Goal: Task Accomplishment & Management: Complete application form

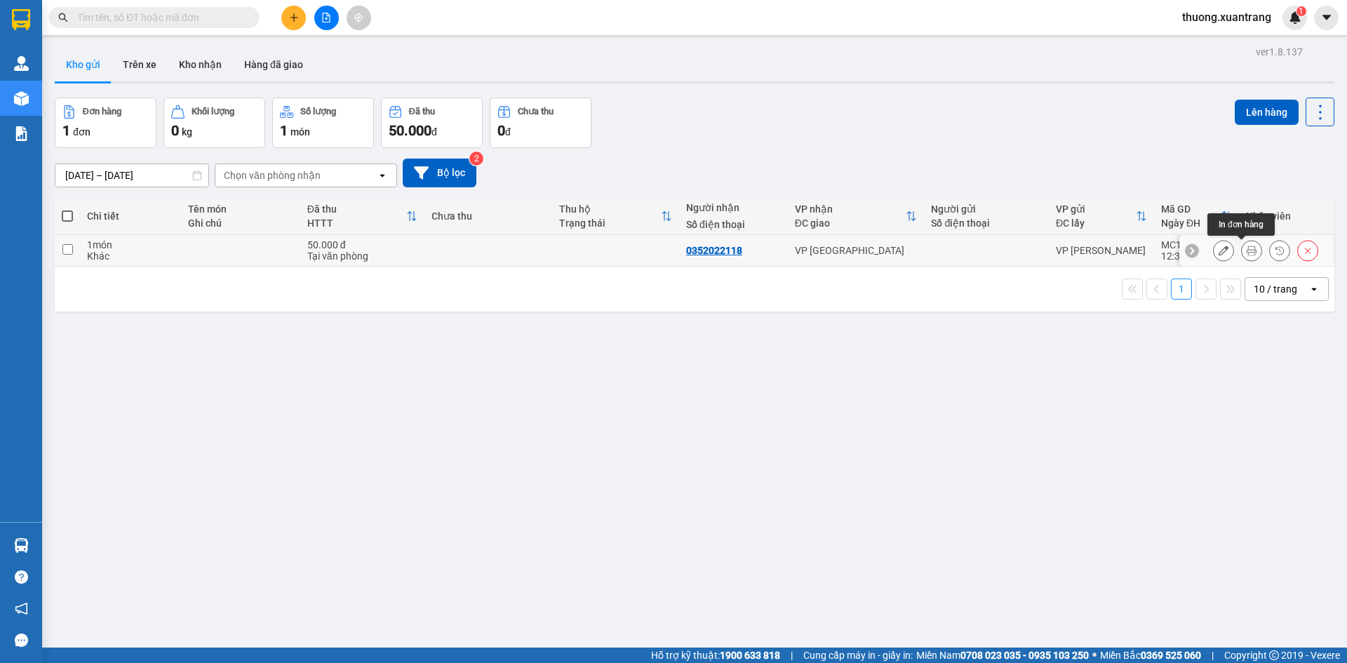
click at [1247, 250] on icon at bounding box center [1252, 251] width 10 height 10
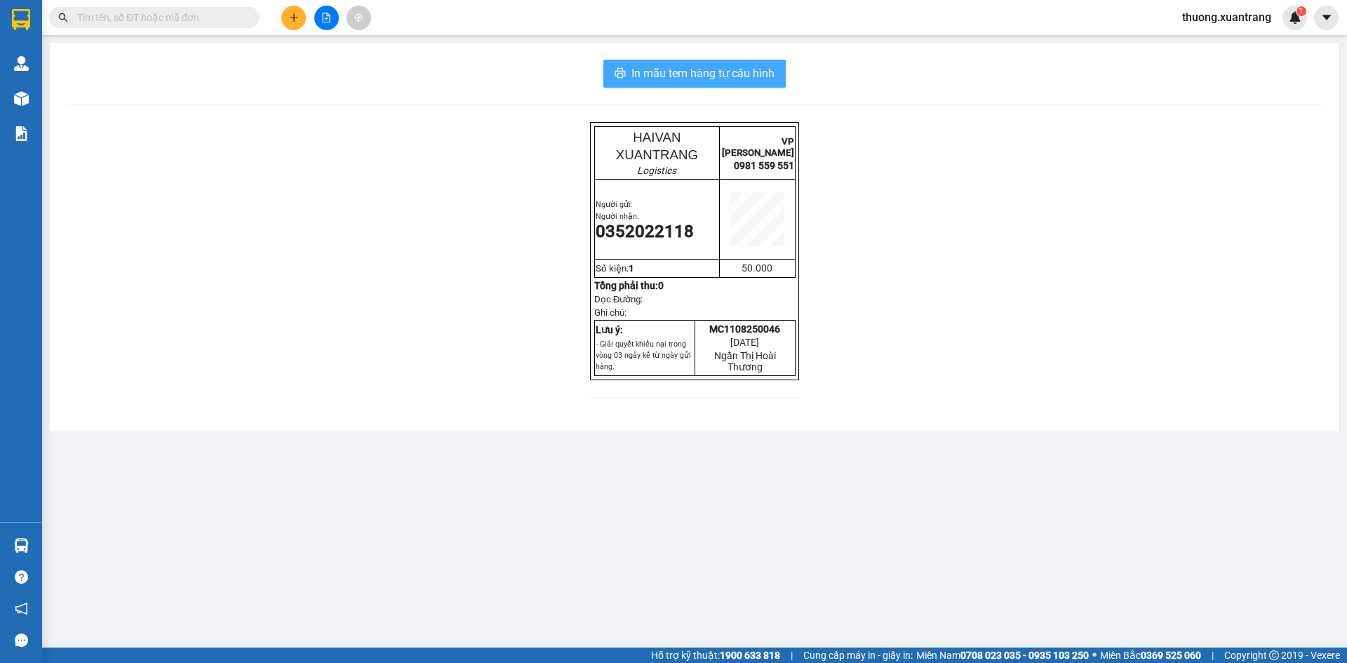
click at [727, 65] on span "In mẫu tem hàng tự cấu hình" at bounding box center [702, 74] width 143 height 18
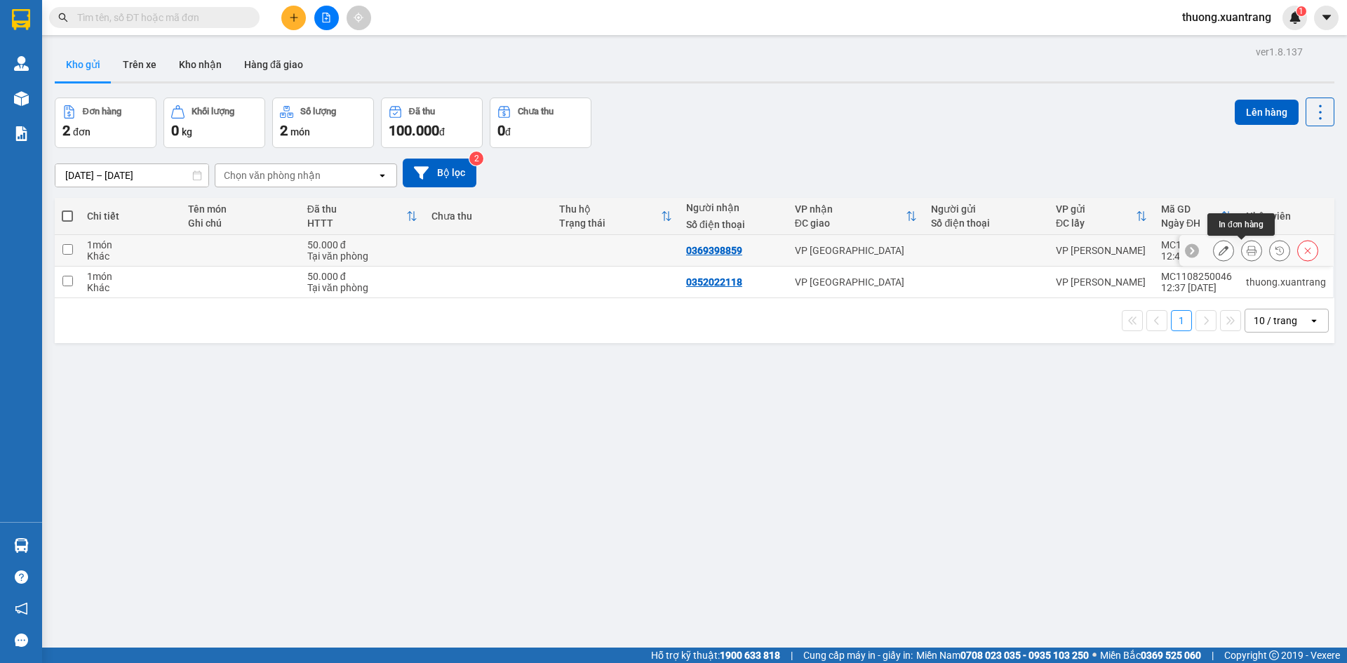
click at [1247, 249] on icon at bounding box center [1252, 251] width 10 height 10
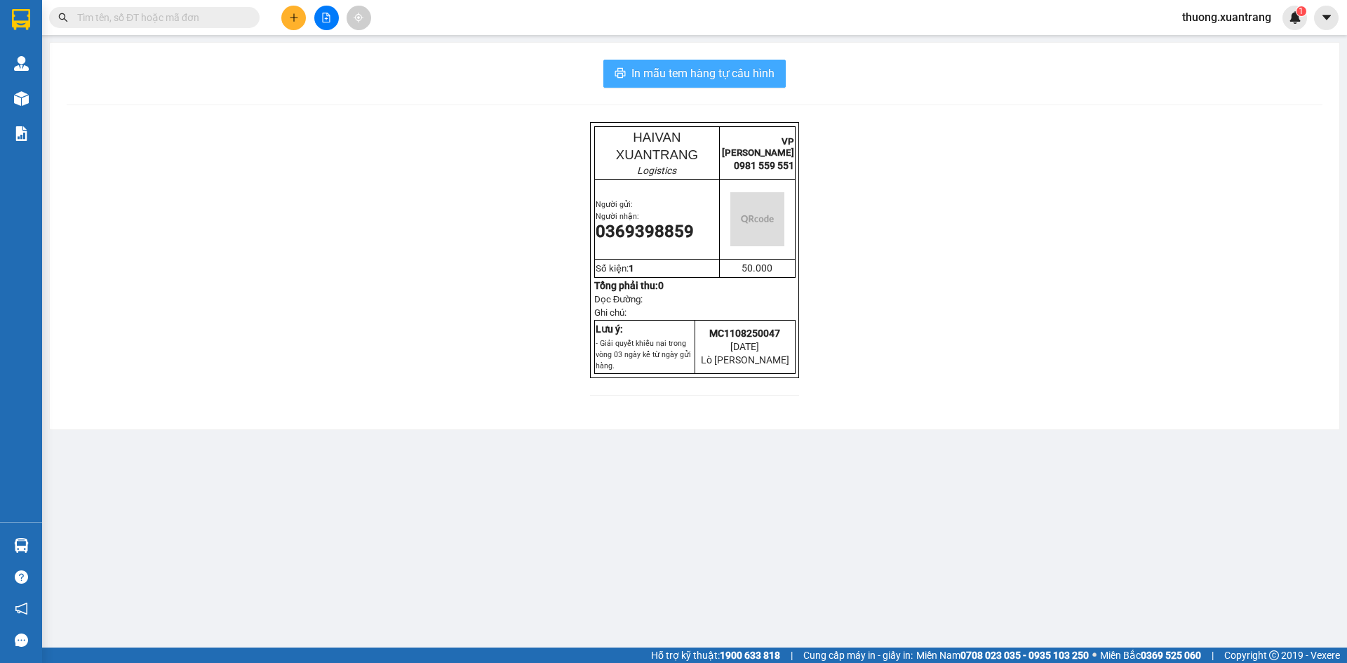
click at [747, 86] on button "In mẫu tem hàng tự cấu hình" at bounding box center [694, 74] width 182 height 28
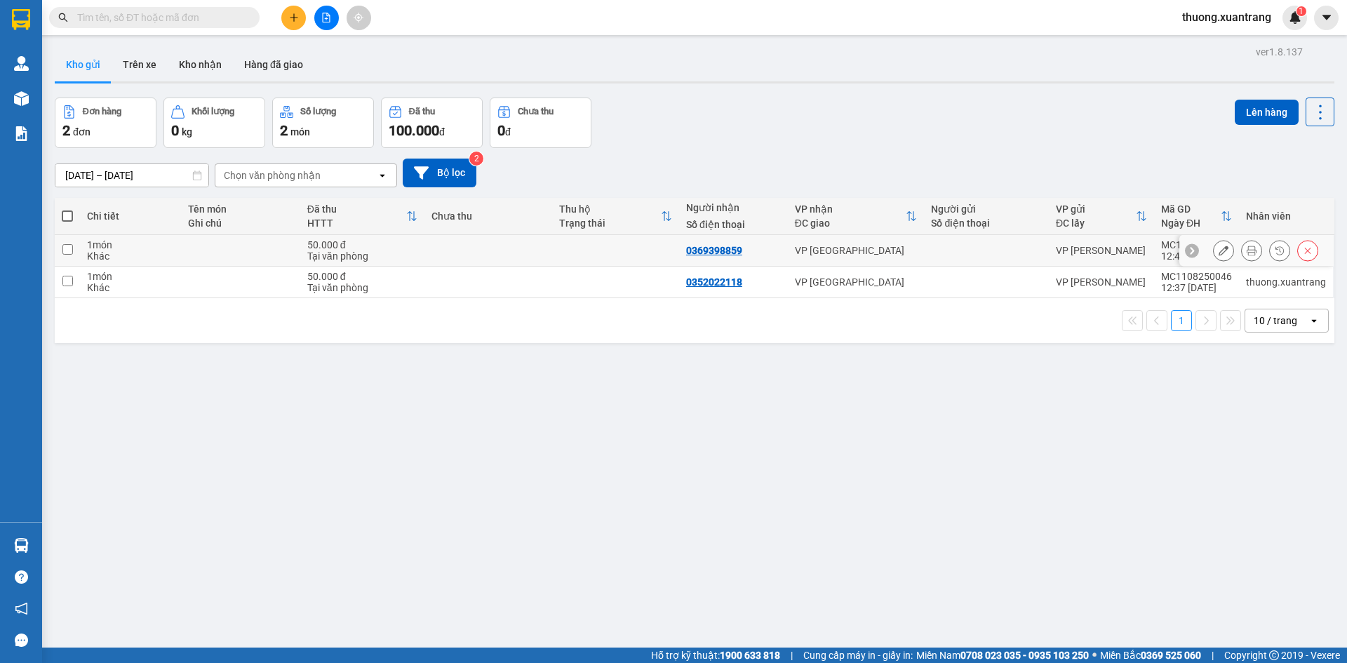
click at [441, 257] on td at bounding box center [487, 251] width 127 height 32
checkbox input "true"
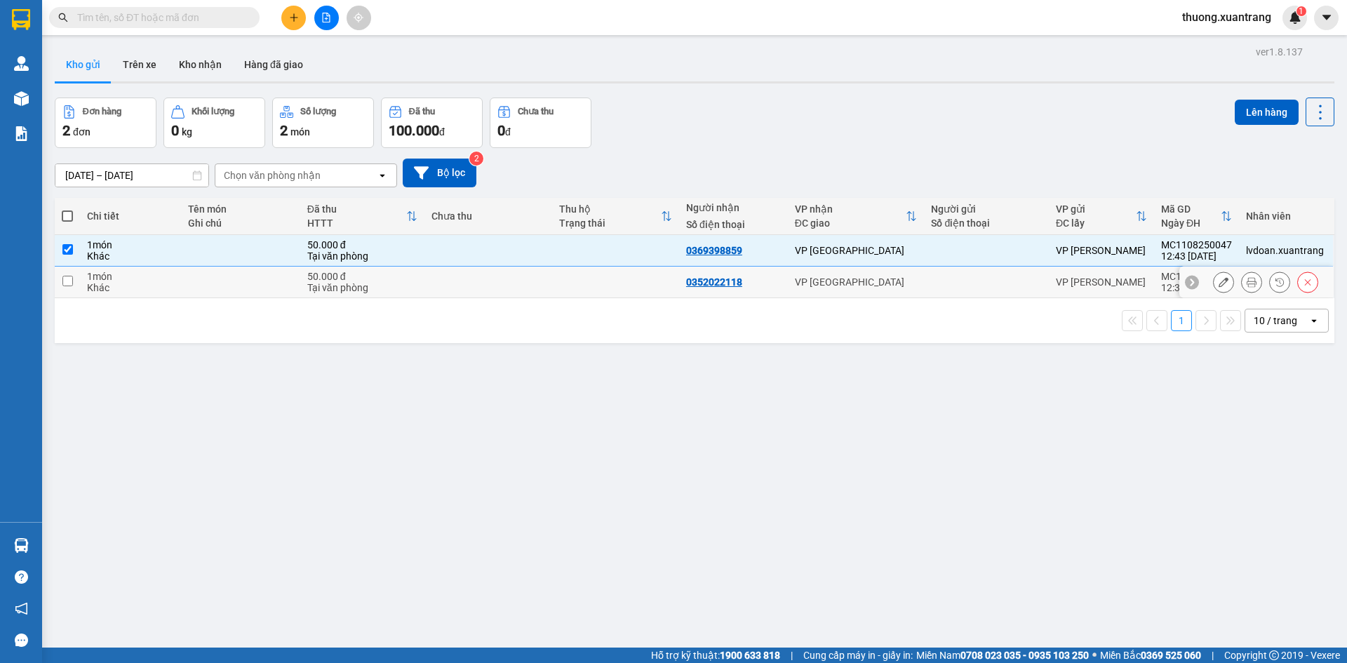
click at [443, 285] on td at bounding box center [487, 283] width 127 height 32
checkbox input "true"
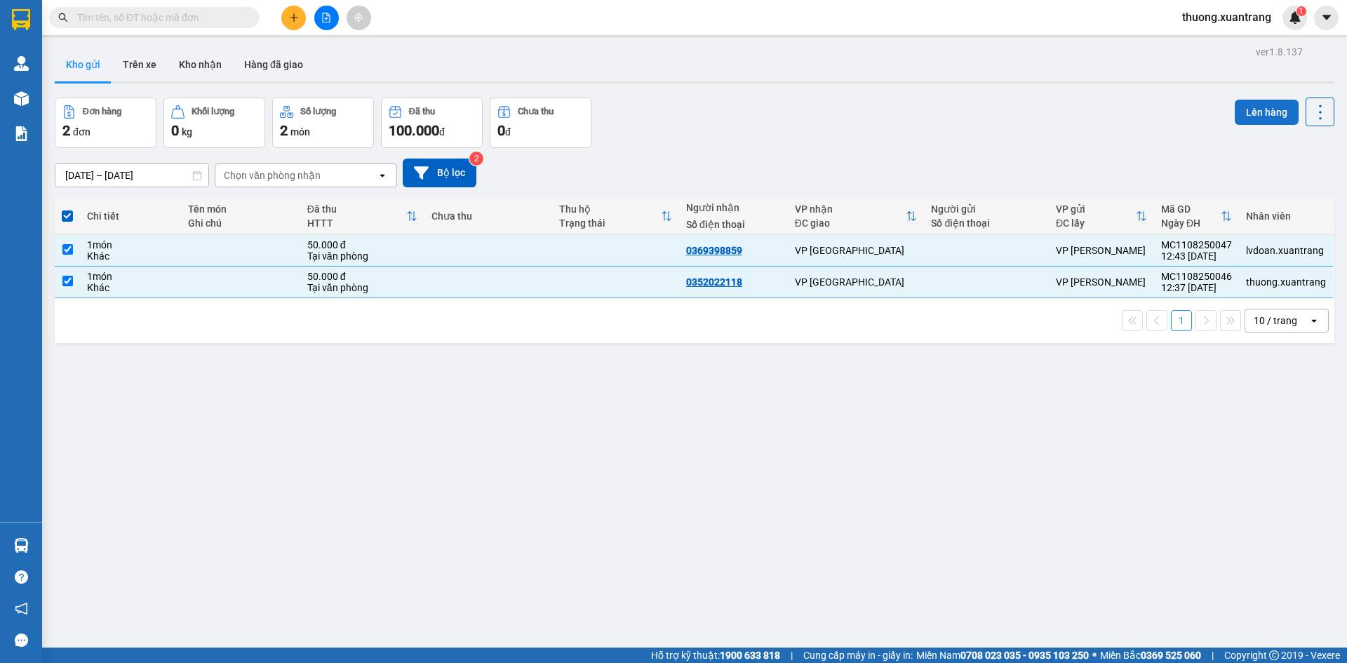
click at [1260, 104] on button "Lên hàng" at bounding box center [1267, 112] width 64 height 25
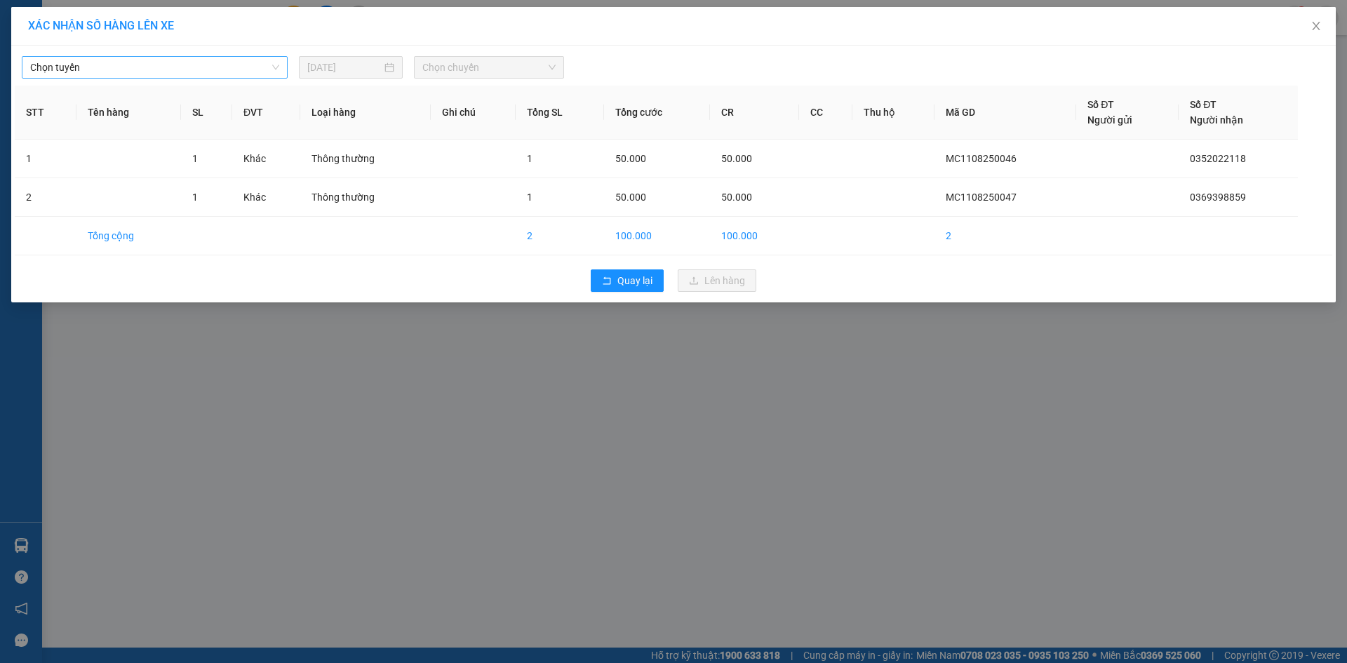
click at [124, 73] on span "Chọn tuyến" at bounding box center [154, 67] width 249 height 21
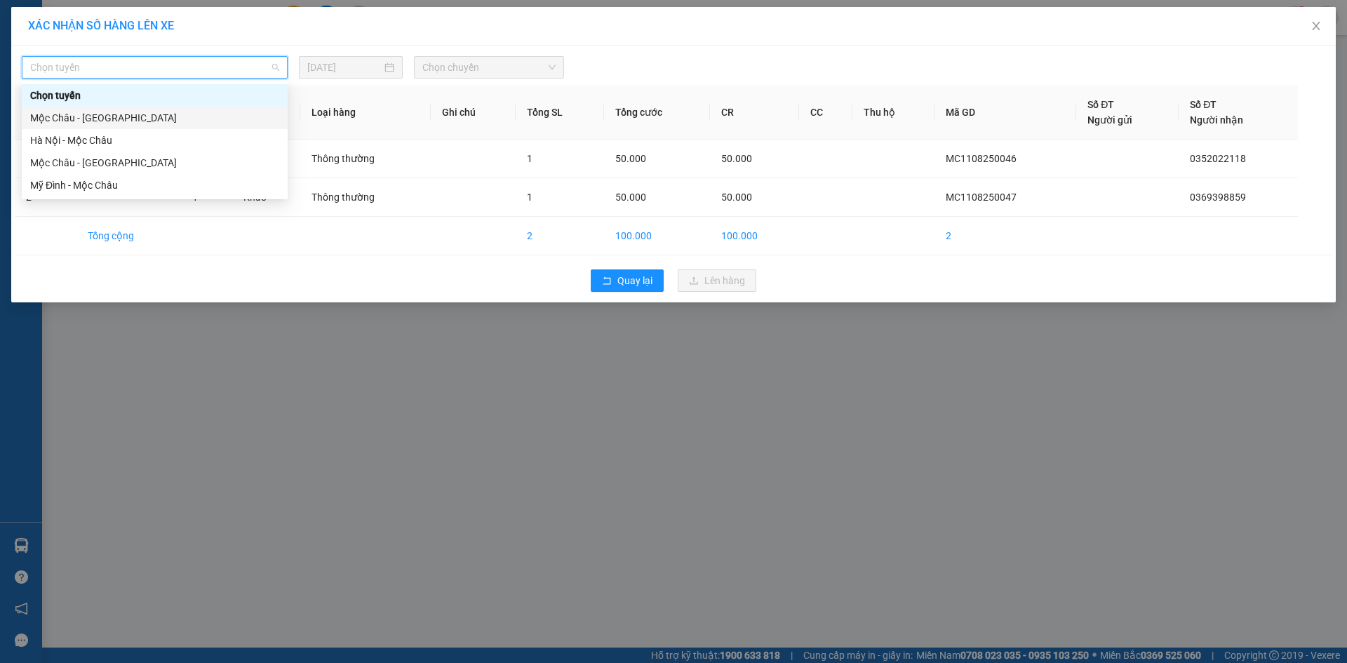
click at [100, 112] on div "Mộc Châu - Hà Nội" at bounding box center [154, 117] width 249 height 15
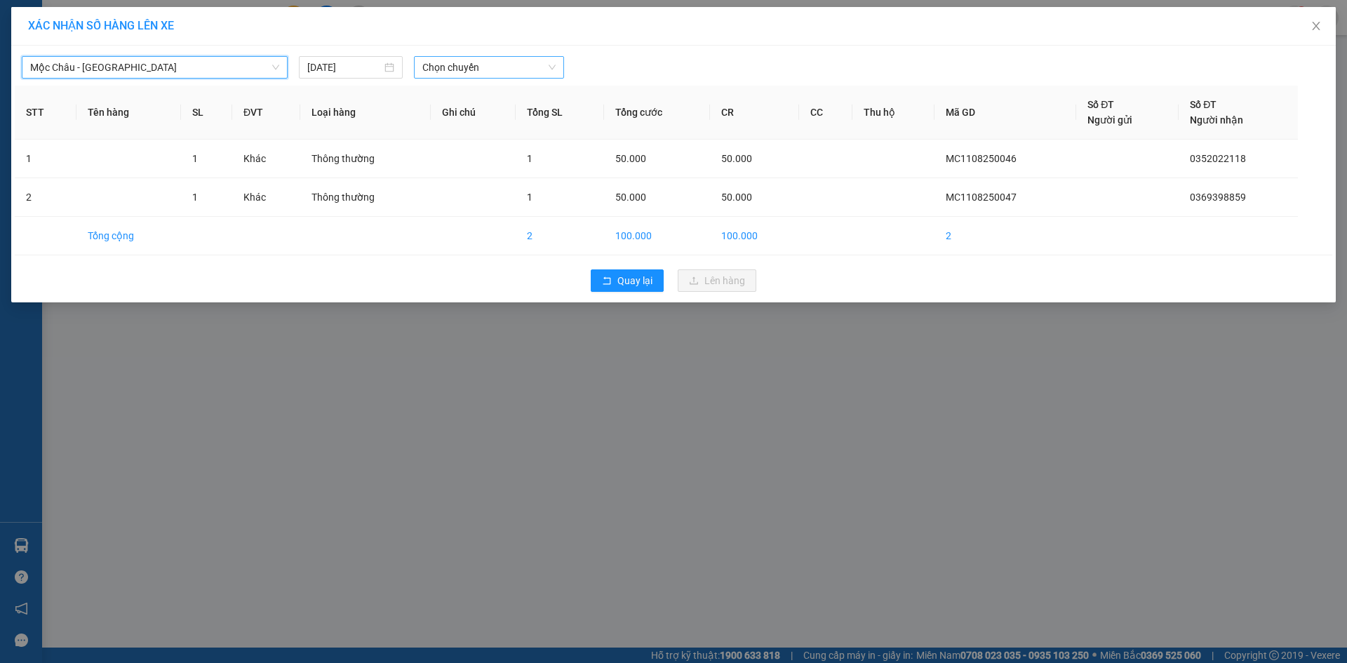
click at [432, 65] on span "Chọn chuyến" at bounding box center [488, 67] width 133 height 21
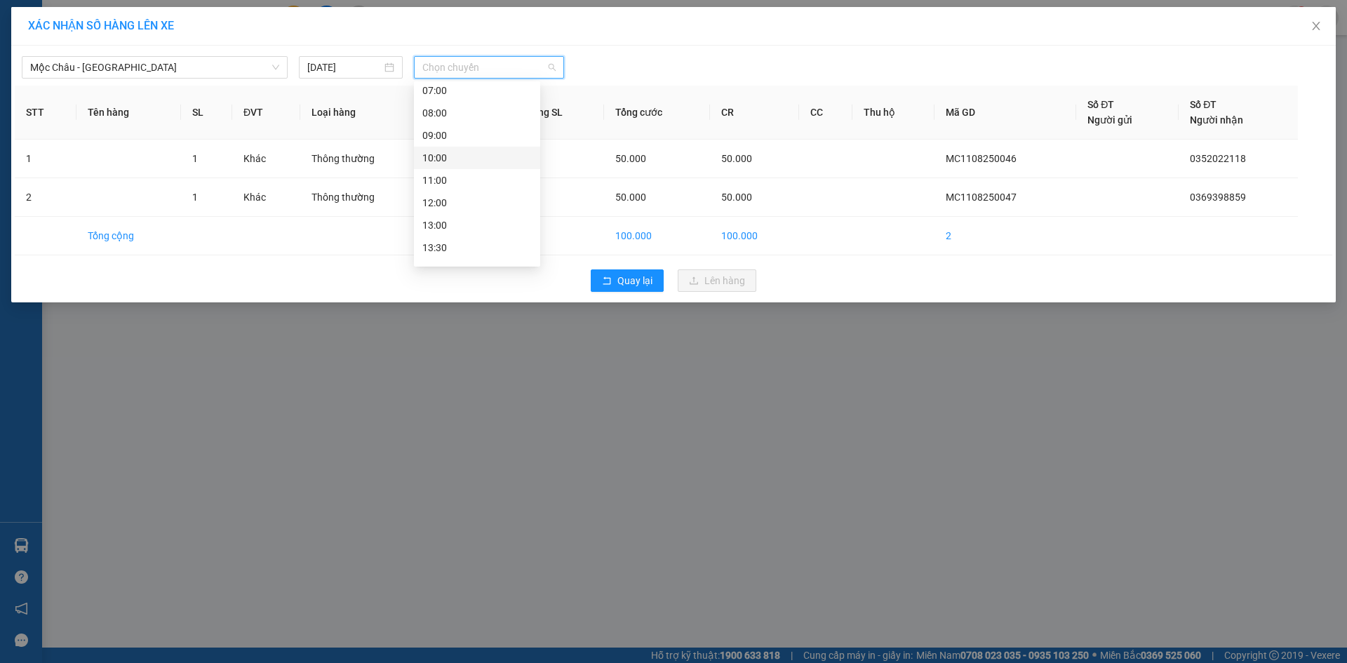
scroll to position [70, 0]
click at [472, 228] on div "13:30" at bounding box center [476, 227] width 109 height 15
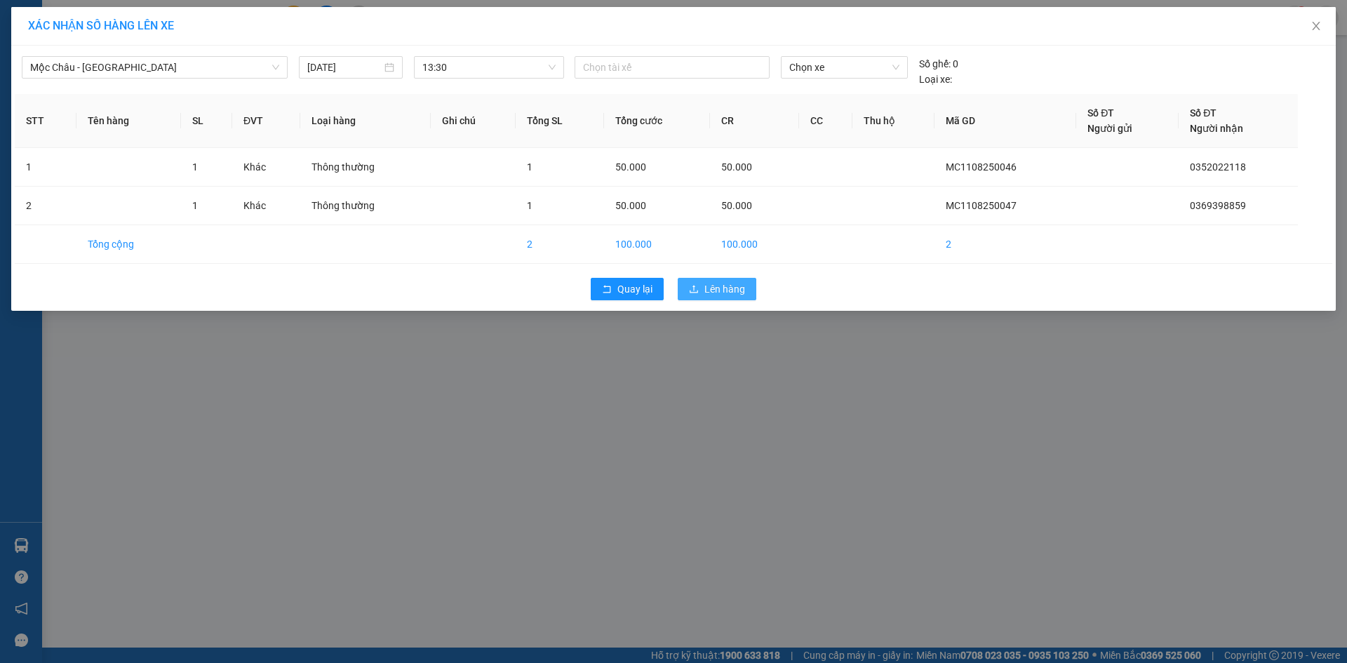
click at [715, 293] on span "Lên hàng" at bounding box center [724, 288] width 41 height 15
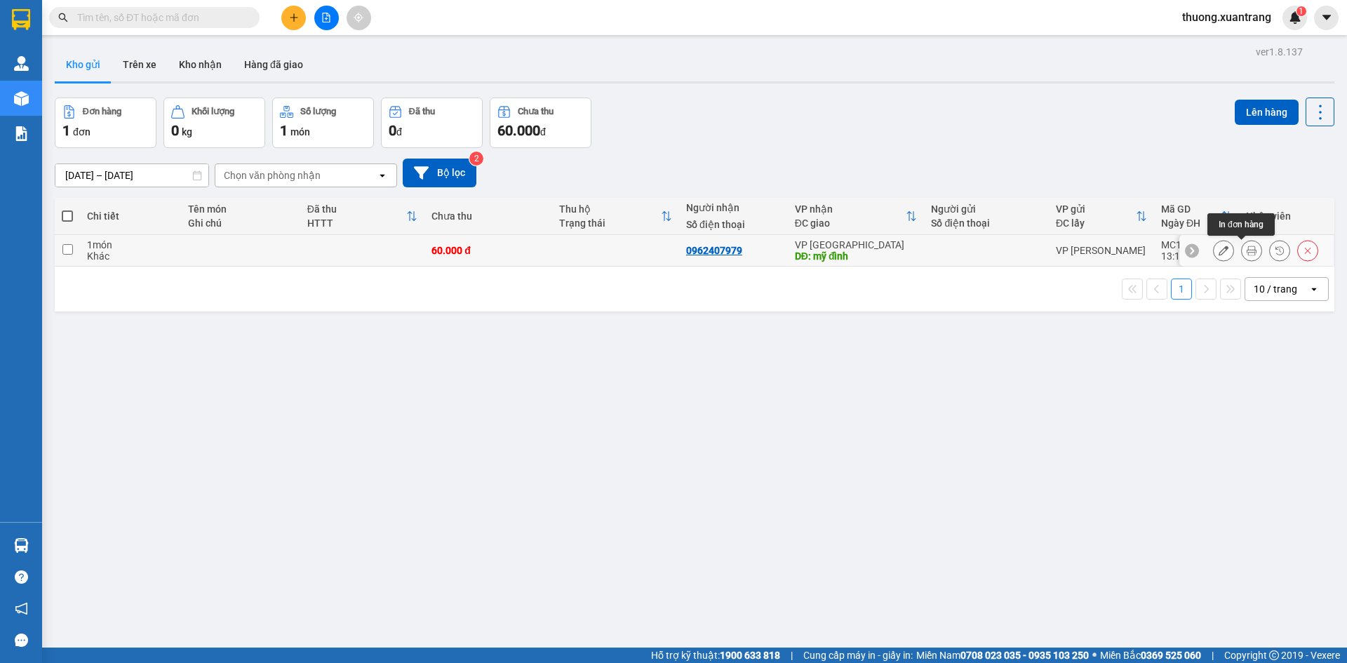
click at [1250, 251] on button at bounding box center [1252, 251] width 20 height 25
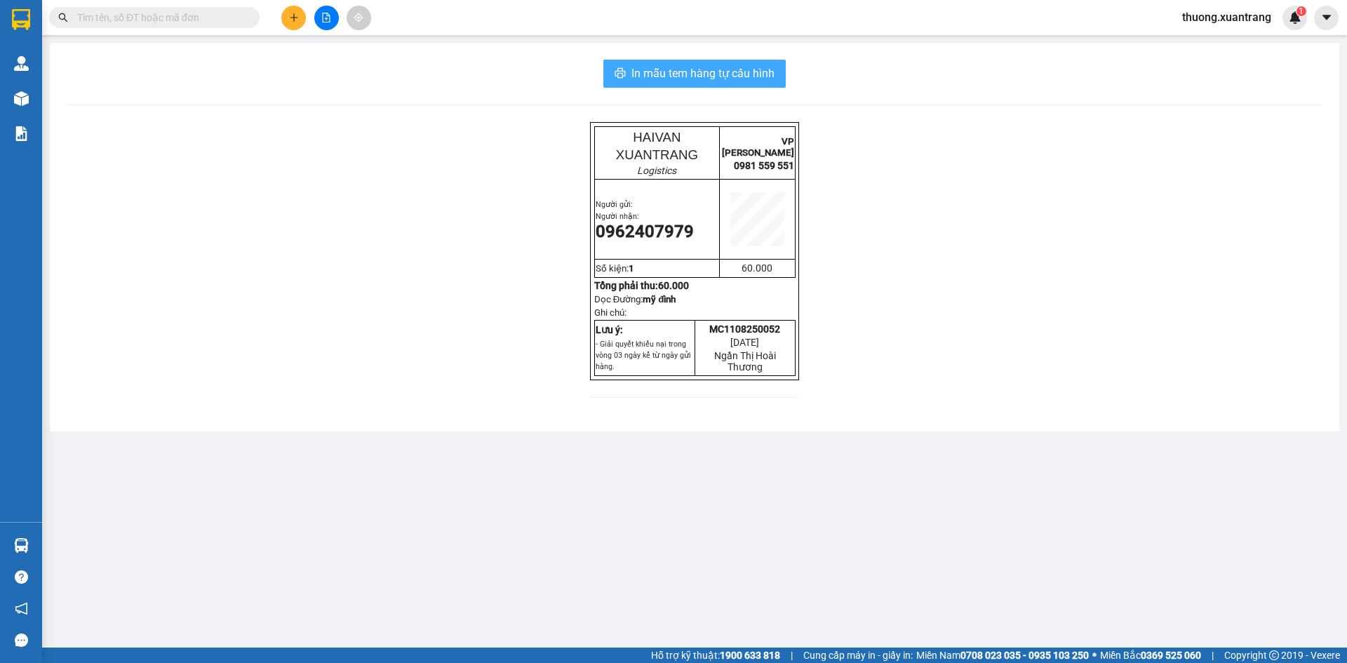
click at [732, 72] on span "In mẫu tem hàng tự cấu hình" at bounding box center [702, 74] width 143 height 18
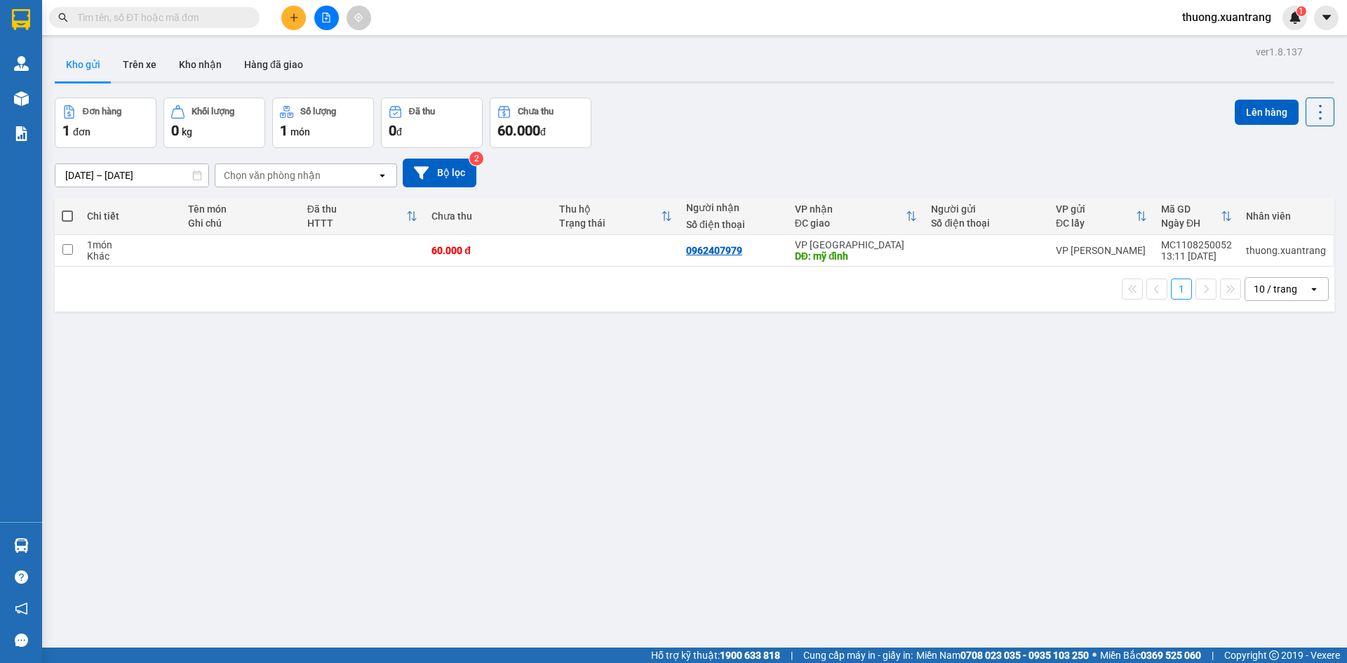
click at [330, 20] on icon "file-add" at bounding box center [327, 18] width 8 height 10
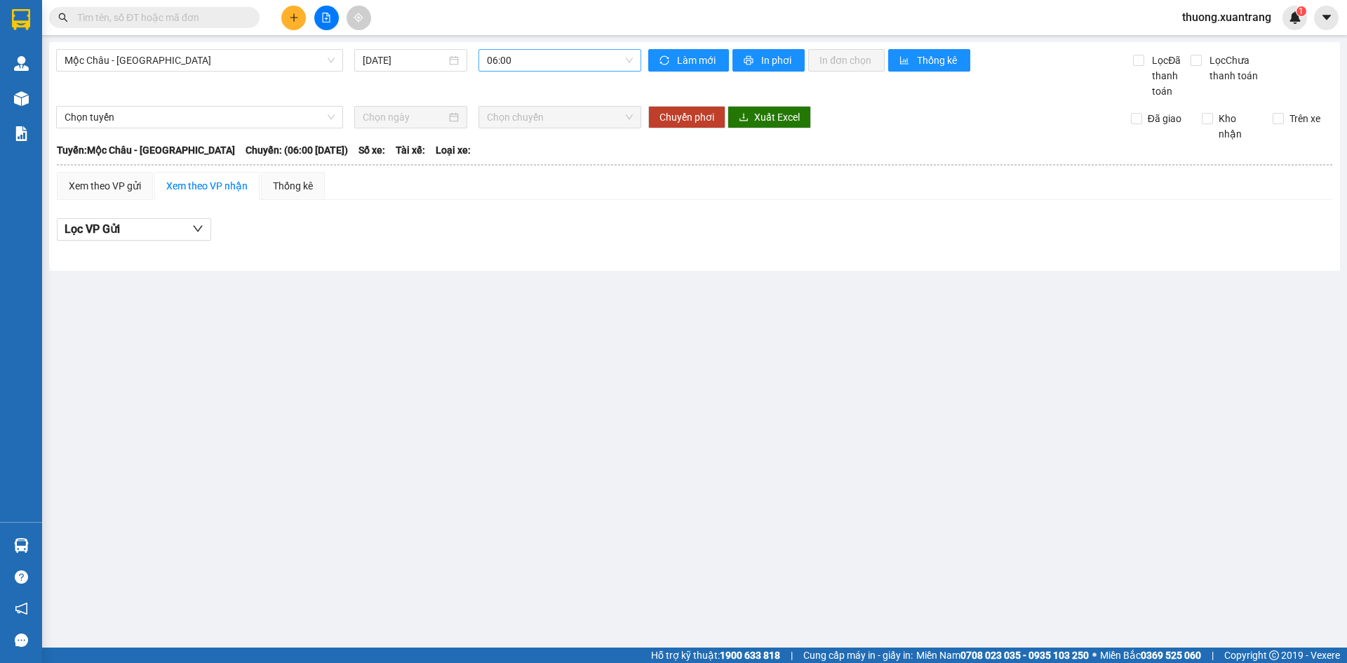
click at [508, 62] on span "06:00" at bounding box center [560, 60] width 146 height 21
click at [518, 220] on div "13:30" at bounding box center [541, 220] width 109 height 15
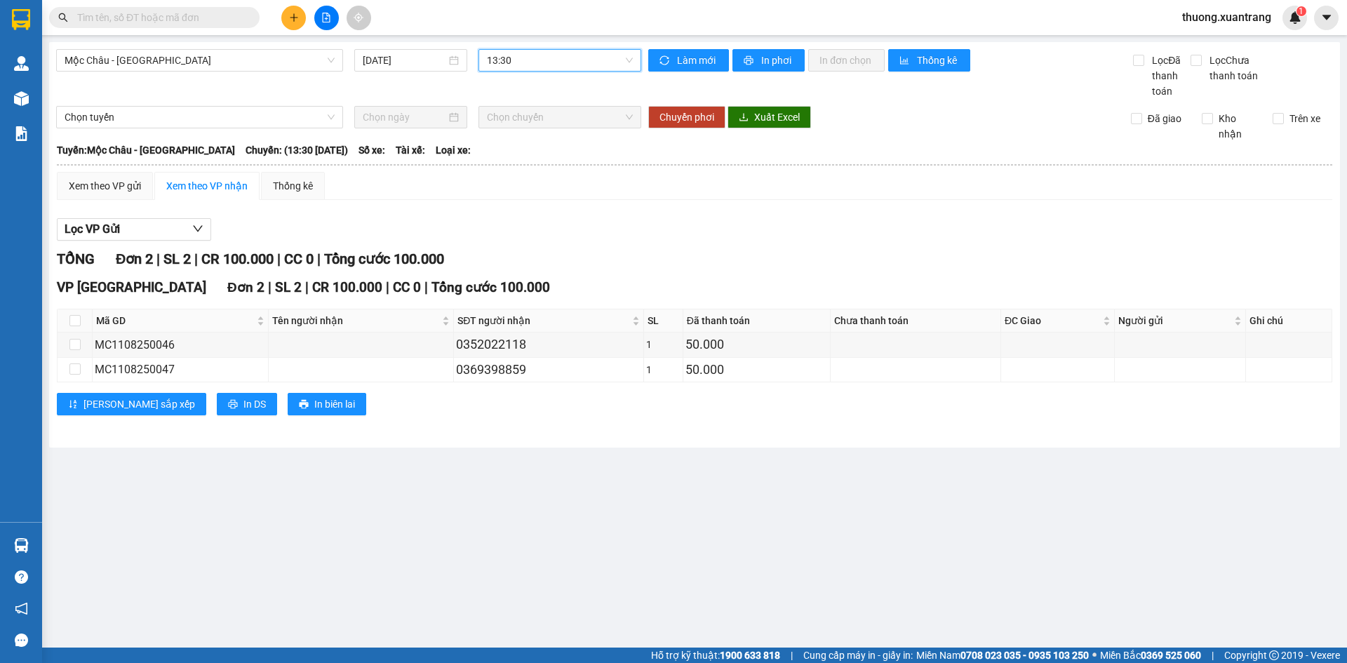
click at [557, 65] on span "13:30" at bounding box center [560, 60] width 146 height 21
click at [514, 196] on div "13:00" at bounding box center [541, 197] width 109 height 15
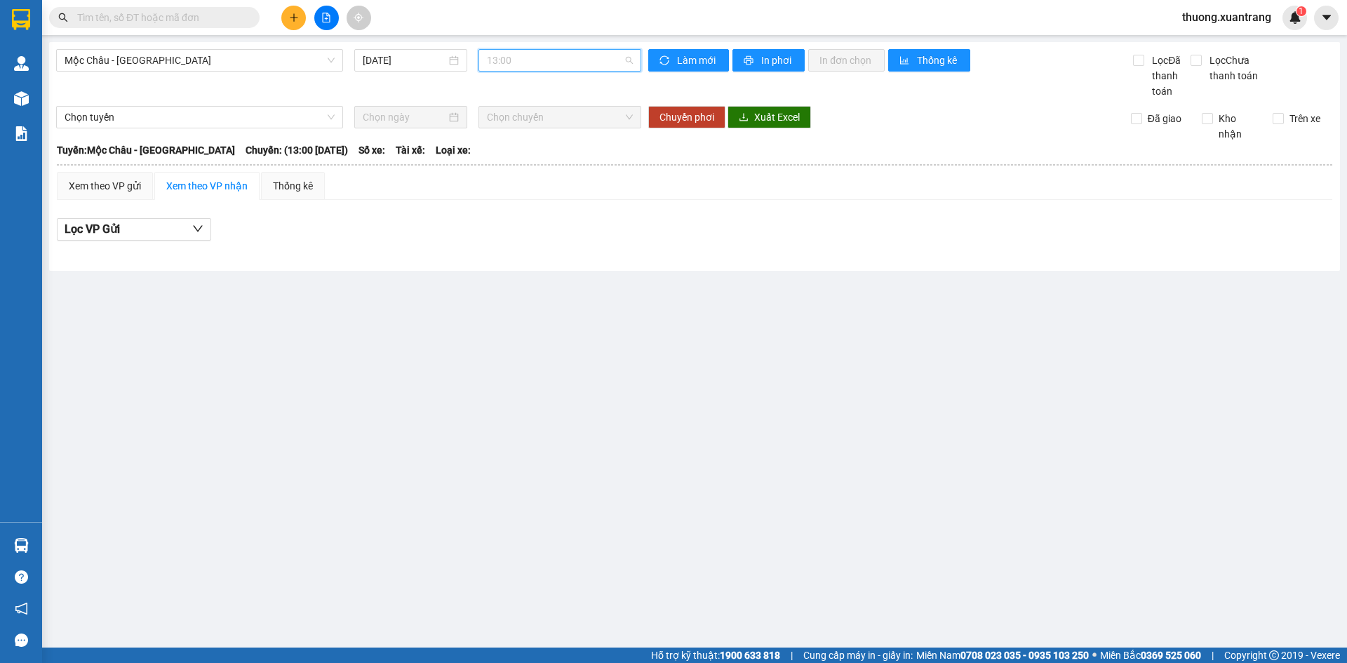
click at [520, 68] on span "13:00" at bounding box center [560, 60] width 146 height 21
click at [516, 174] on div "12:00" at bounding box center [541, 175] width 109 height 15
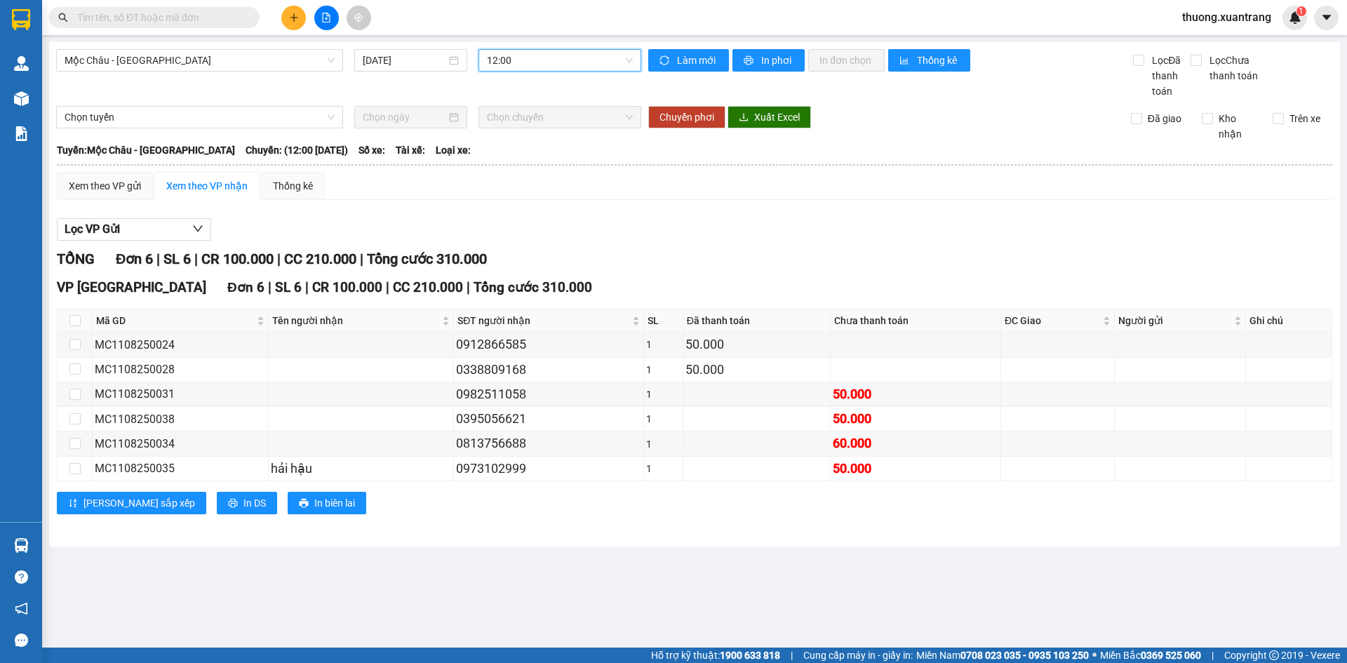
click at [543, 60] on span "12:00" at bounding box center [560, 60] width 146 height 21
click at [520, 201] on div "13:00" at bounding box center [541, 197] width 109 height 15
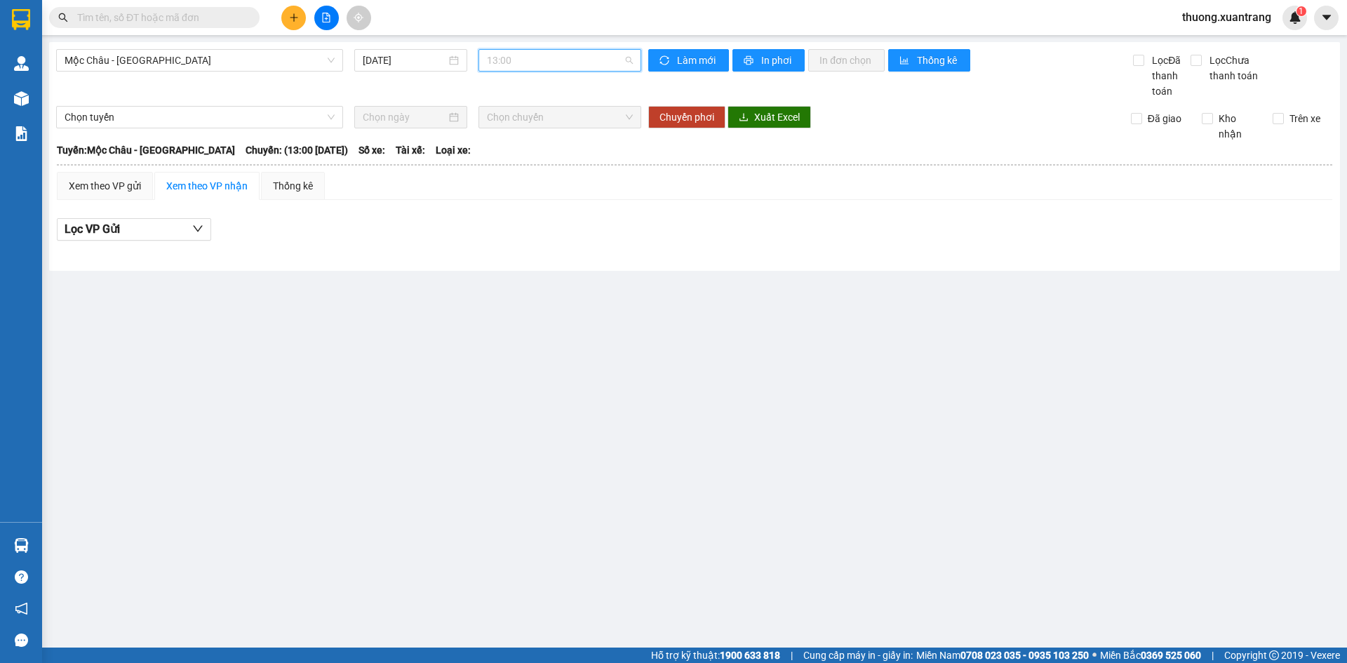
click at [540, 62] on span "13:00" at bounding box center [560, 60] width 146 height 21
click at [520, 217] on div "13:30" at bounding box center [541, 220] width 109 height 15
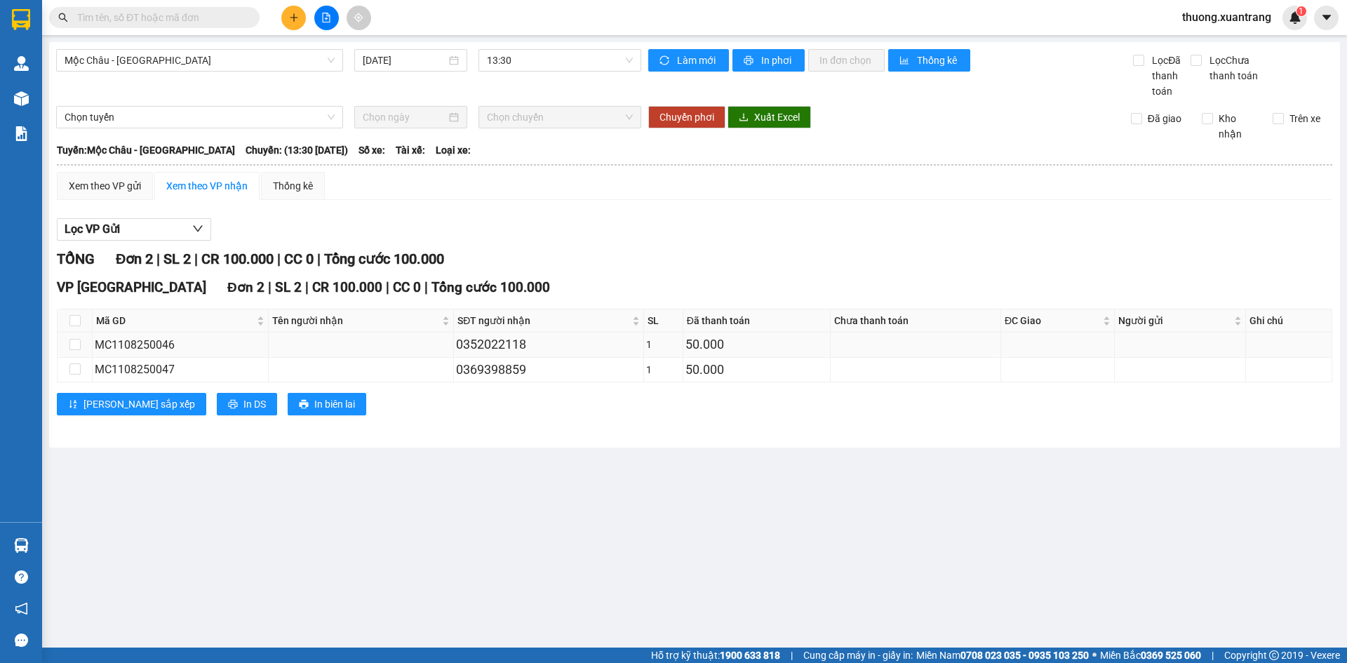
click at [502, 347] on div "0352022118" at bounding box center [548, 345] width 185 height 20
copy div "0352022118"
drag, startPoint x: 225, startPoint y: 28, endPoint x: 193, endPoint y: 15, distance: 34.7
click at [213, 25] on div "Kết quả tìm kiếm ( 0 ) Bộ lọc No Data" at bounding box center [137, 18] width 274 height 25
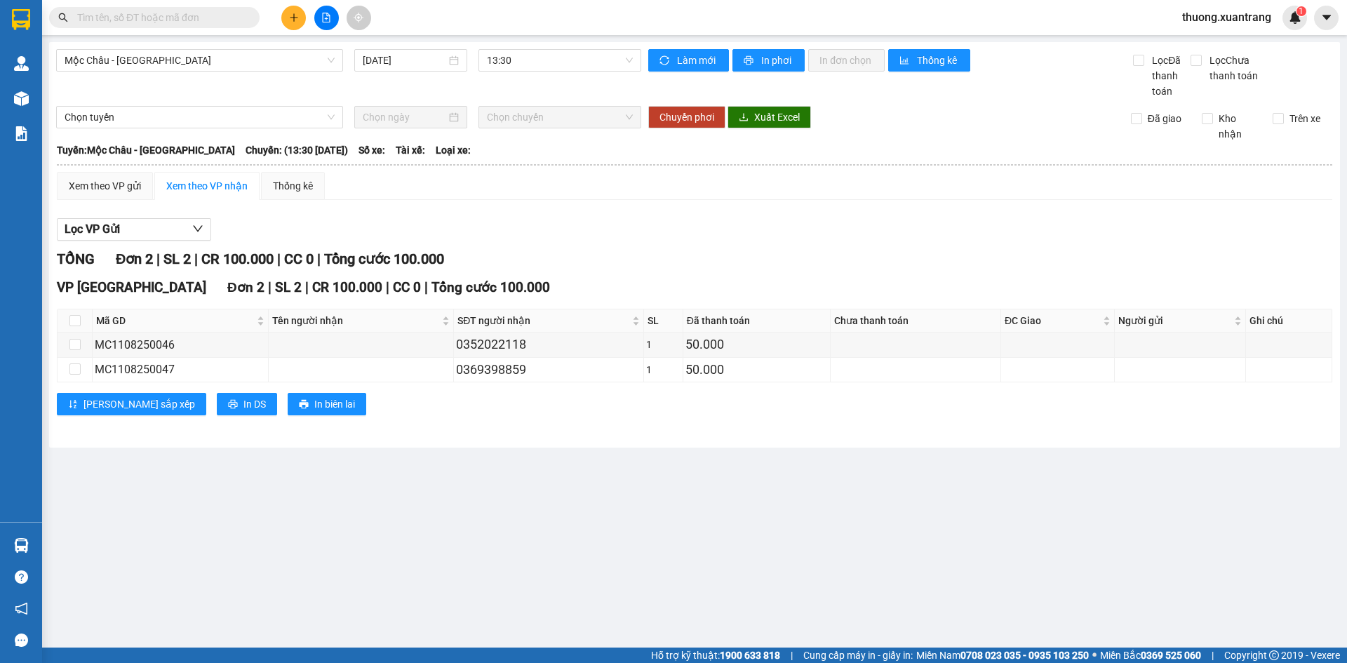
click at [193, 15] on input "text" at bounding box center [160, 17] width 166 height 15
paste input "0352022118"
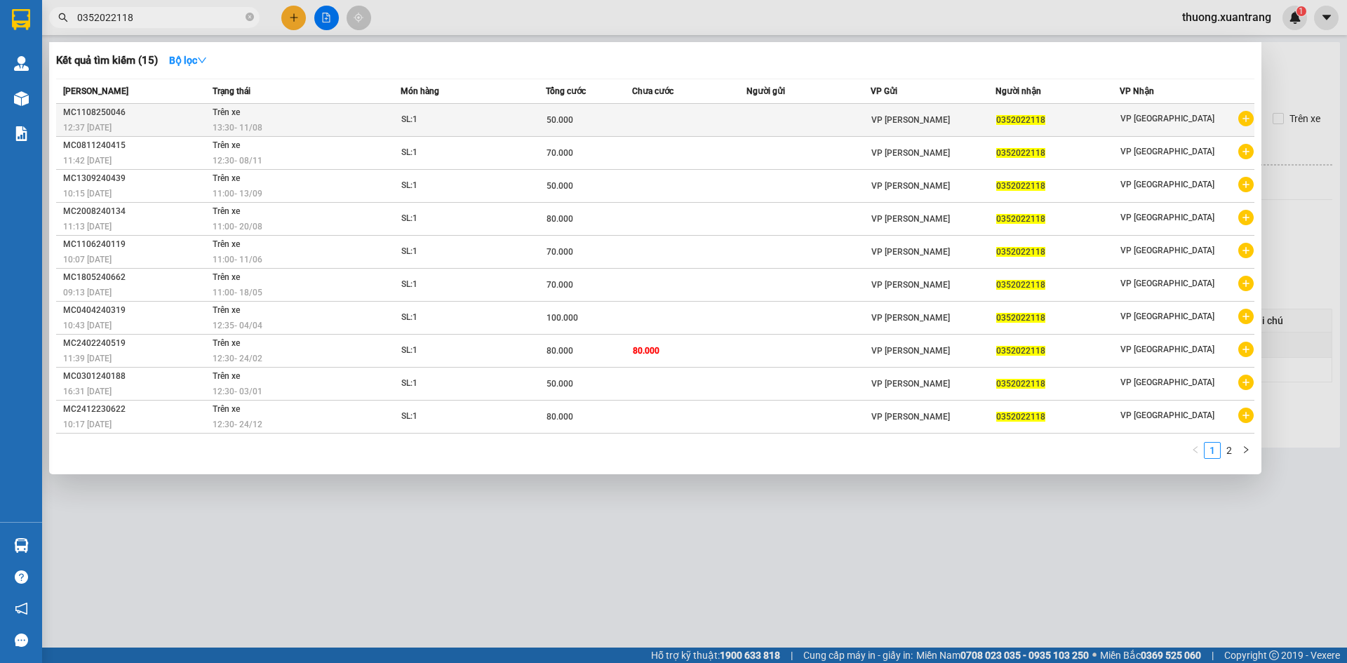
type input "0352022118"
click at [292, 128] on div "13:30 [DATE]" at bounding box center [306, 127] width 187 height 15
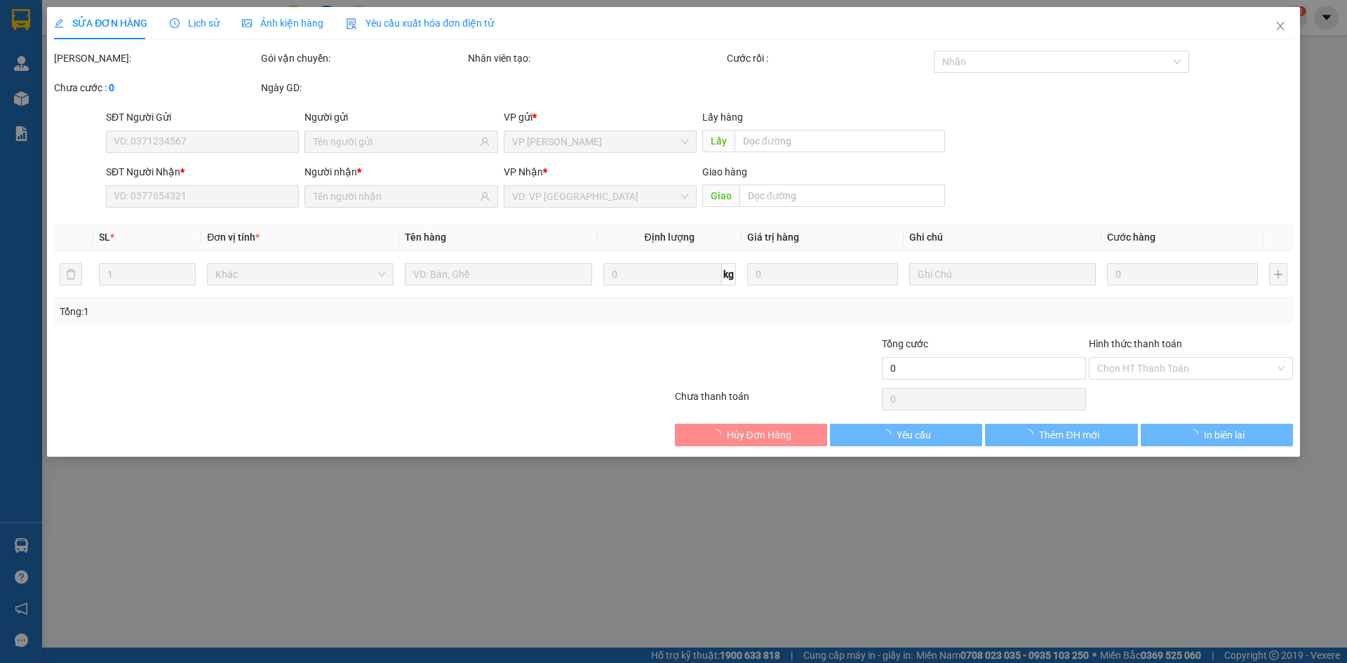
type input "0352022118"
type input "50.000"
type input "0"
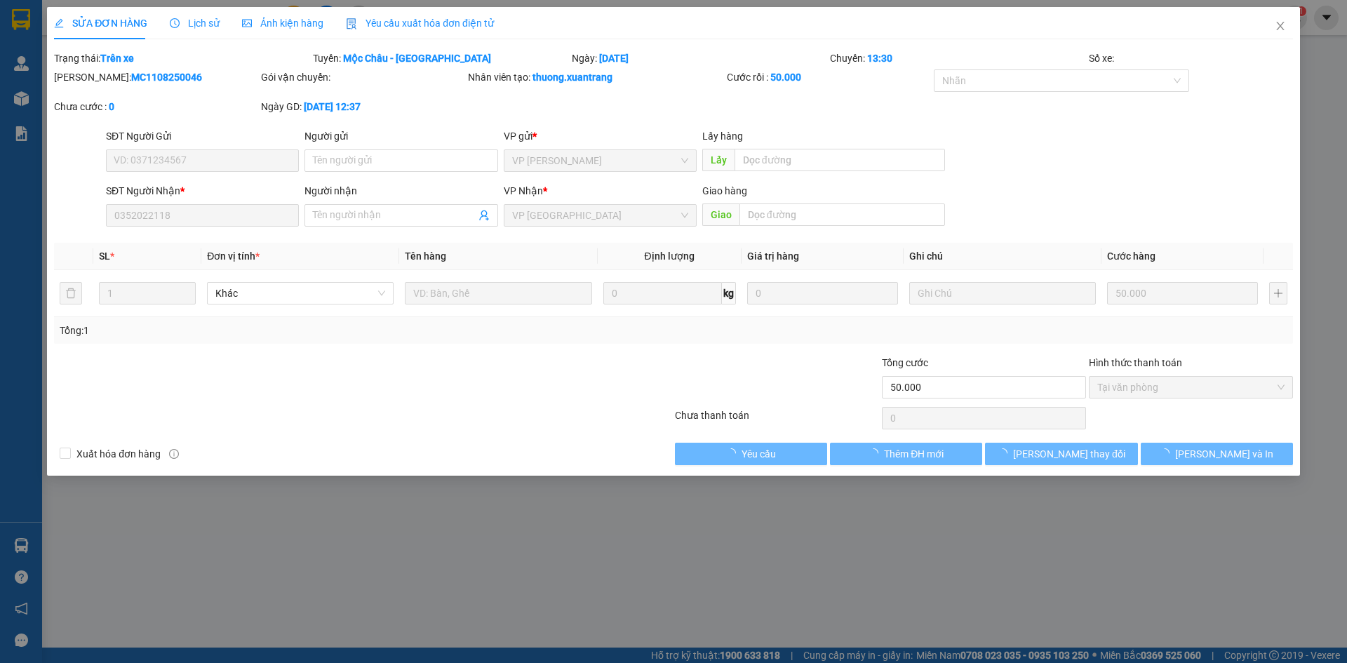
click at [306, 22] on span "Ảnh kiện hàng" at bounding box center [282, 23] width 81 height 11
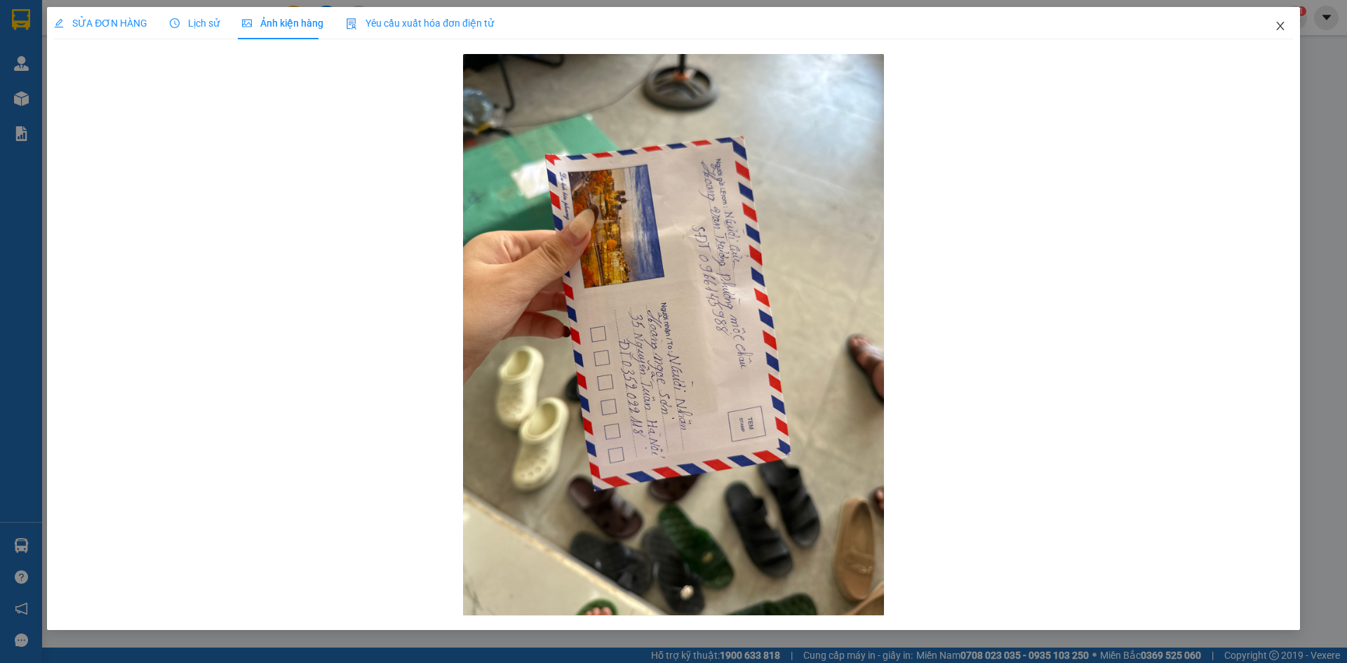
click at [1275, 22] on icon "close" at bounding box center [1280, 25] width 11 height 11
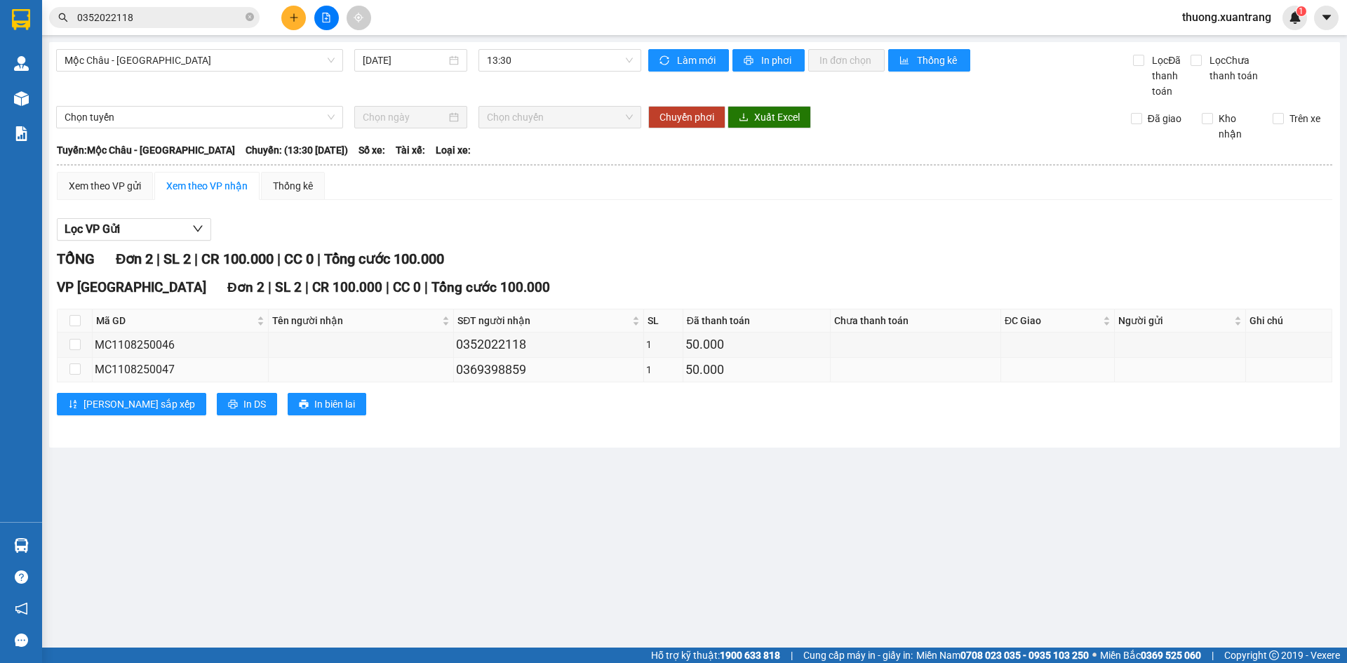
click at [509, 370] on div "0369398859" at bounding box center [548, 370] width 185 height 20
copy div "0369398859"
click at [246, 15] on icon "close-circle" at bounding box center [250, 17] width 8 height 8
click at [206, 20] on input "text" at bounding box center [160, 17] width 166 height 15
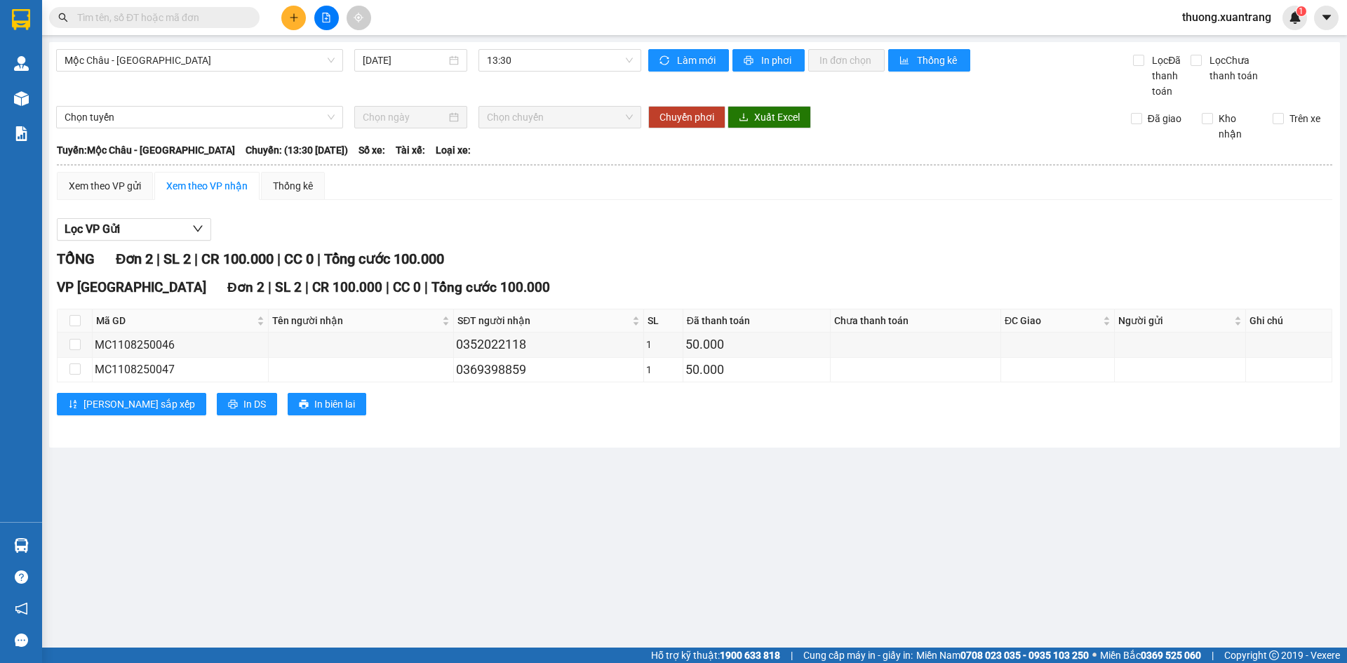
paste input "0369398859"
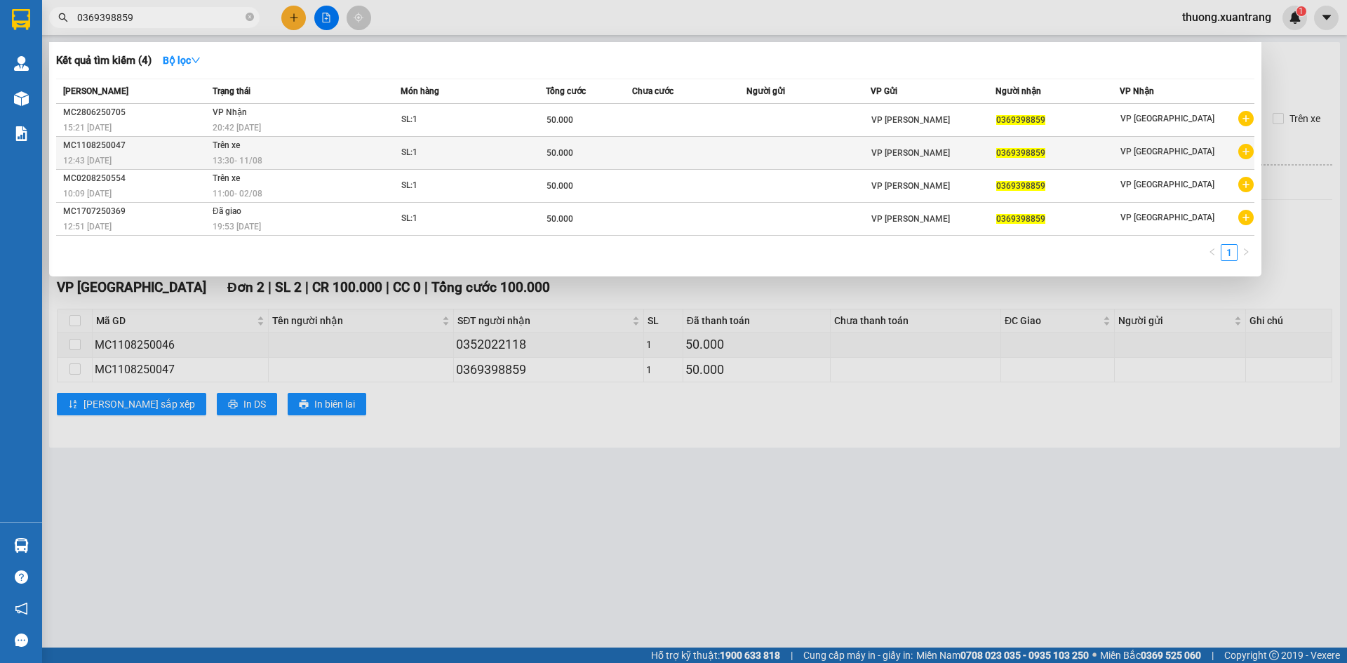
type input "0369398859"
click at [379, 149] on td "Trên xe 13:30 [DATE]" at bounding box center [305, 153] width 192 height 33
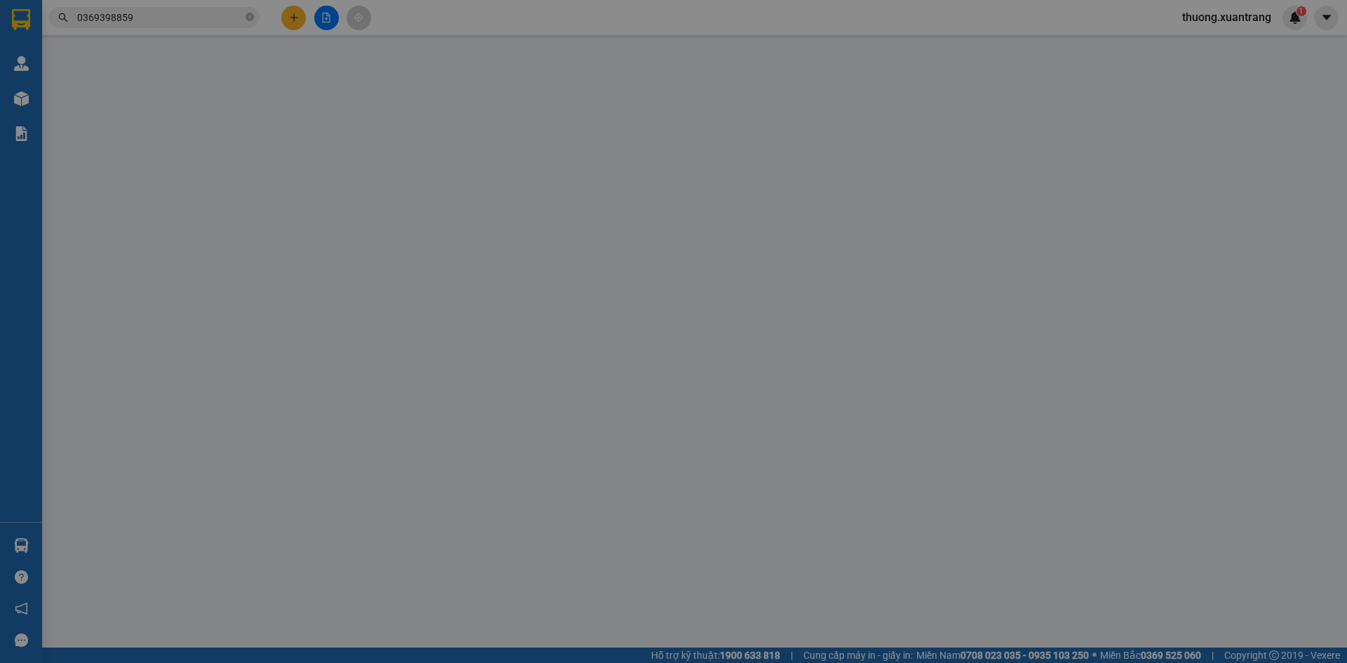
type input "0369398859"
type input "50.000"
type input "0"
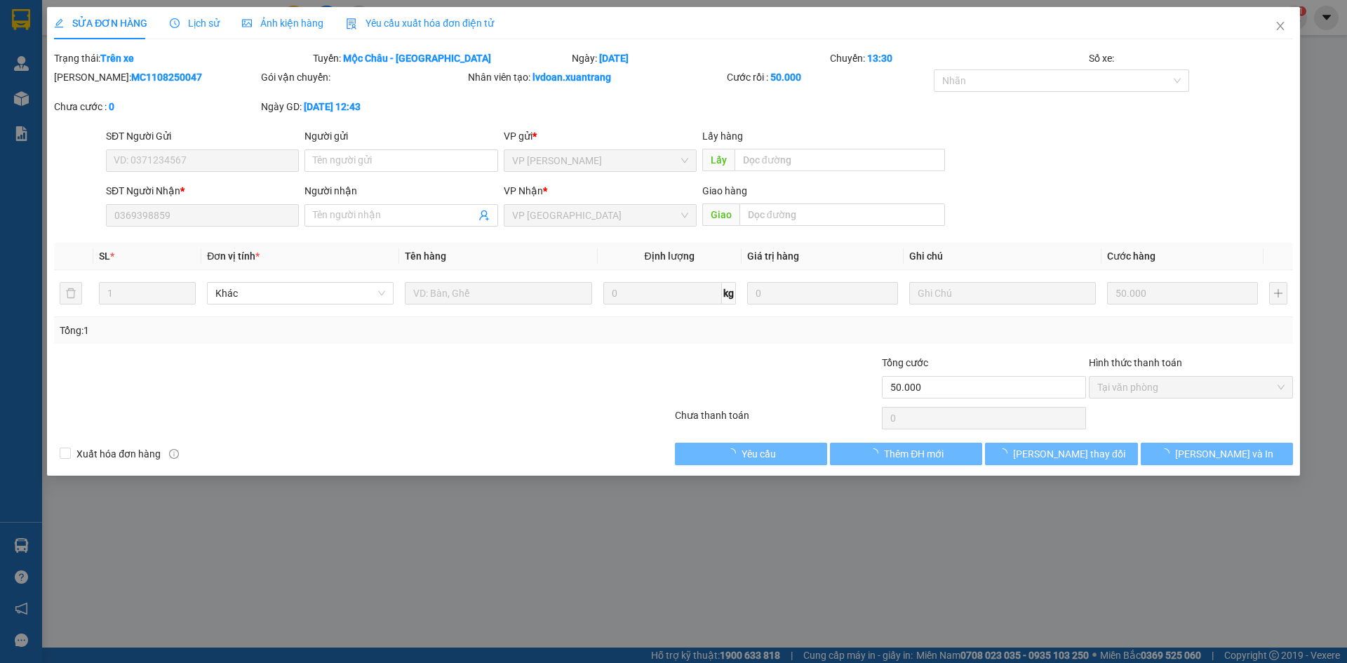
click at [295, 26] on span "Ảnh kiện hàng" at bounding box center [282, 23] width 81 height 11
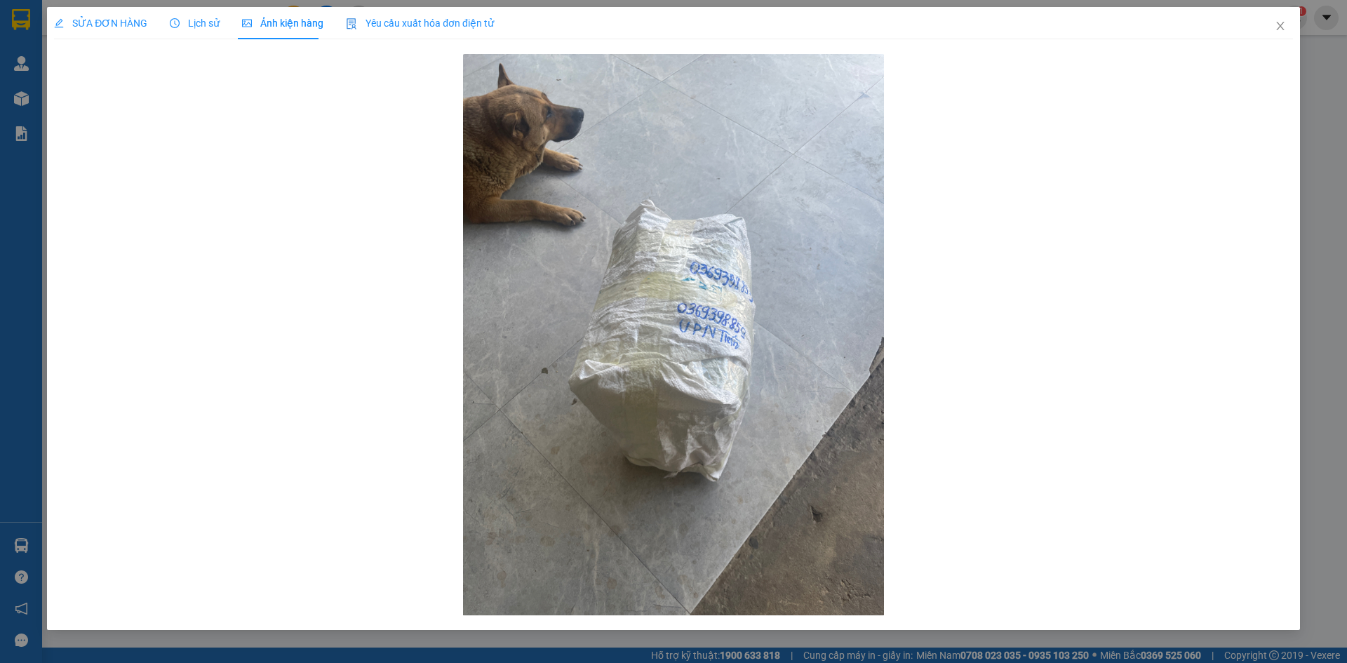
click at [180, 22] on span "Lịch sử" at bounding box center [195, 23] width 50 height 11
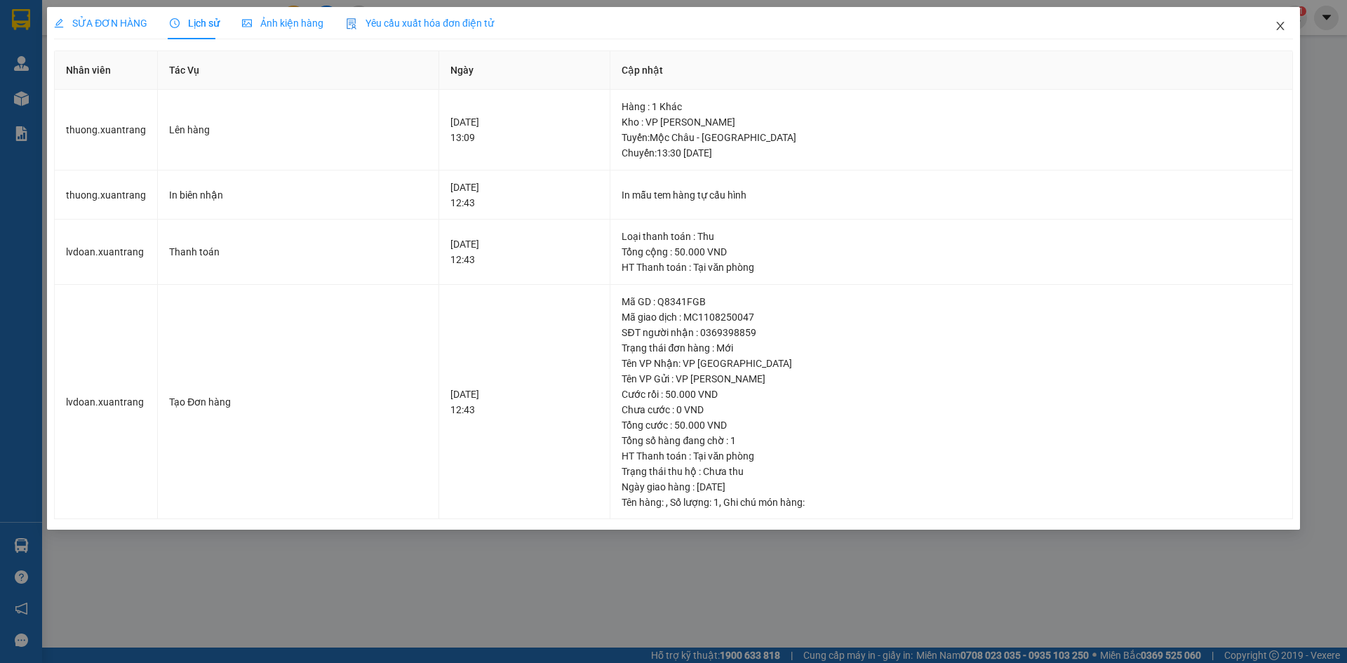
click at [1279, 22] on icon "close" at bounding box center [1280, 25] width 11 height 11
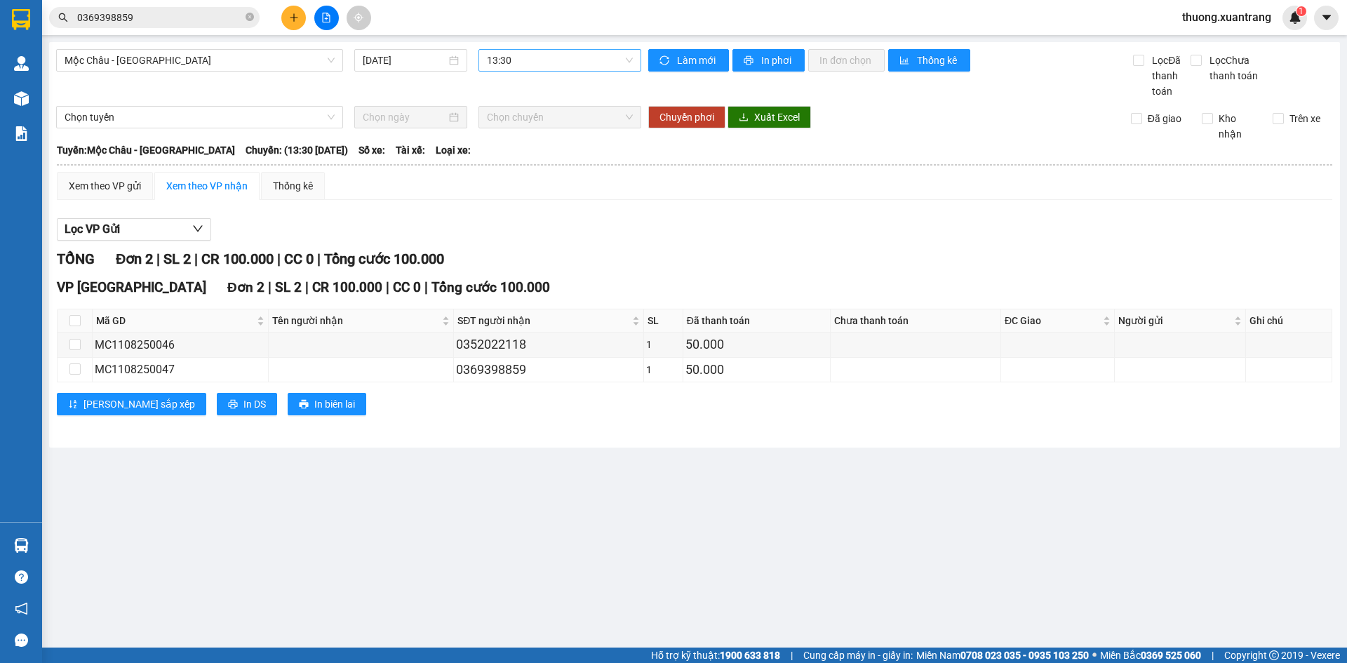
click at [508, 63] on span "13:30" at bounding box center [560, 60] width 146 height 21
click at [503, 223] on div "13:00" at bounding box center [541, 222] width 109 height 15
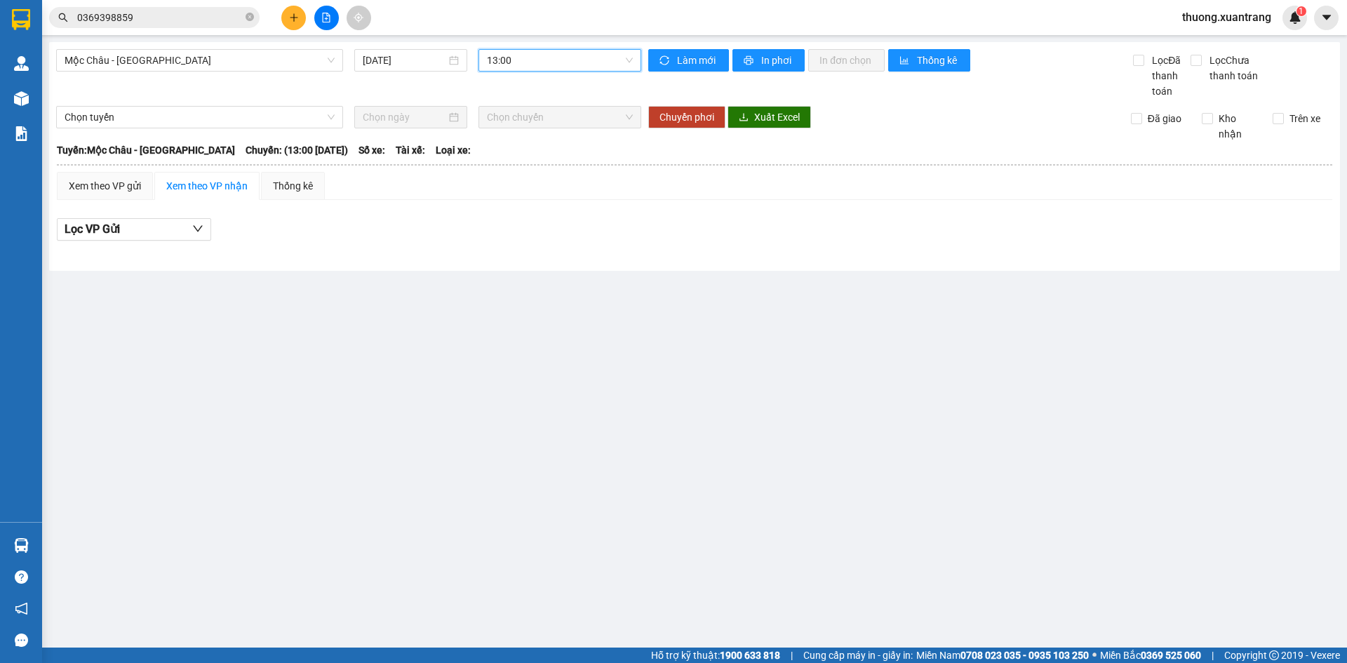
click at [546, 57] on span "13:00" at bounding box center [560, 60] width 146 height 21
click at [519, 194] on div "12:00" at bounding box center [541, 200] width 109 height 15
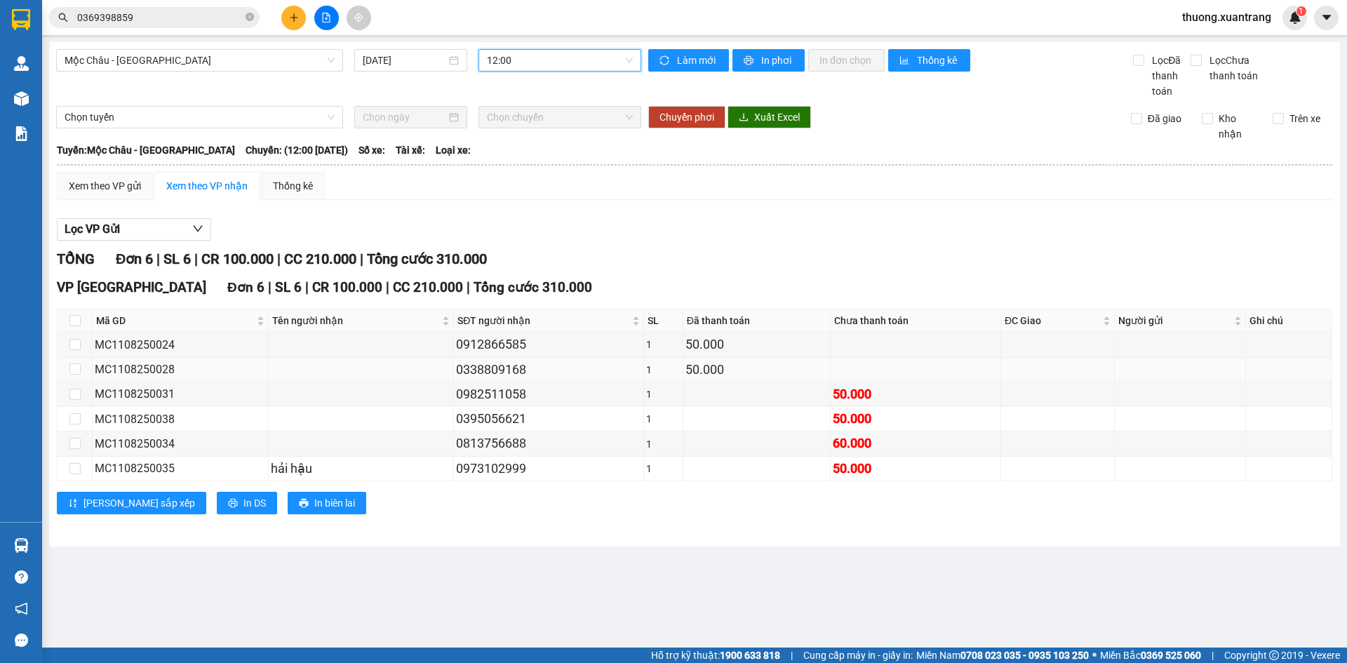
click at [500, 366] on div "0338809168" at bounding box center [548, 370] width 185 height 20
copy div "0338809168"
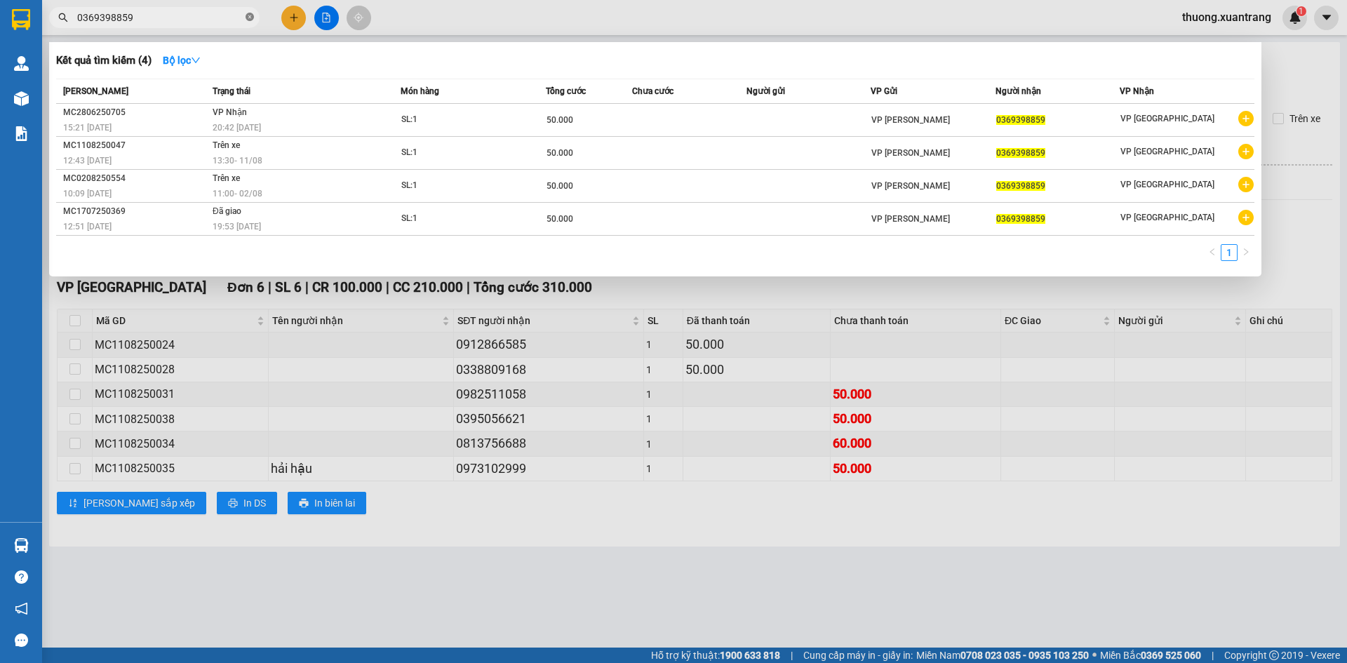
click at [249, 16] on icon "close-circle" at bounding box center [250, 17] width 8 height 8
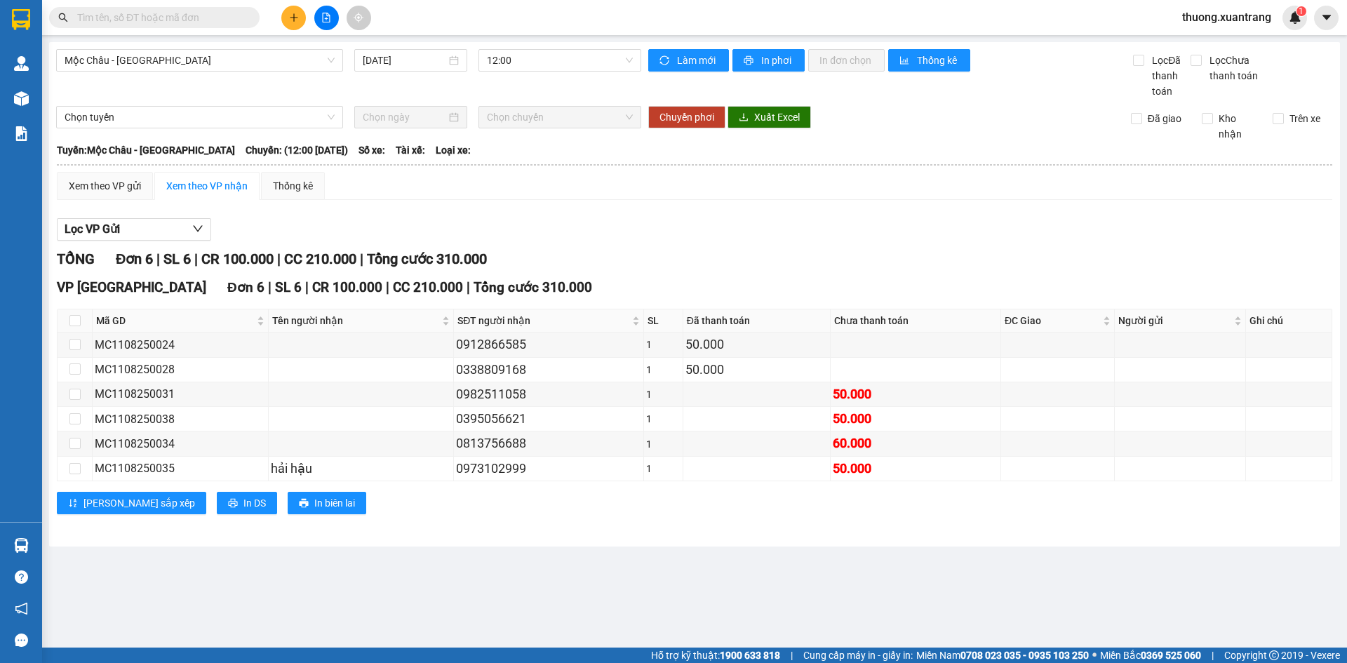
click at [229, 18] on input "text" at bounding box center [160, 17] width 166 height 15
paste input "0338809168"
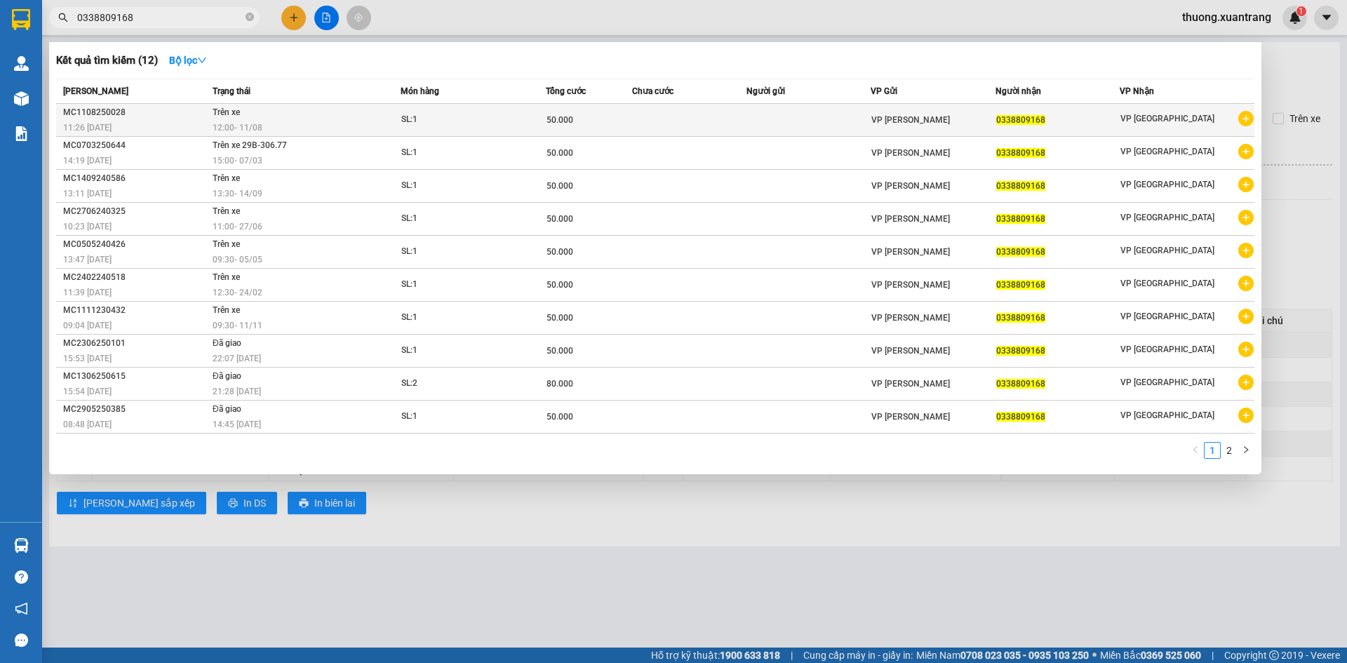
type input "0338809168"
click at [280, 115] on td "Trên xe 12:00 [DATE]" at bounding box center [305, 120] width 192 height 33
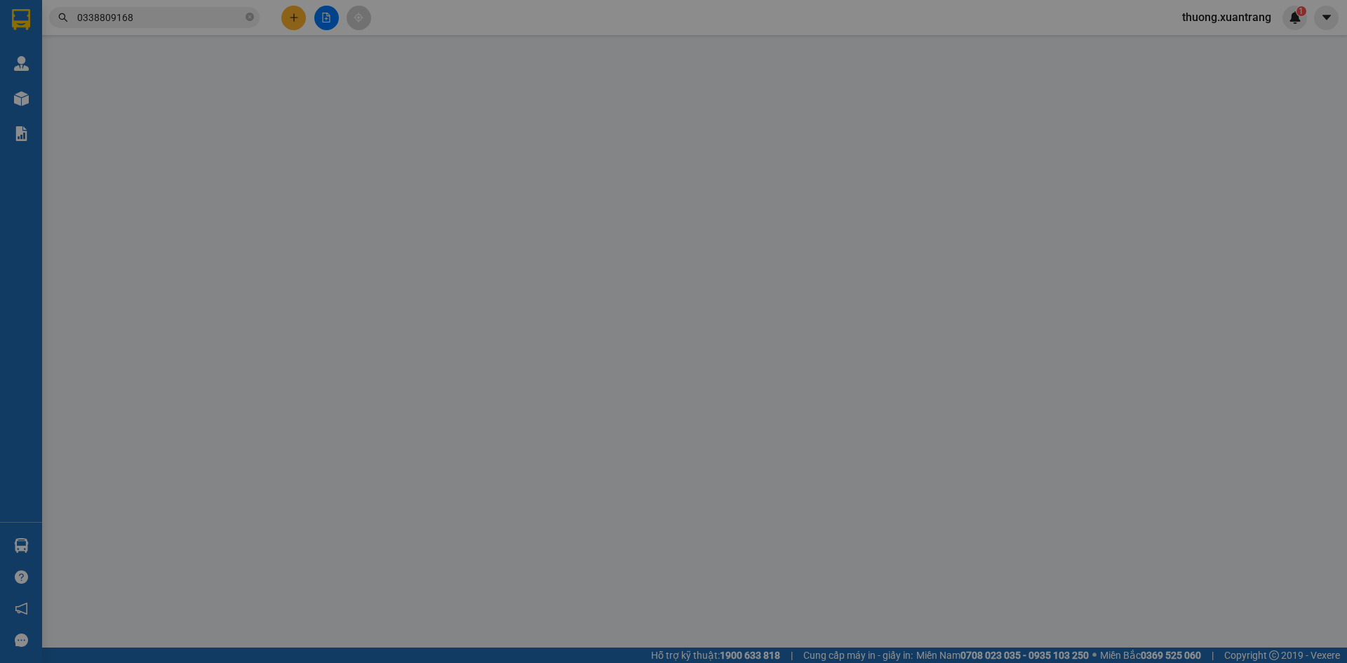
type input "0338809168"
type input "50.000"
type input "0"
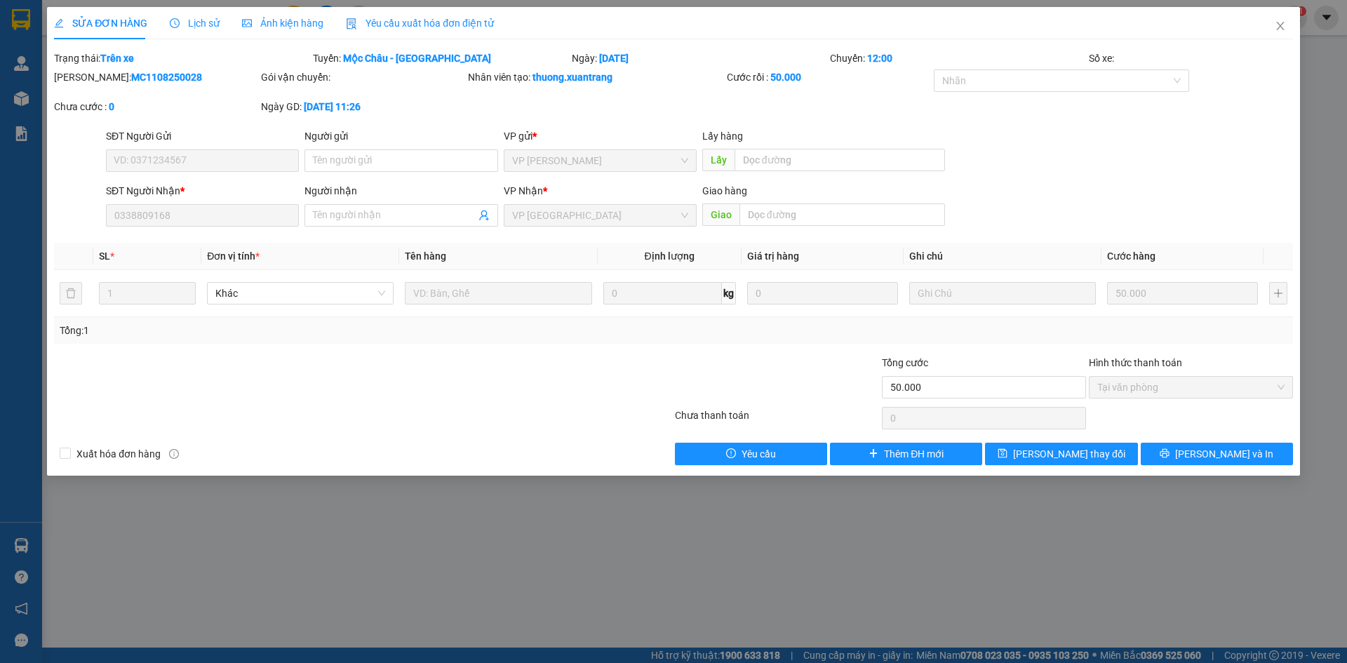
click at [294, 19] on span "Ảnh kiện hàng" at bounding box center [282, 23] width 81 height 11
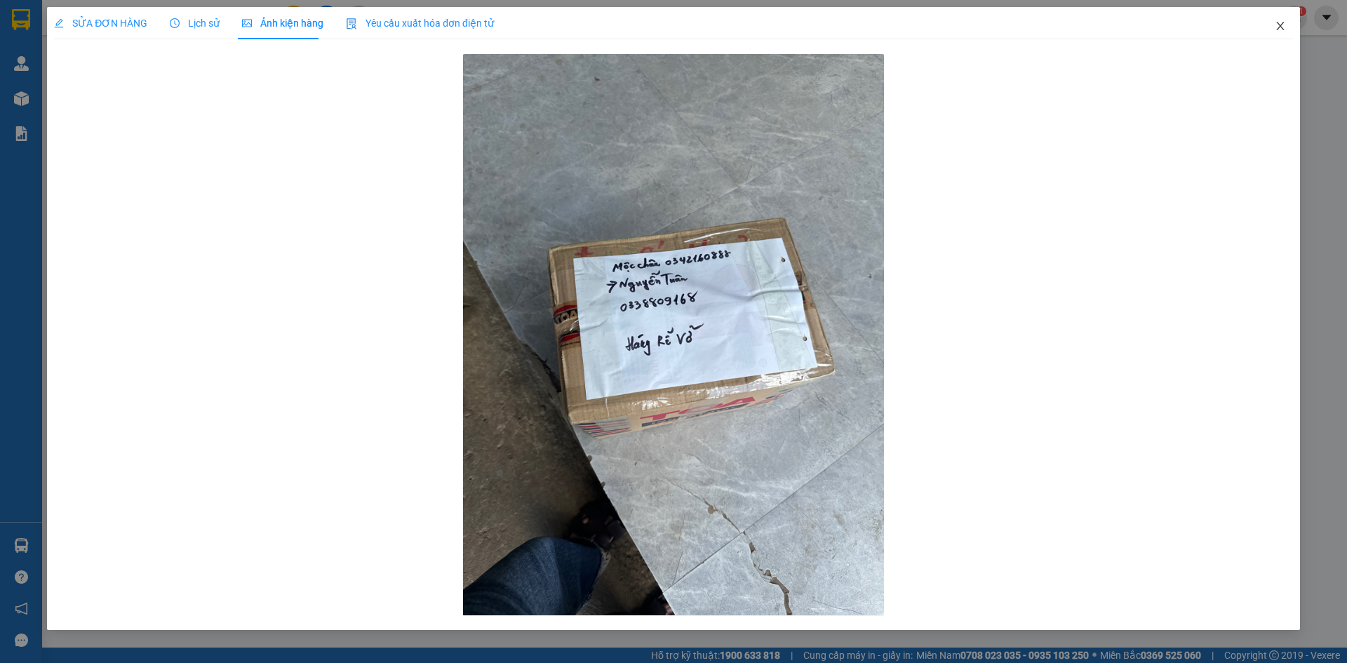
click at [1270, 26] on span "Close" at bounding box center [1280, 26] width 39 height 39
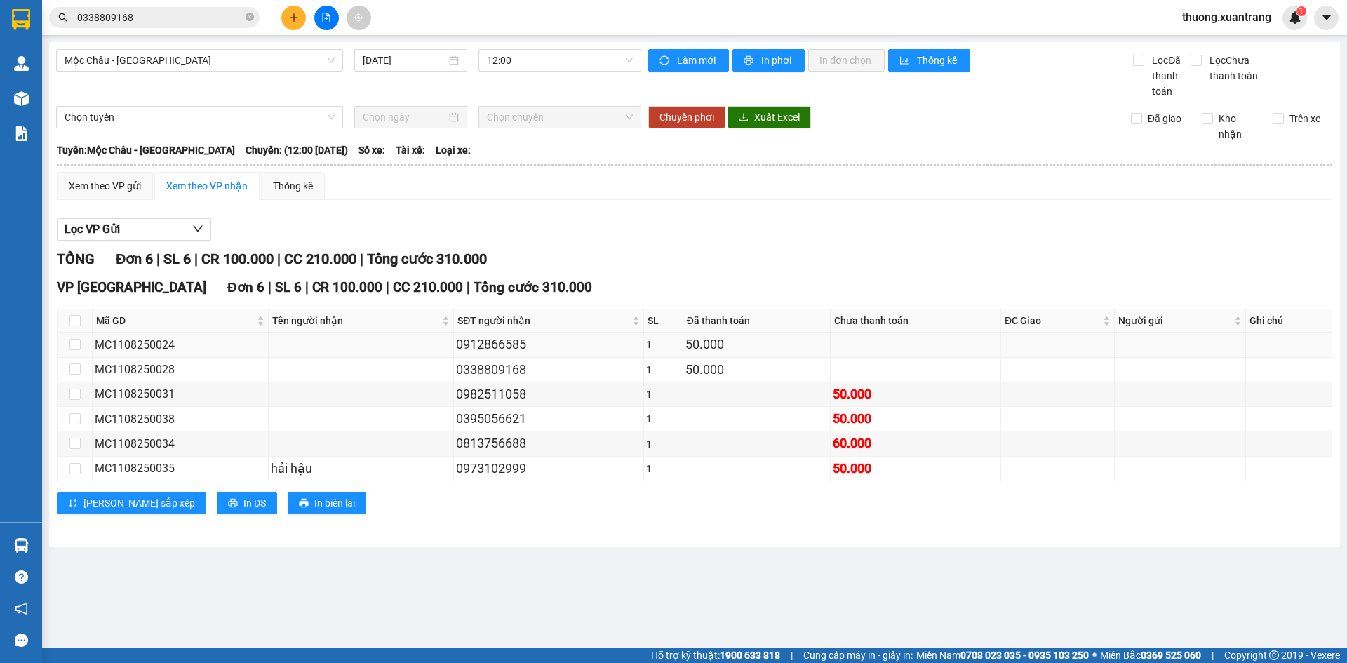
click at [481, 344] on div "0912866585" at bounding box center [548, 345] width 185 height 20
copy div "0912866585"
click at [253, 20] on icon "close-circle" at bounding box center [250, 17] width 8 height 8
click at [217, 20] on input "text" at bounding box center [160, 17] width 166 height 15
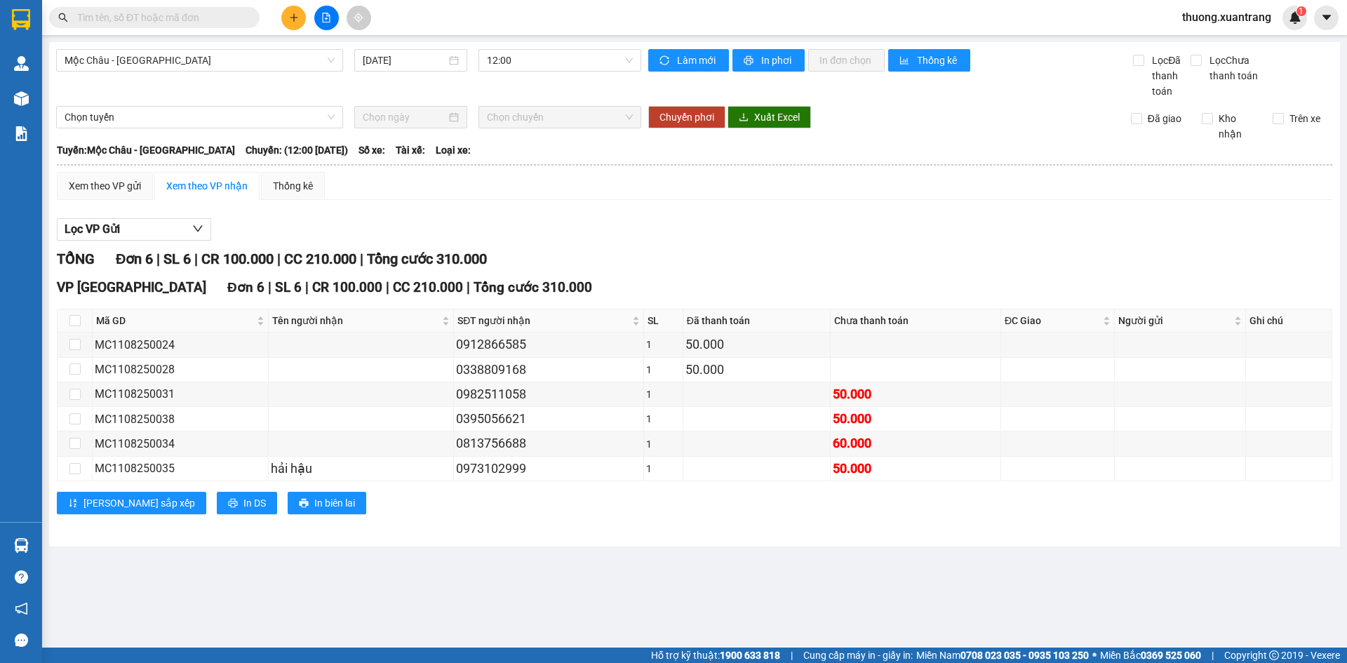
paste input "0912866585"
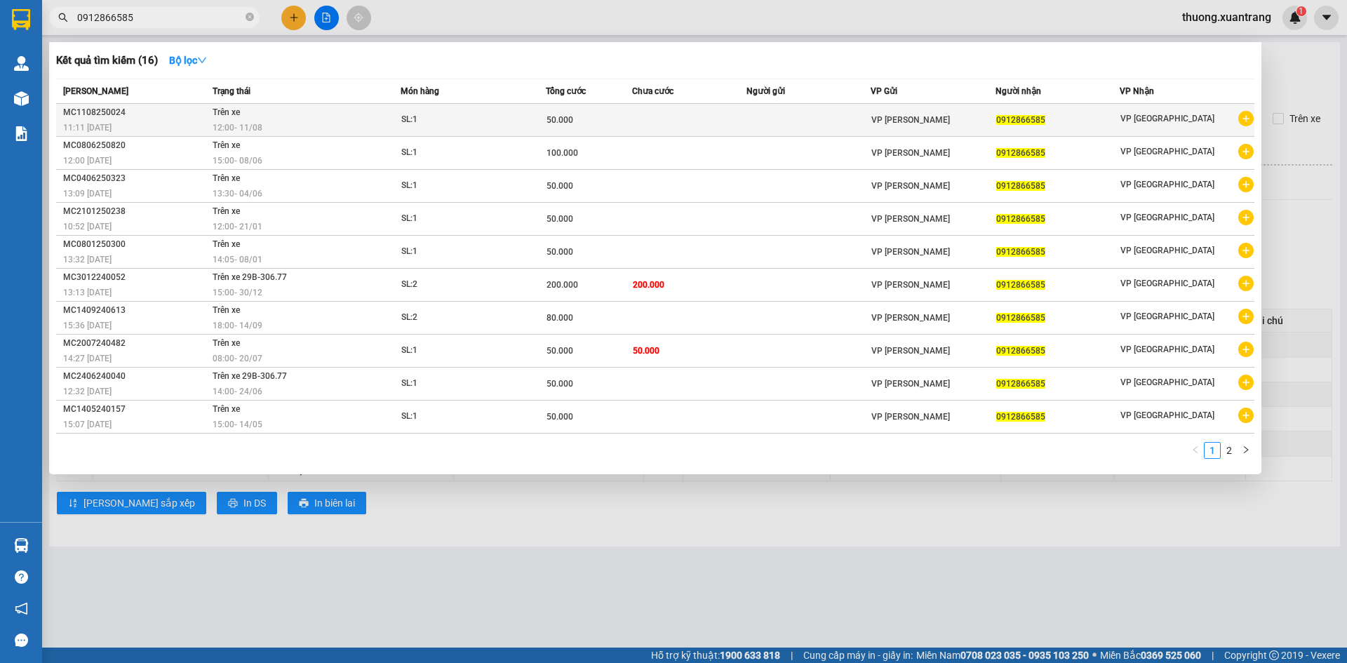
type input "0912866585"
click at [310, 131] on div "12:00 [DATE]" at bounding box center [306, 127] width 187 height 15
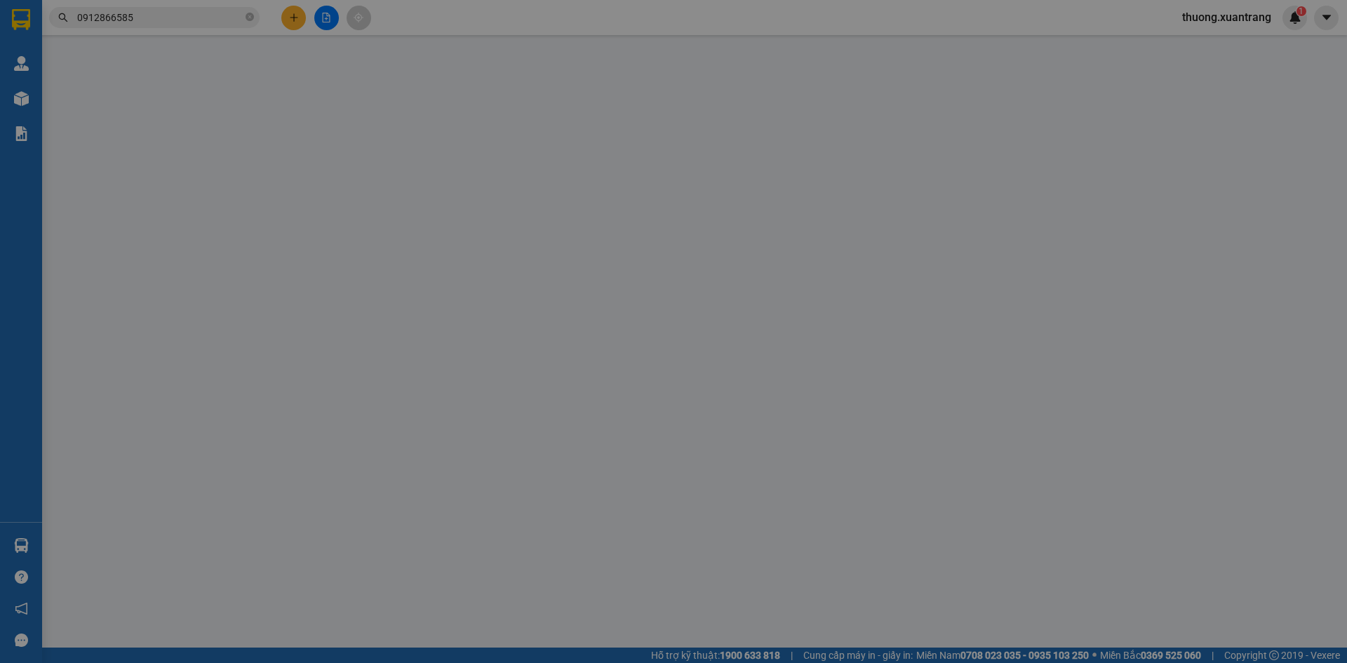
type input "0912866585"
type input "50.000"
type input "0"
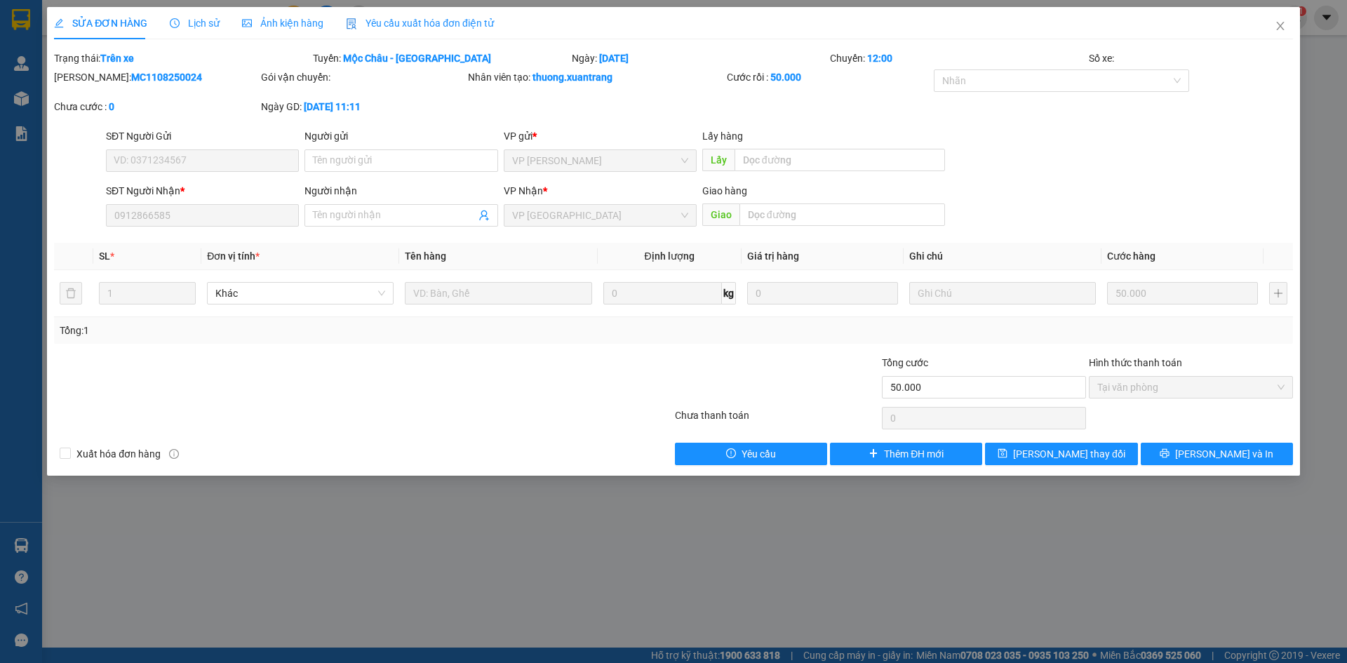
click at [252, 25] on span "Ảnh kiện hàng" at bounding box center [282, 23] width 81 height 11
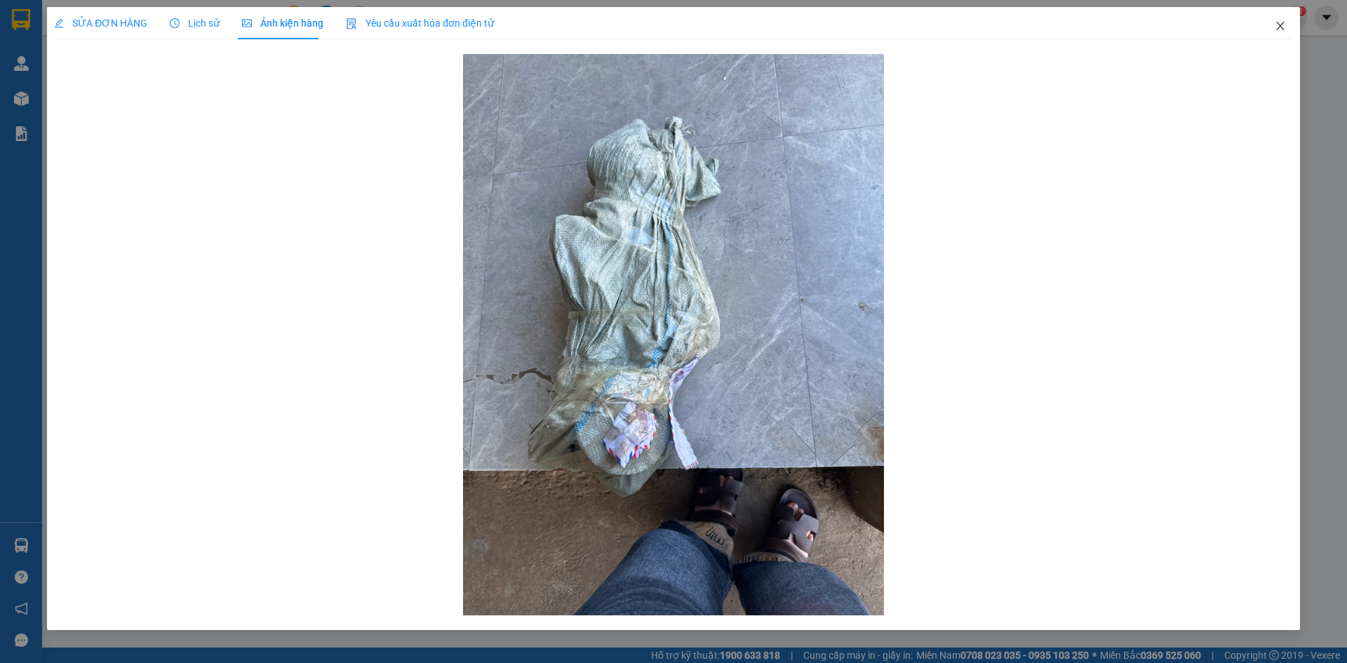
click at [1284, 25] on icon "close" at bounding box center [1280, 25] width 11 height 11
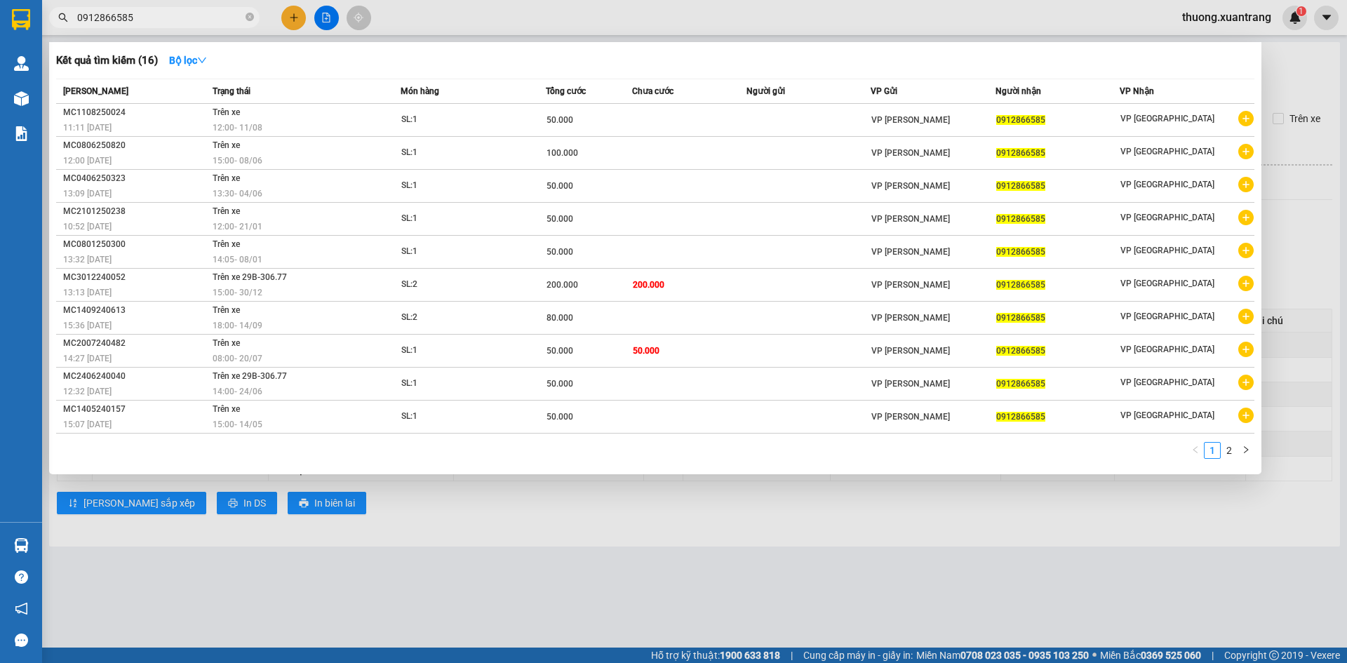
click at [208, 15] on input "0912866585" at bounding box center [160, 17] width 166 height 15
click at [322, 21] on div at bounding box center [673, 331] width 1347 height 663
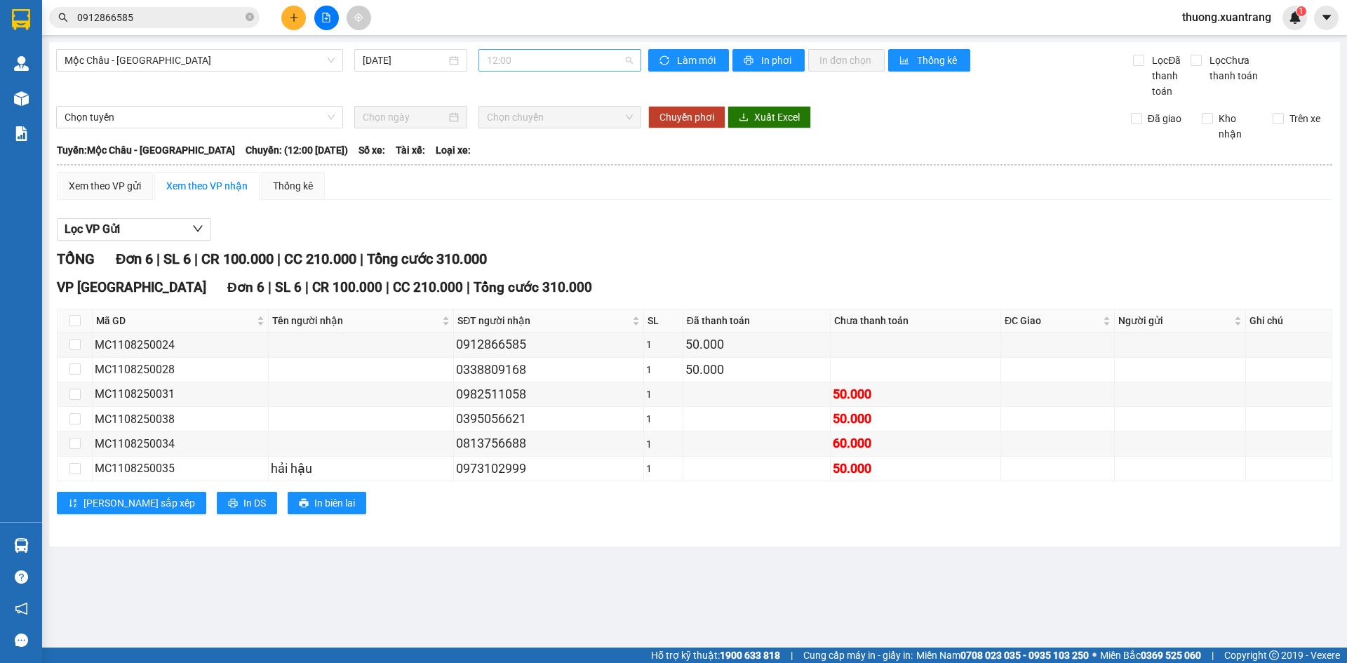
click at [543, 64] on span "12:00" at bounding box center [560, 60] width 146 height 21
click at [335, 92] on div "Mộc Châu - [GEOGRAPHIC_DATA] [DATE] 12:00" at bounding box center [348, 74] width 585 height 50
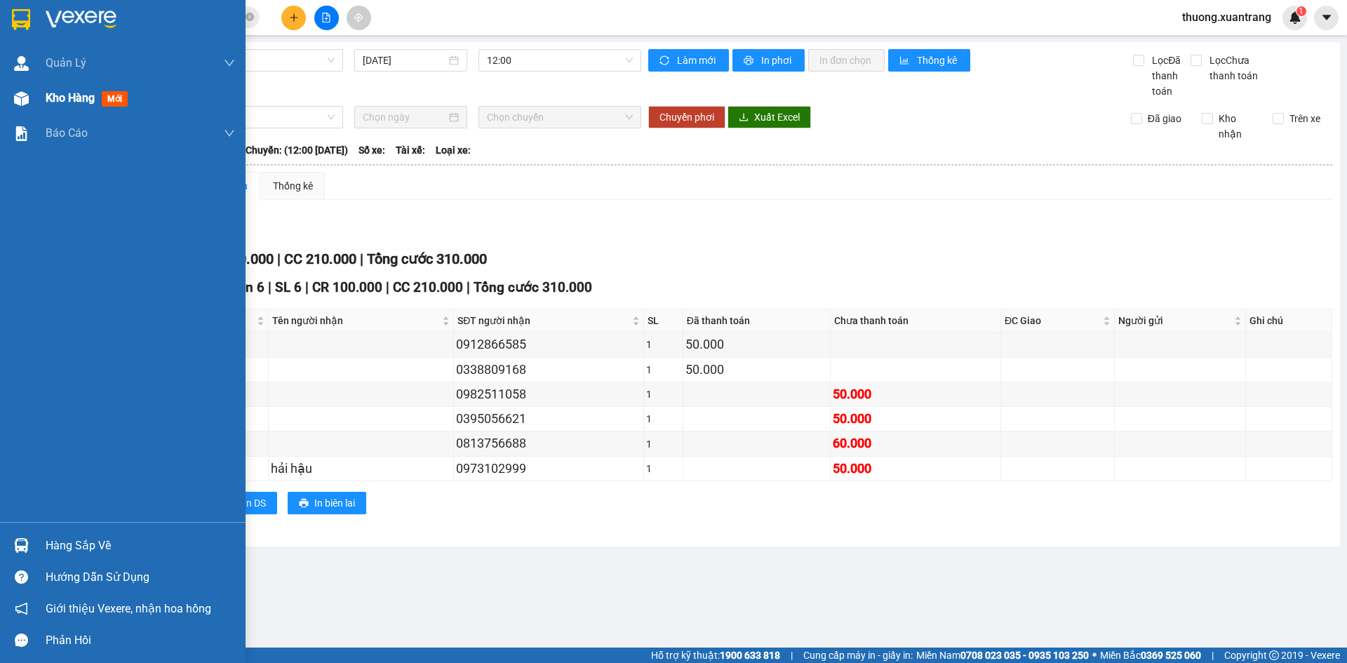
click at [27, 93] on img at bounding box center [21, 98] width 15 height 15
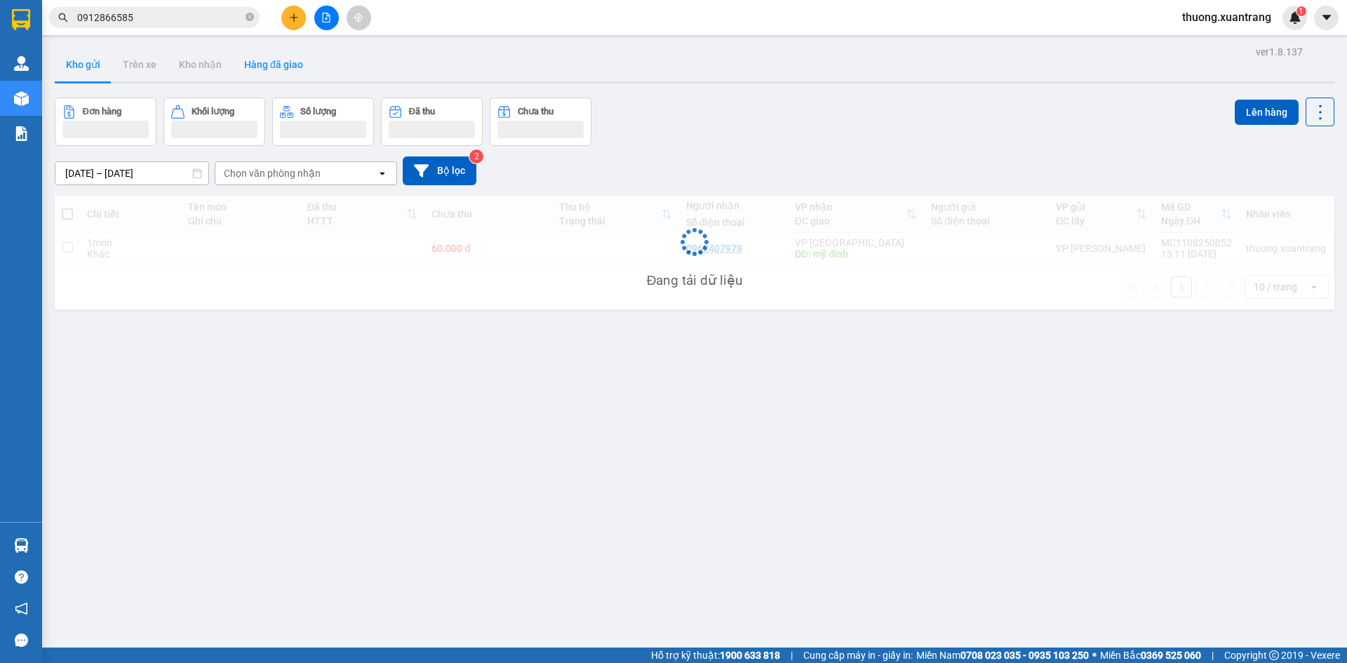
click at [279, 66] on button "Hàng đã giao" at bounding box center [273, 65] width 81 height 34
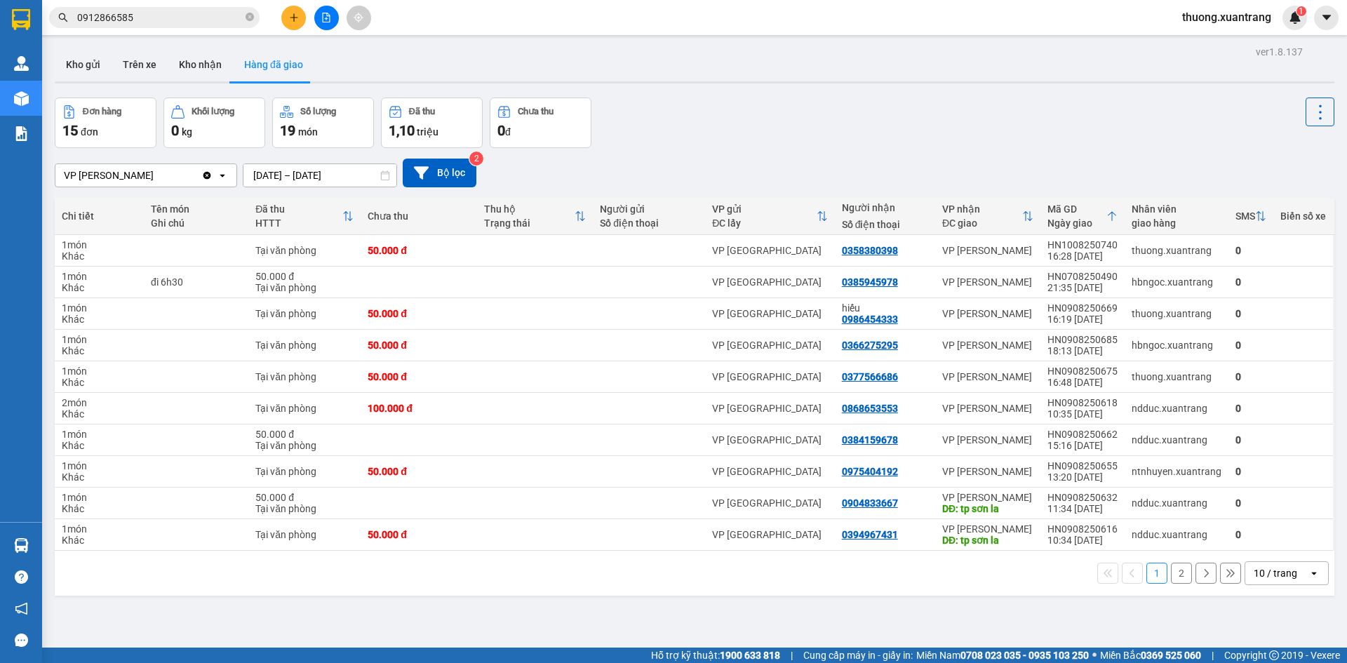
click at [1271, 571] on div "10 / trang" at bounding box center [1275, 573] width 43 height 14
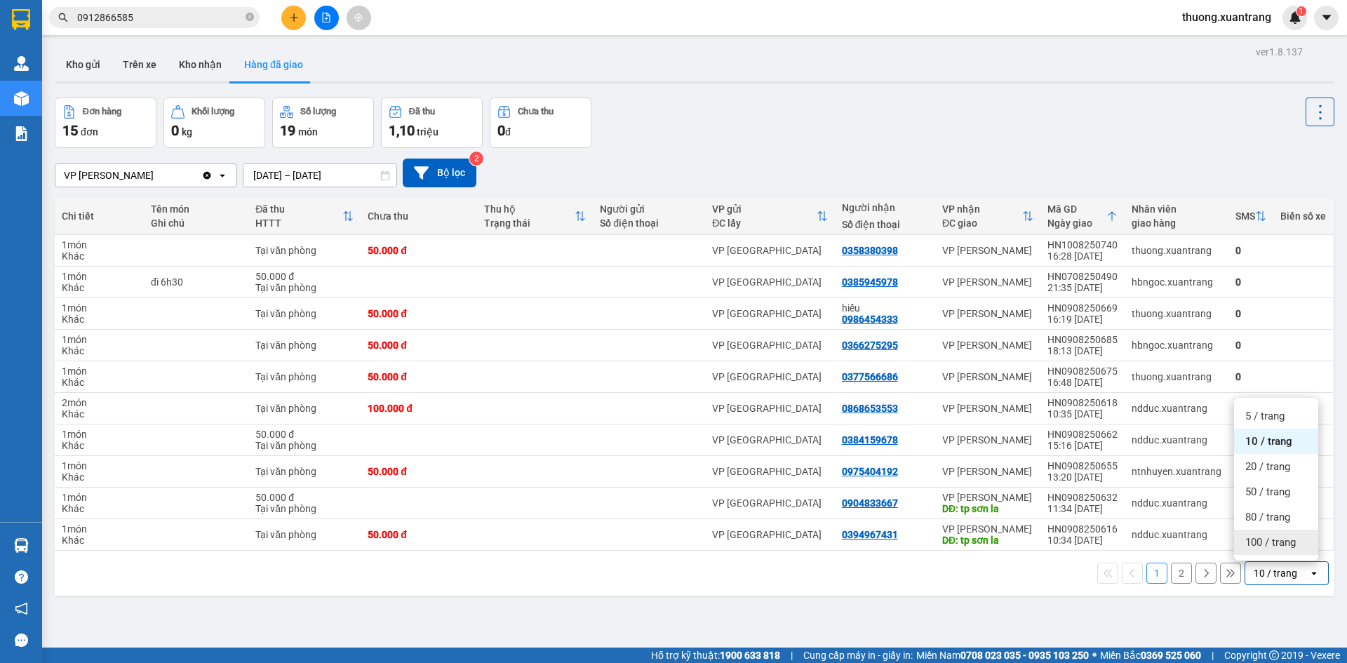
click at [1264, 550] on div "100 / trang" at bounding box center [1276, 542] width 84 height 25
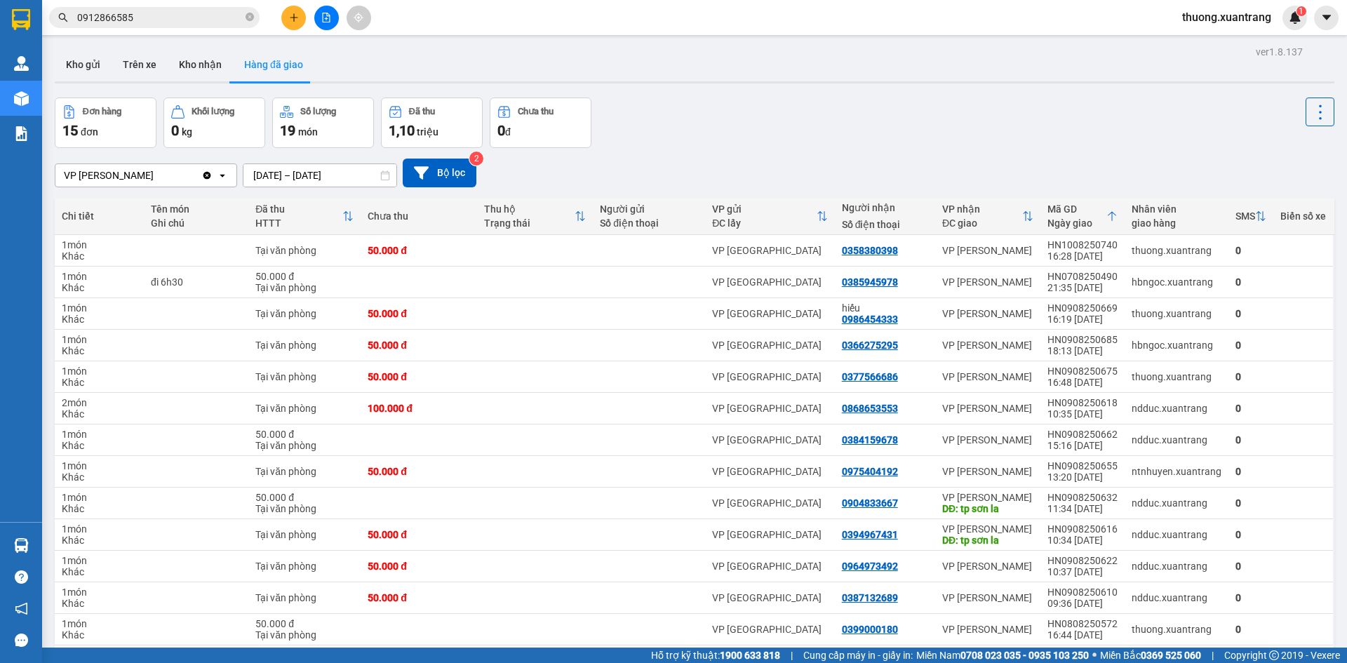
click at [1219, 20] on span "thuong.xuantrang" at bounding box center [1227, 17] width 112 height 18
click at [1225, 42] on span "Đăng xuất" at bounding box center [1232, 43] width 83 height 15
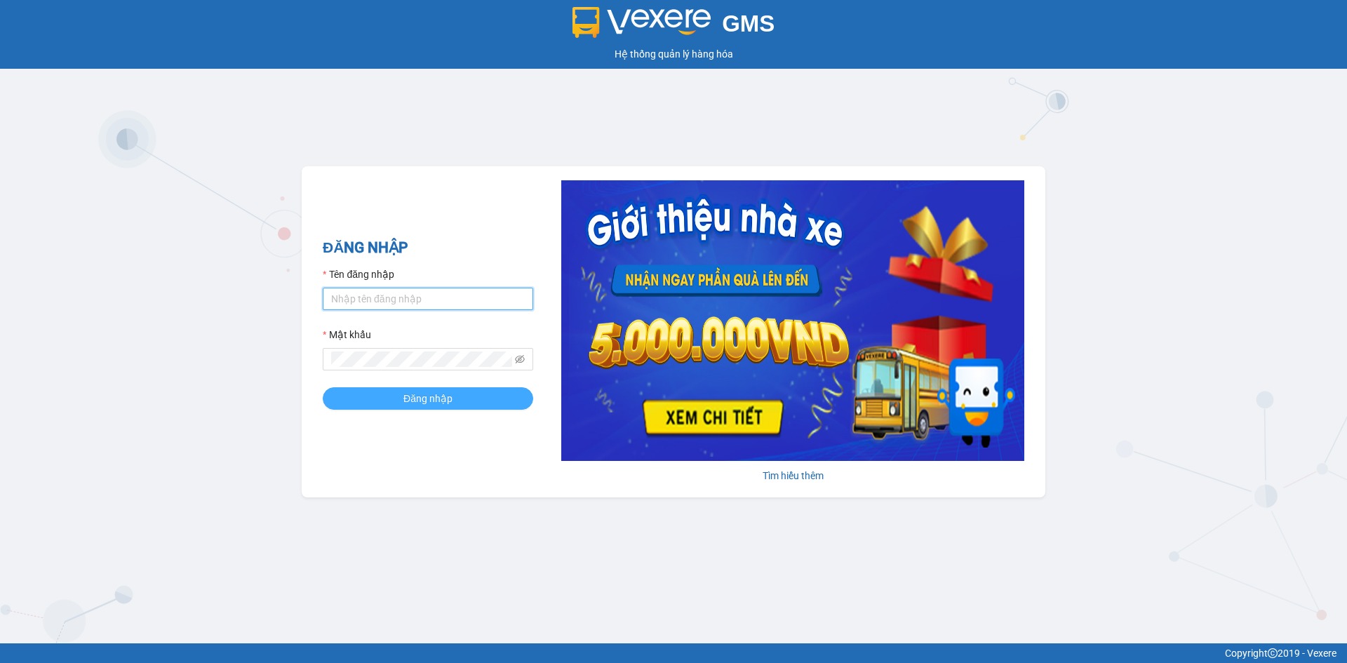
type input "dttoan.xuantrang"
click at [409, 396] on span "Đăng nhập" at bounding box center [427, 398] width 49 height 15
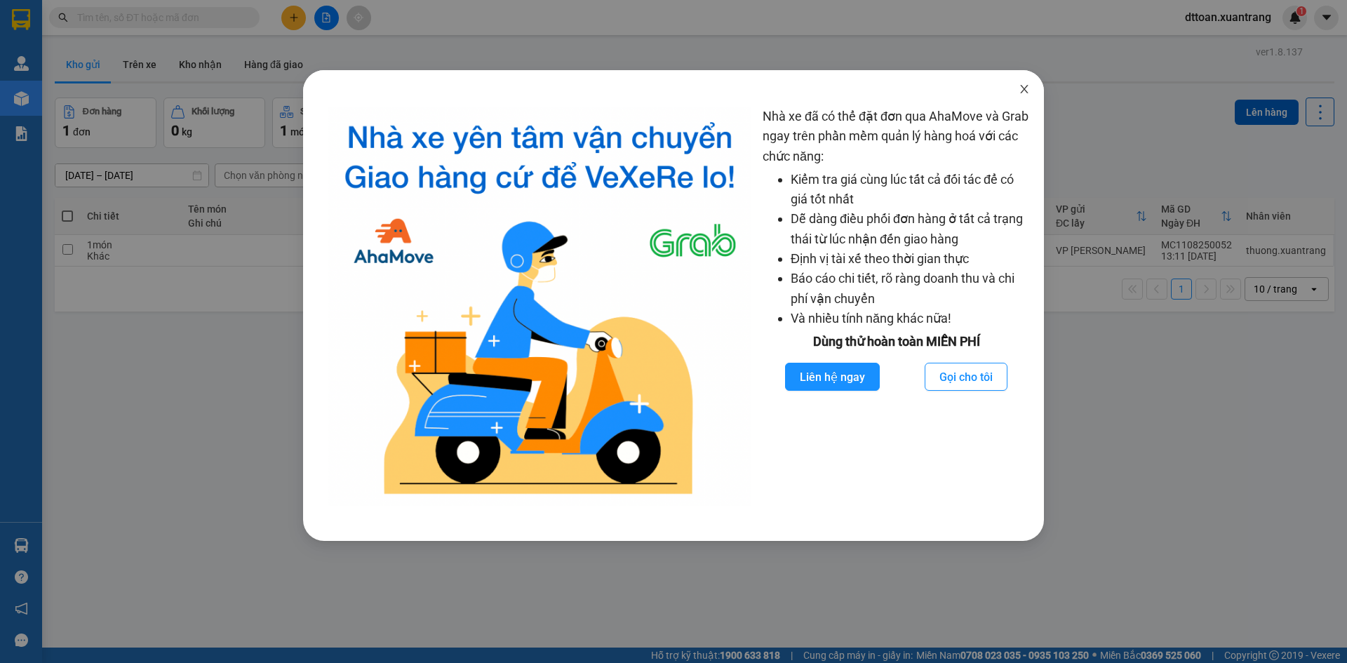
click at [1020, 93] on icon "close" at bounding box center [1024, 88] width 11 height 11
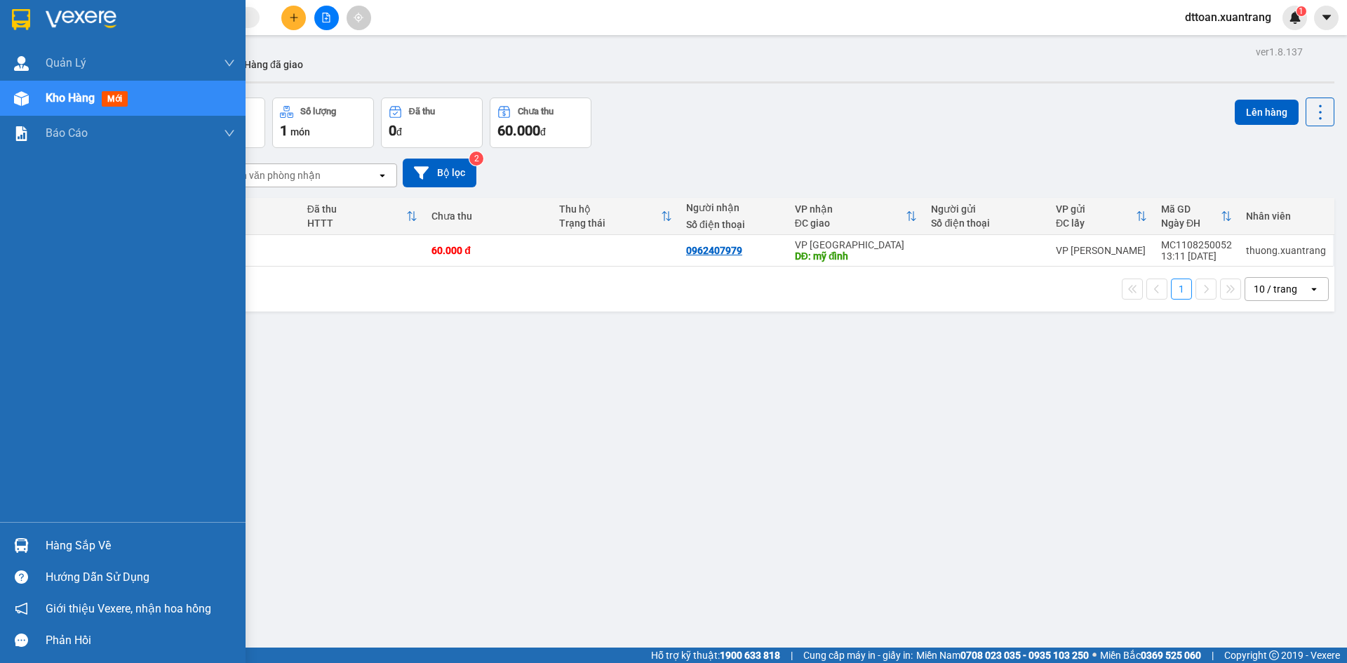
click at [48, 30] on div at bounding box center [123, 23] width 246 height 46
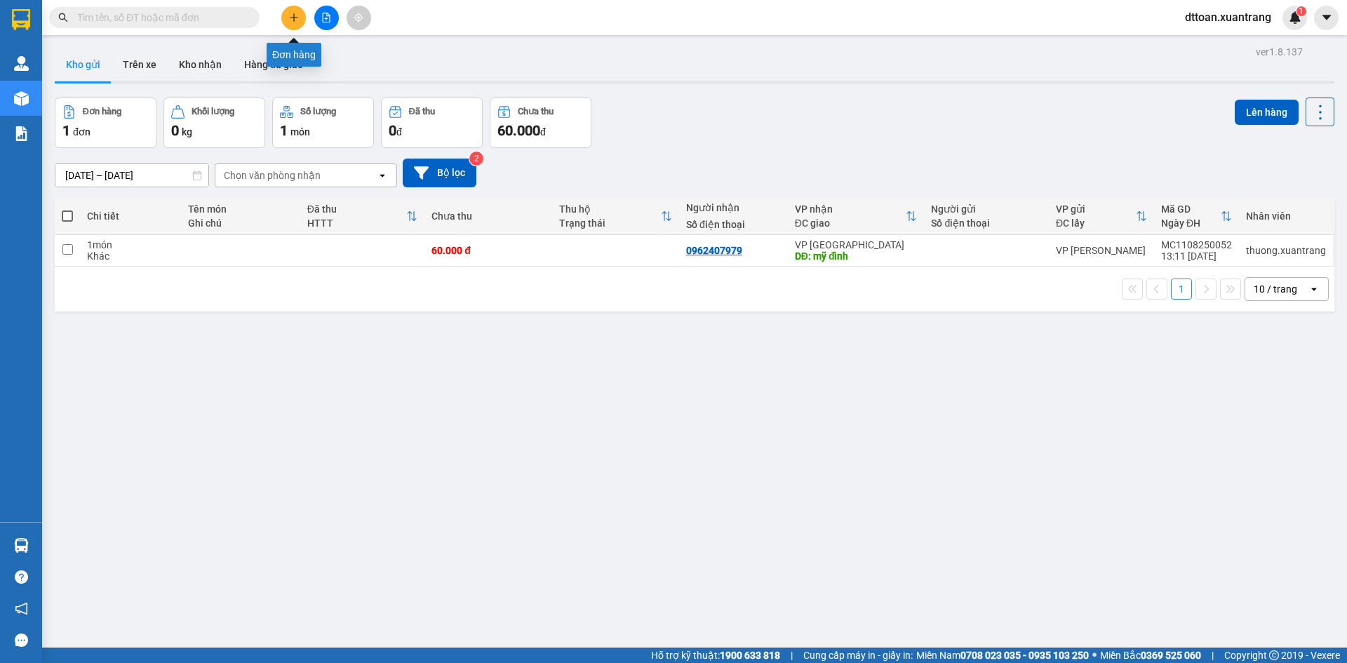
click at [295, 16] on icon "plus" at bounding box center [294, 18] width 10 height 10
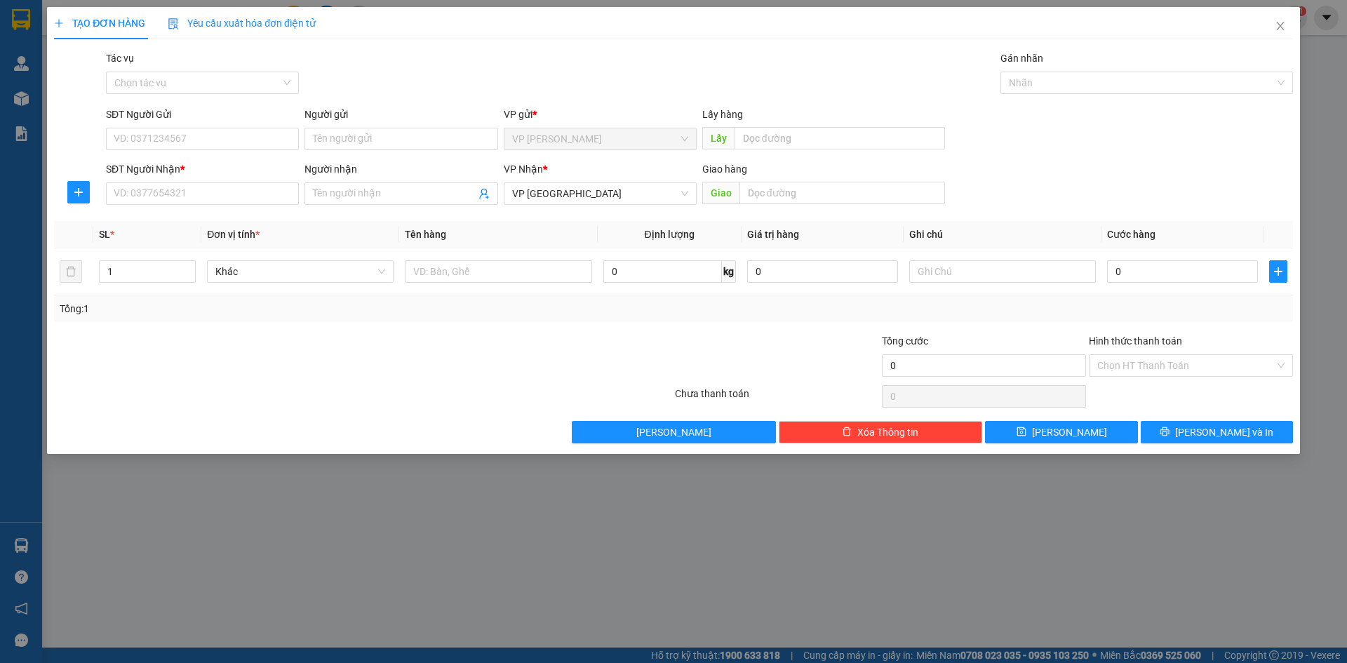
click at [377, 175] on div "Người nhận" at bounding box center [400, 168] width 193 height 15
click at [377, 186] on input "Người nhận" at bounding box center [394, 193] width 162 height 15
click at [377, 187] on input "Người nhận" at bounding box center [394, 193] width 162 height 15
click at [382, 212] on div "Transit Pickup Surcharge Ids Transit Deliver Surcharge Ids Transit Deliver Surc…" at bounding box center [673, 247] width 1239 height 393
click at [382, 189] on input "cương lc" at bounding box center [394, 193] width 162 height 15
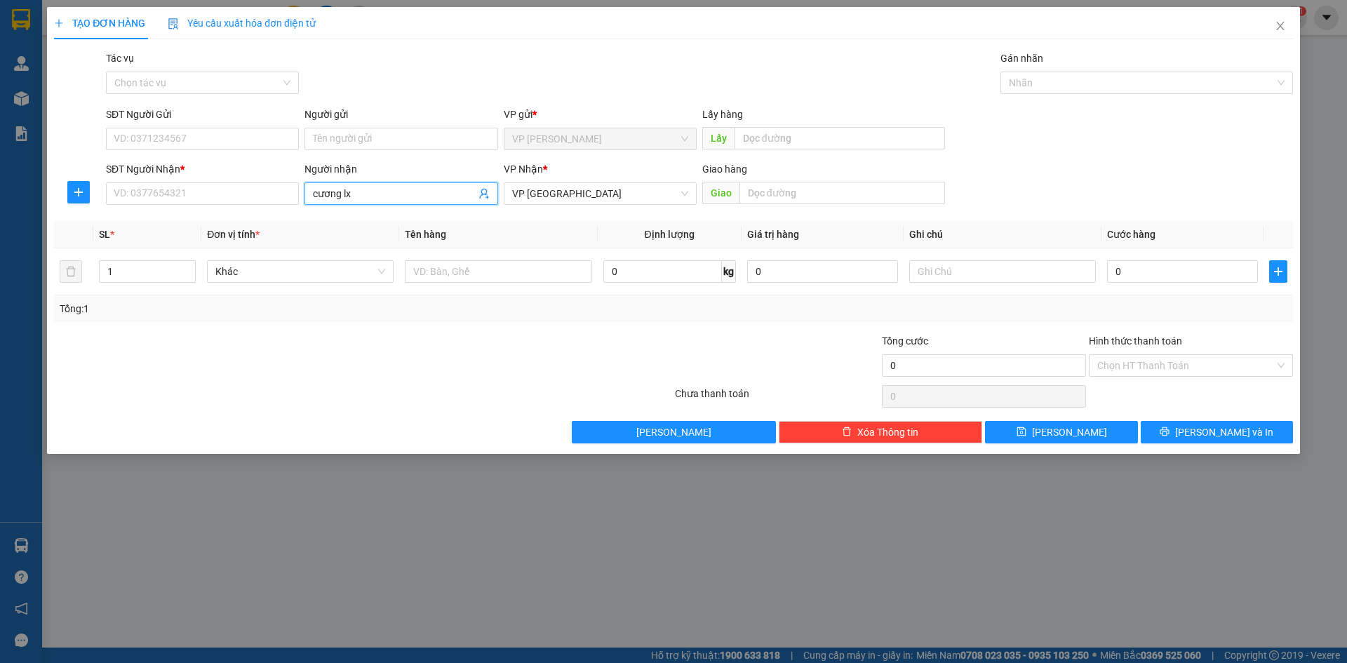
click at [382, 191] on input "cương lx" at bounding box center [394, 193] width 162 height 15
type input "cương"
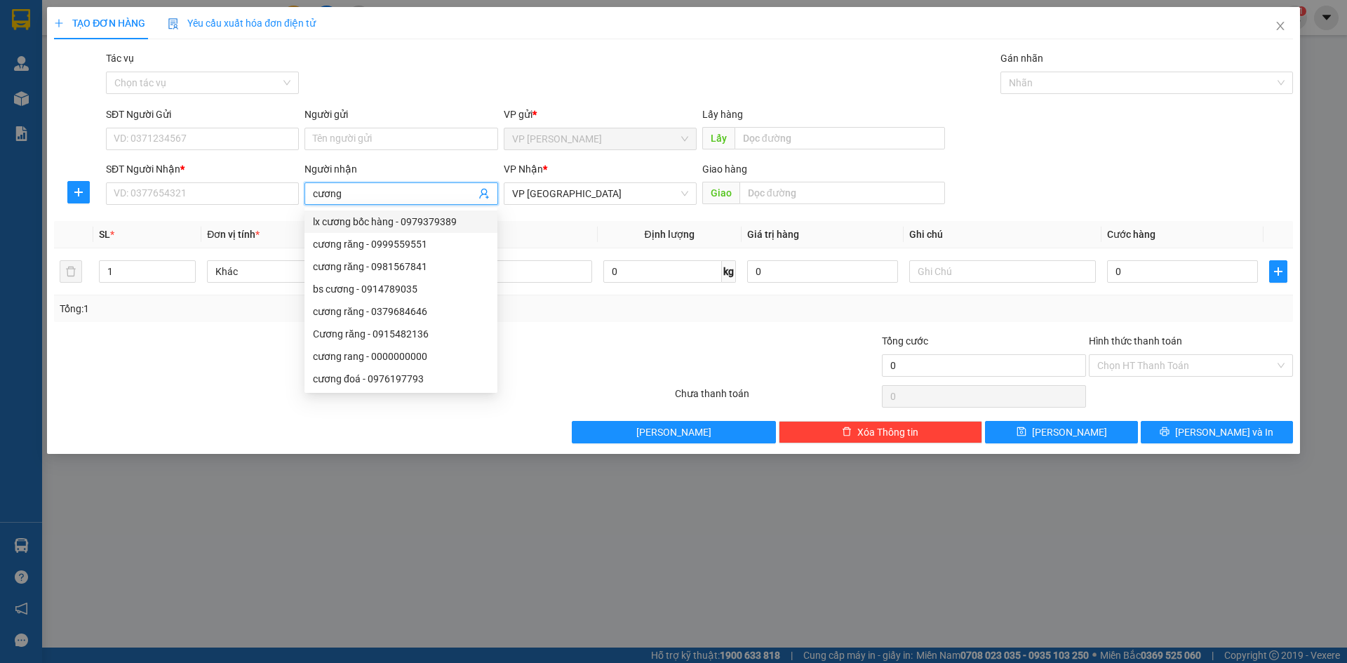
drag, startPoint x: 354, startPoint y: 223, endPoint x: 365, endPoint y: 223, distance: 11.2
click at [354, 223] on div "lx cương bốc hàng - 0979379389" at bounding box center [401, 221] width 176 height 15
type input "0979379389"
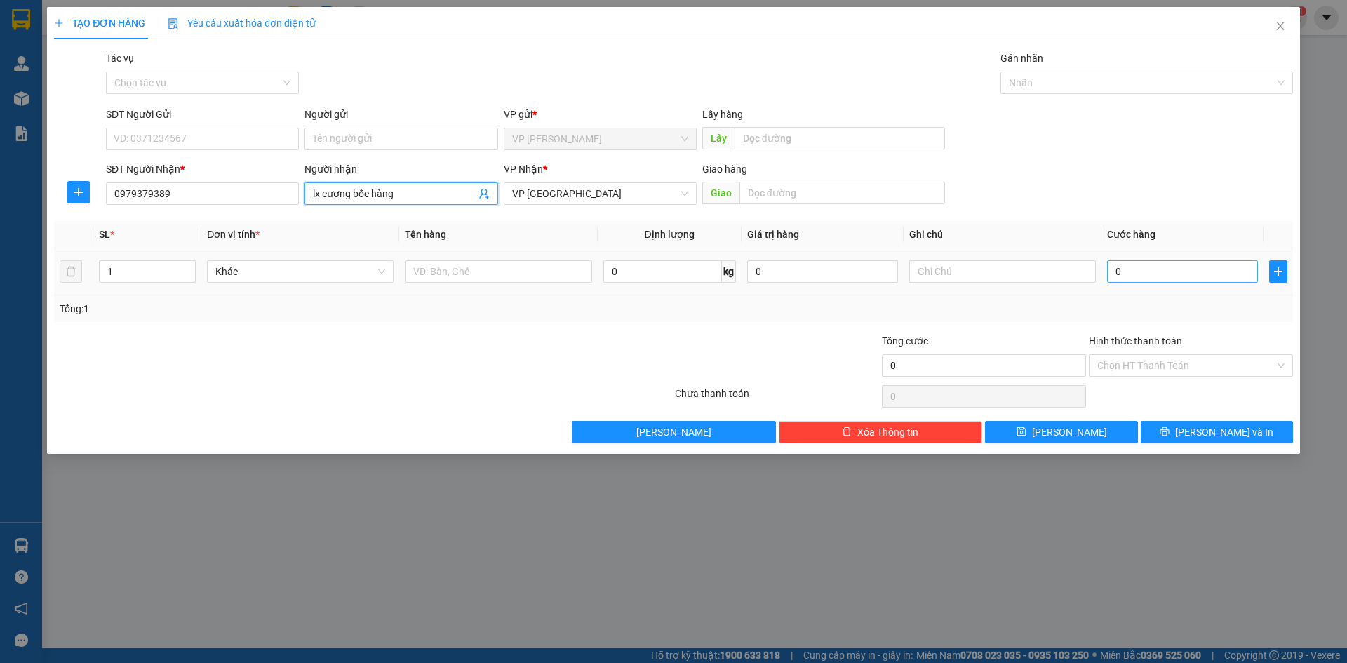
type input "lx cương bốc hàng"
click at [1210, 274] on input "0" at bounding box center [1182, 271] width 151 height 22
type input "5"
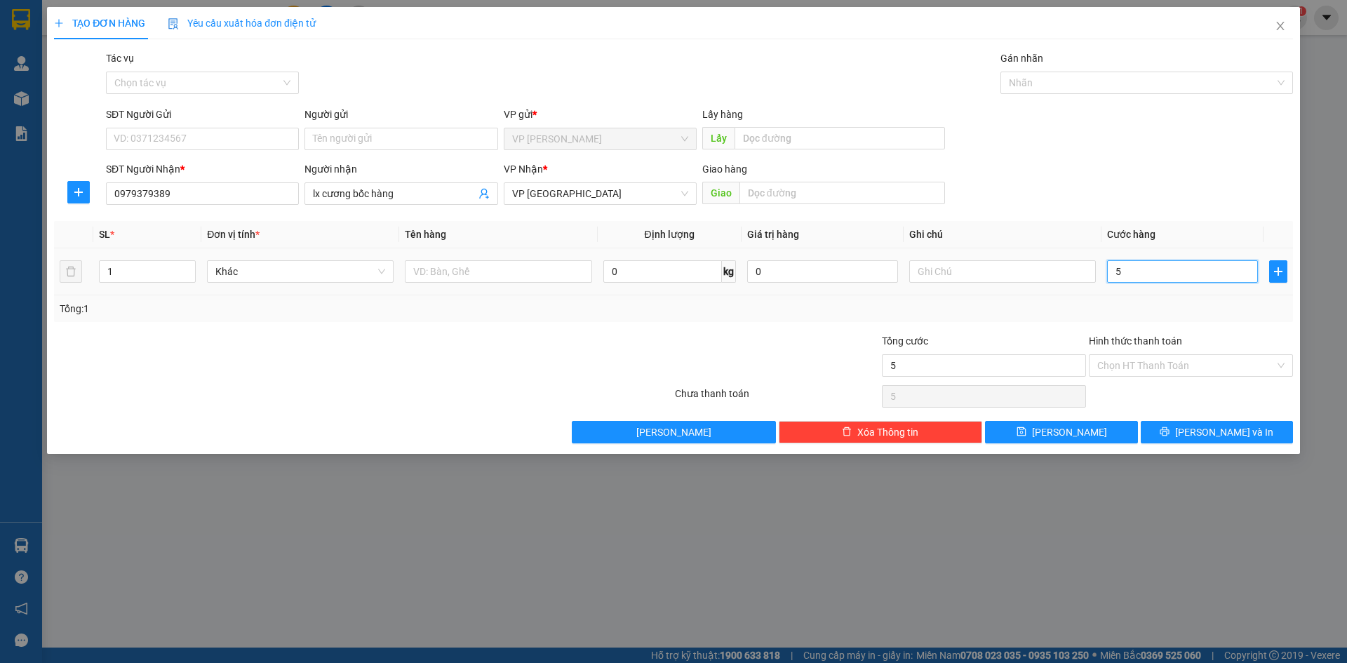
type input "50"
type input "50.000"
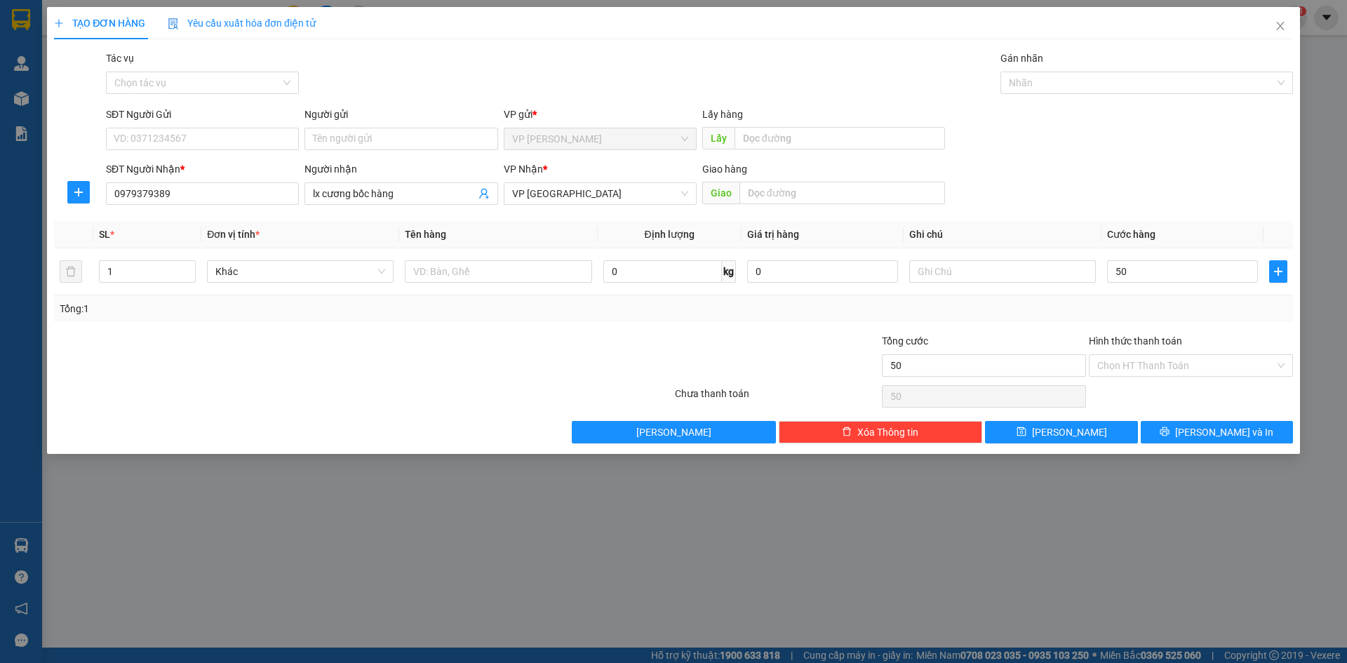
type input "50.000"
click at [1084, 316] on div "Tổng: 1" at bounding box center [674, 308] width 1228 height 15
click at [1085, 435] on button "Lưu" at bounding box center [1061, 432] width 152 height 22
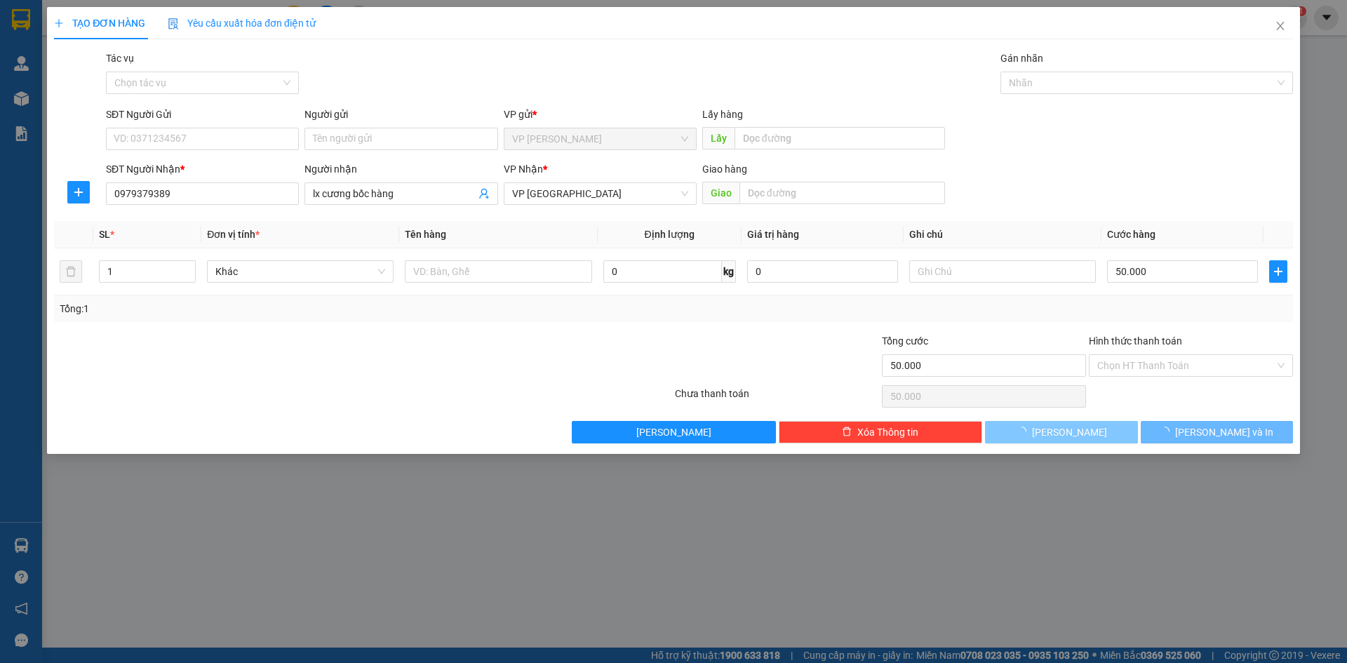
type input "0"
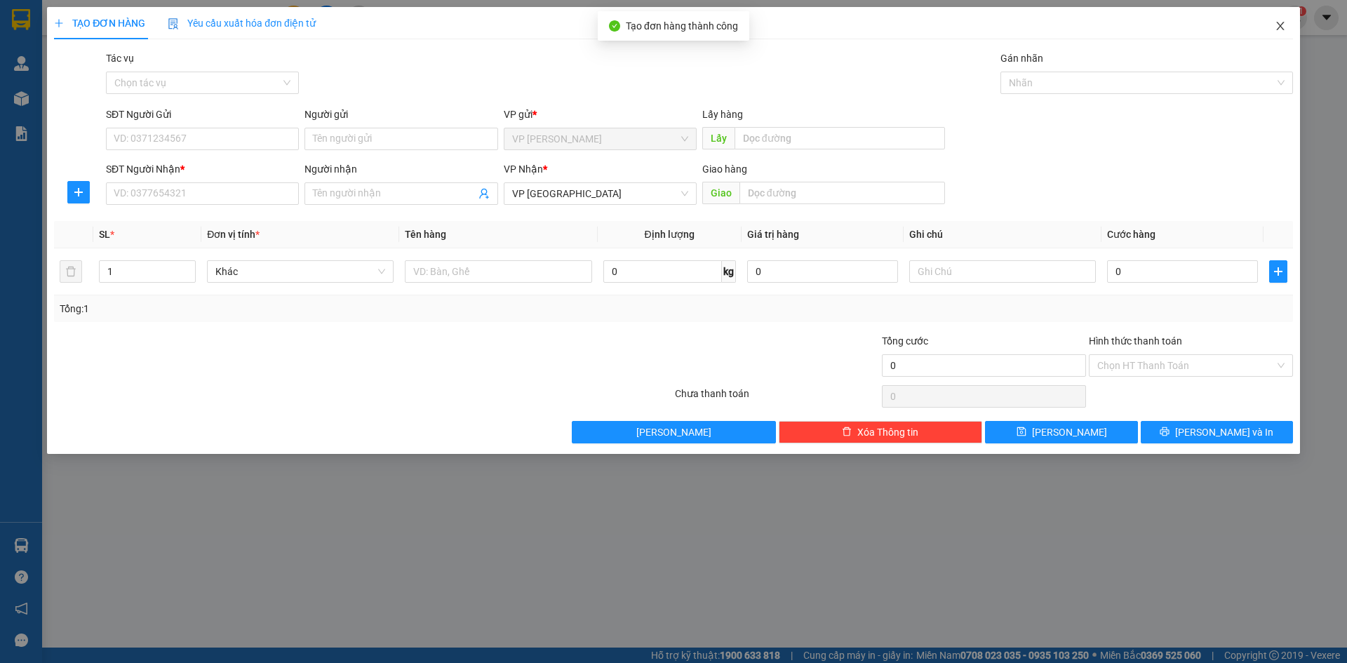
click at [1273, 31] on span "Close" at bounding box center [1280, 26] width 39 height 39
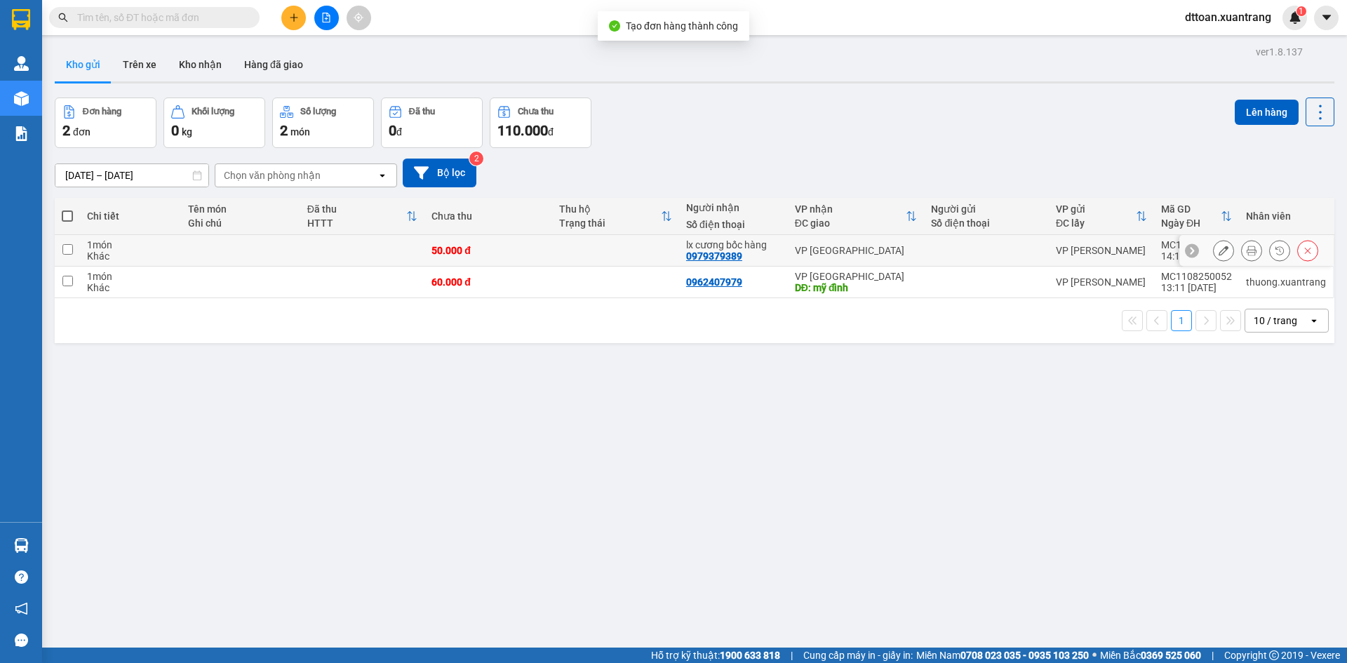
click at [464, 251] on div "50.000 đ" at bounding box center [487, 250] width 113 height 11
checkbox input "true"
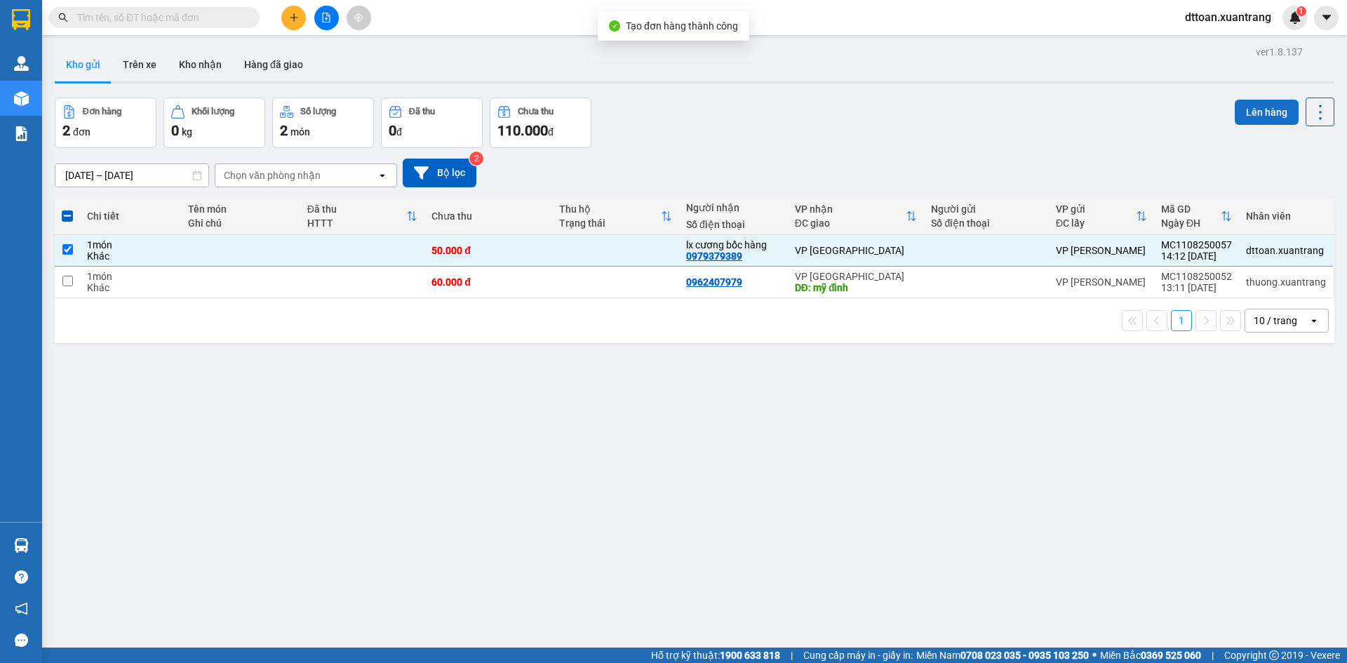
click at [1261, 120] on button "Lên hàng" at bounding box center [1267, 112] width 64 height 25
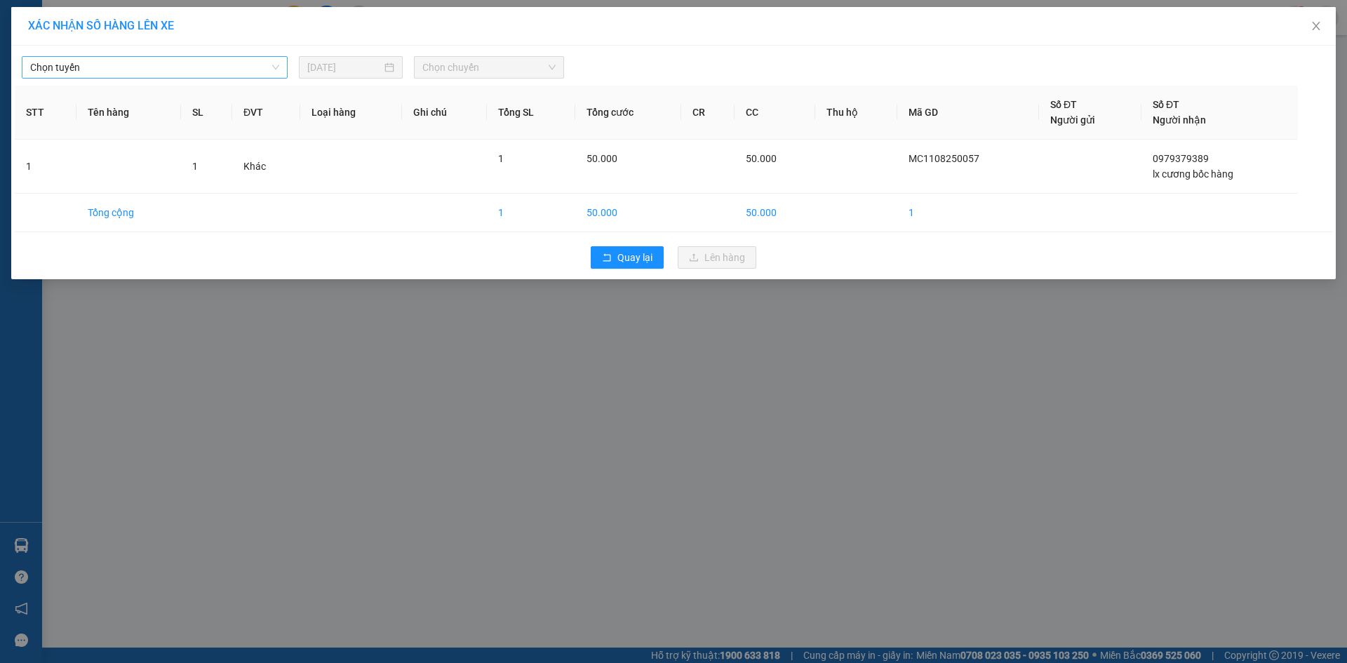
click at [30, 62] on span "Chọn tuyến" at bounding box center [154, 67] width 249 height 21
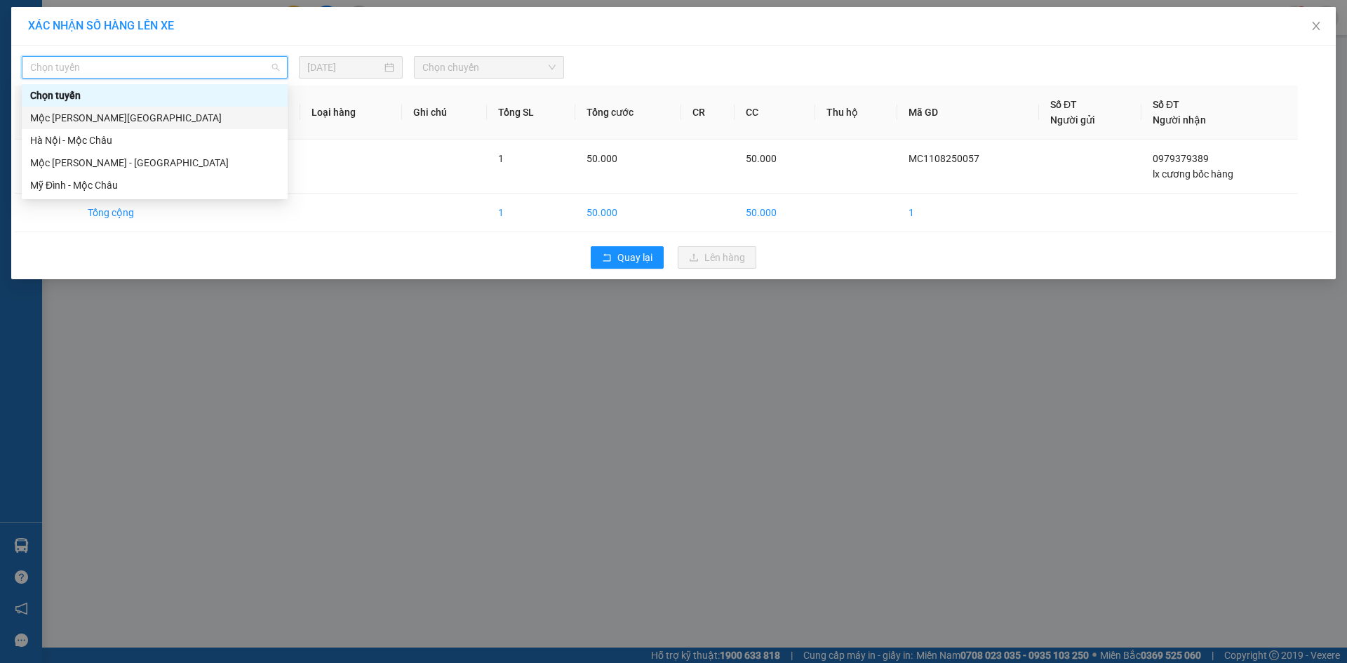
click at [77, 112] on div "Mộc Châu - [GEOGRAPHIC_DATA]" at bounding box center [154, 117] width 249 height 15
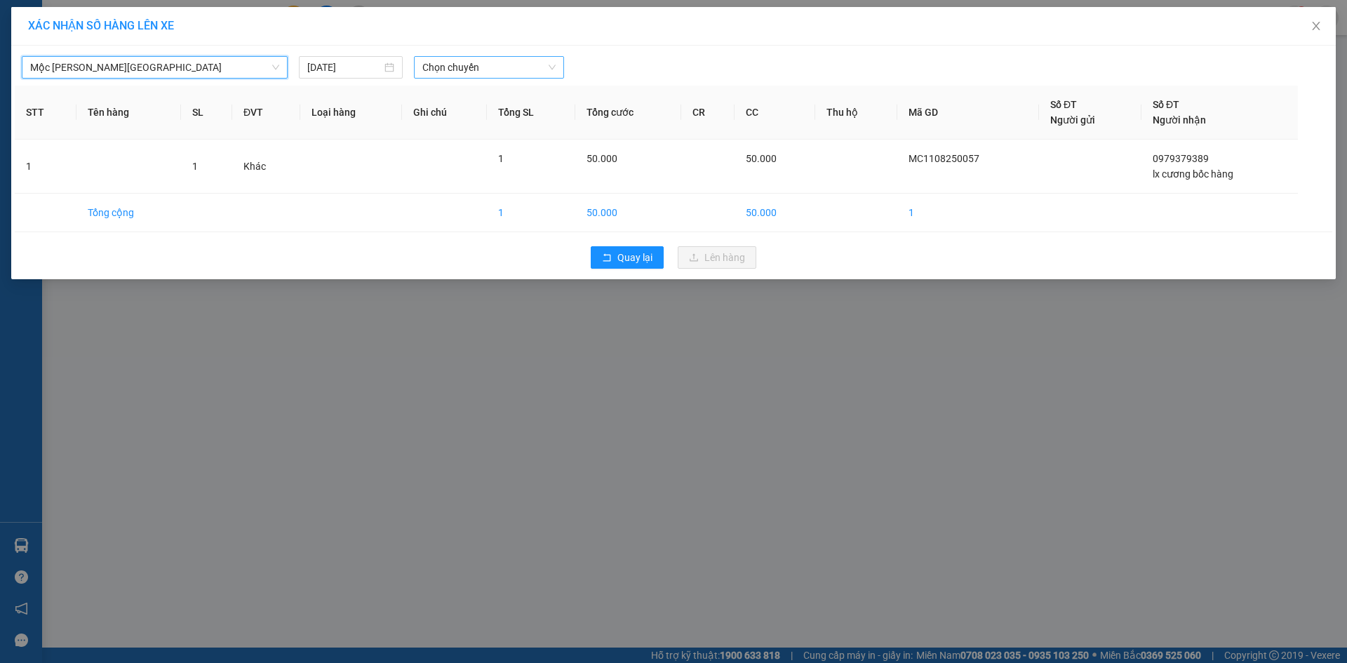
click at [436, 68] on span "Chọn chuyến" at bounding box center [488, 67] width 133 height 21
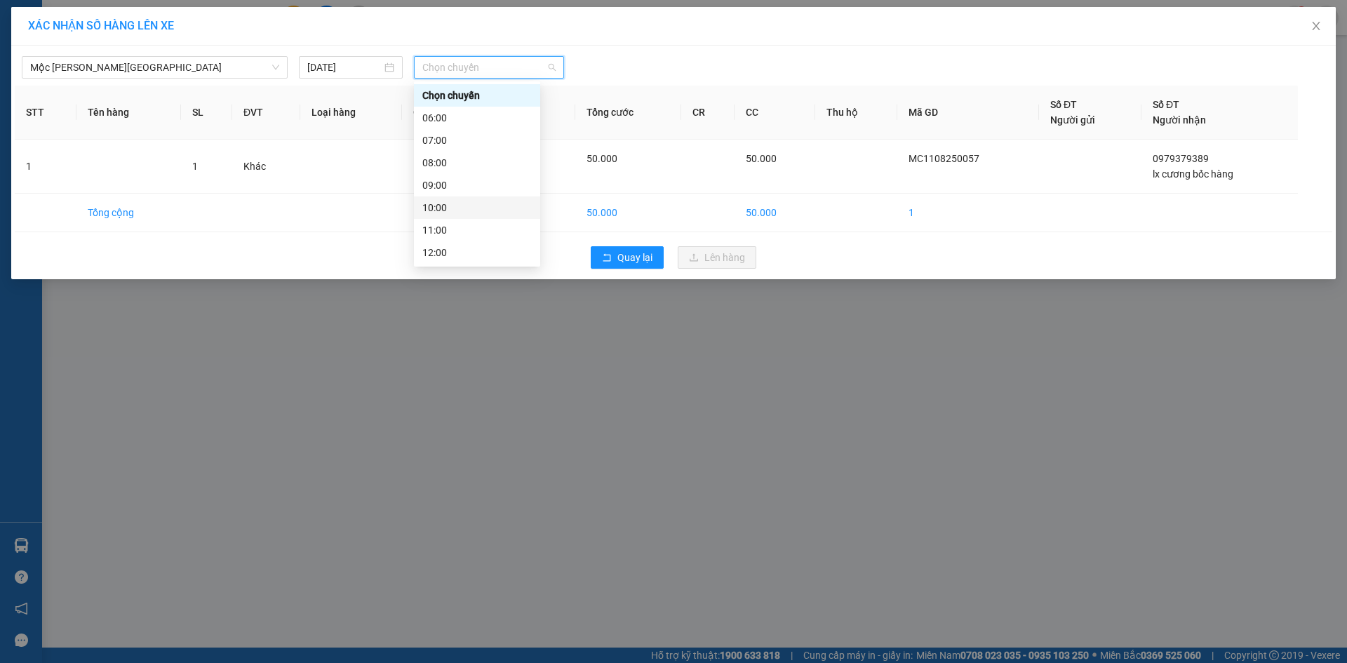
click at [460, 213] on div "10:00" at bounding box center [476, 207] width 109 height 15
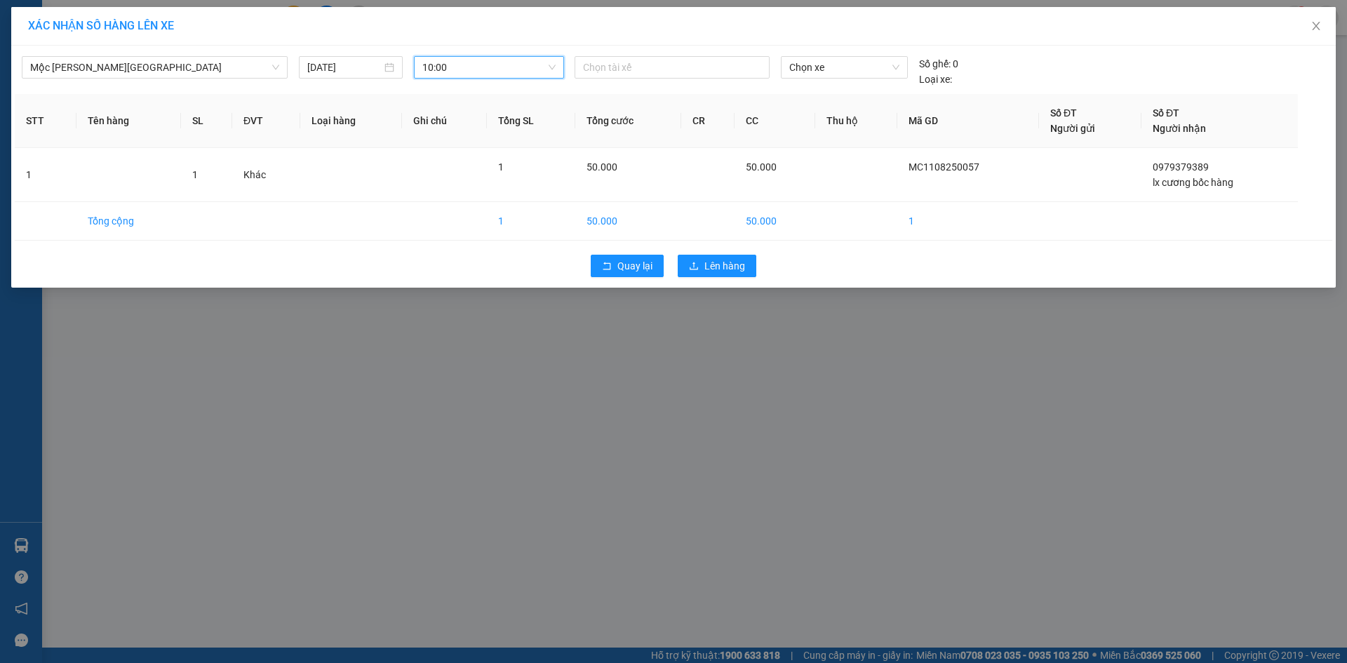
click at [461, 62] on span "10:00" at bounding box center [488, 67] width 133 height 21
click at [443, 163] on div "08:00" at bounding box center [476, 162] width 109 height 15
click at [724, 257] on button "Lên hàng" at bounding box center [717, 266] width 79 height 22
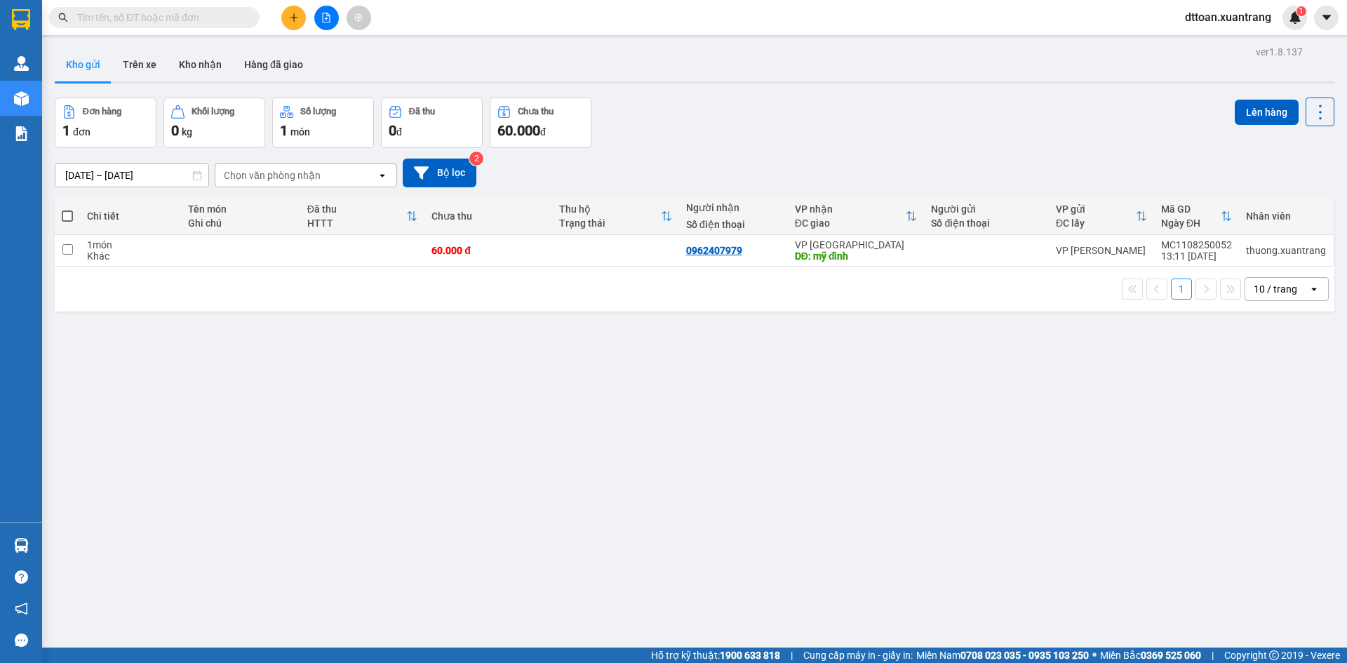
click at [290, 15] on icon "plus" at bounding box center [294, 18] width 10 height 10
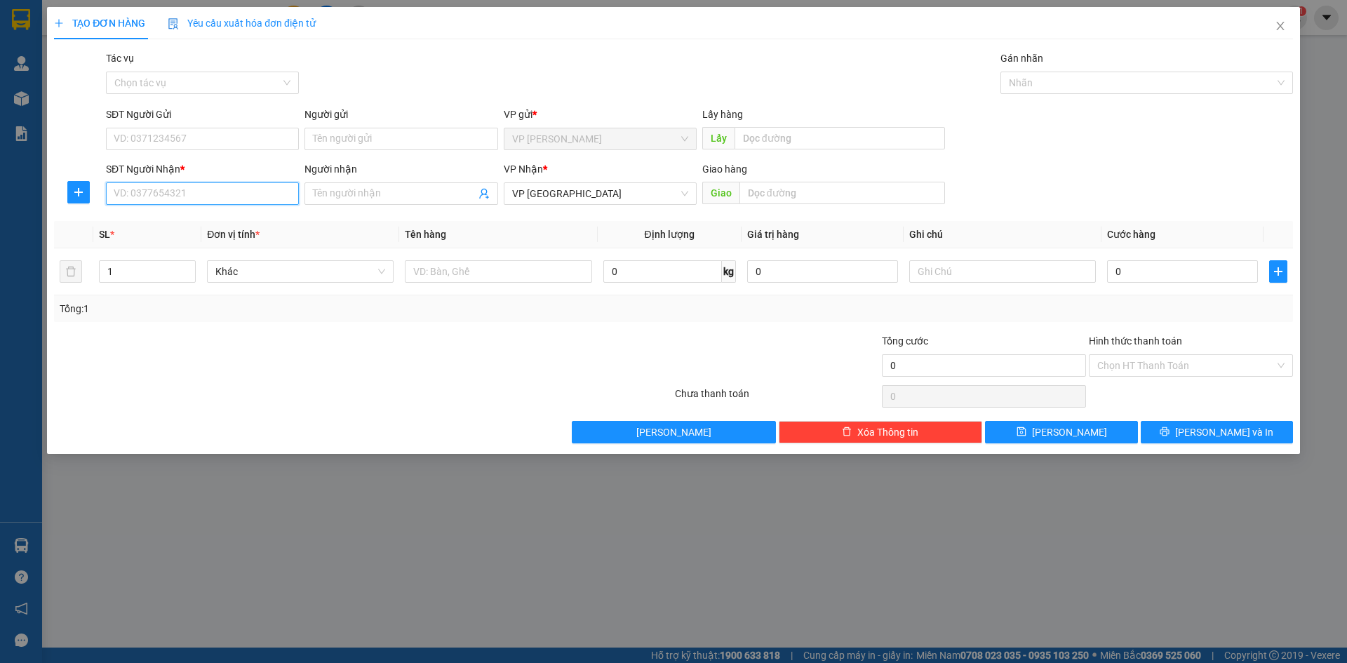
click at [173, 198] on input "SĐT Người Nhận *" at bounding box center [202, 193] width 193 height 22
type input "0372596279"
drag, startPoint x: 1148, startPoint y: 254, endPoint x: 1144, endPoint y: 272, distance: 17.9
click at [1148, 256] on td "0" at bounding box center [1182, 271] width 162 height 47
click at [1144, 272] on input "0" at bounding box center [1182, 271] width 151 height 22
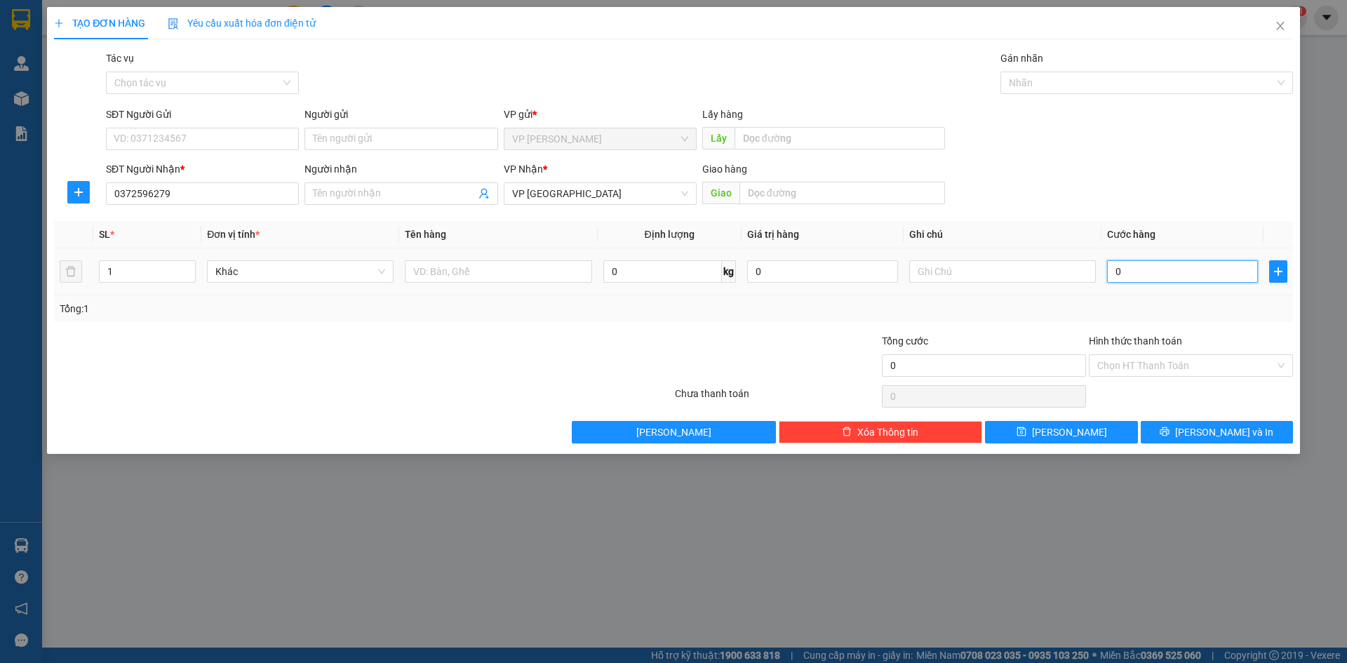
type input "5"
type input "50"
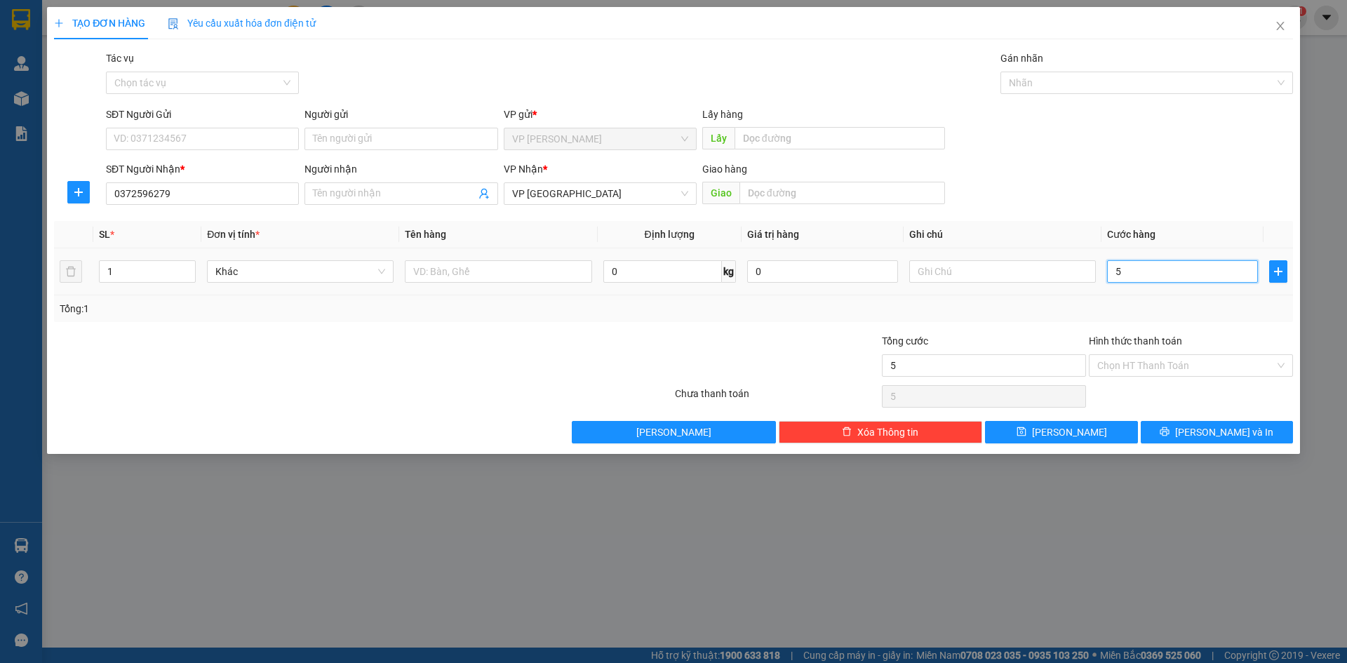
type input "50"
type input "50.000"
click at [1175, 302] on div "Tổng: 1" at bounding box center [674, 308] width 1228 height 15
click at [1167, 370] on input "Hình thức thanh toán" at bounding box center [1186, 365] width 178 height 21
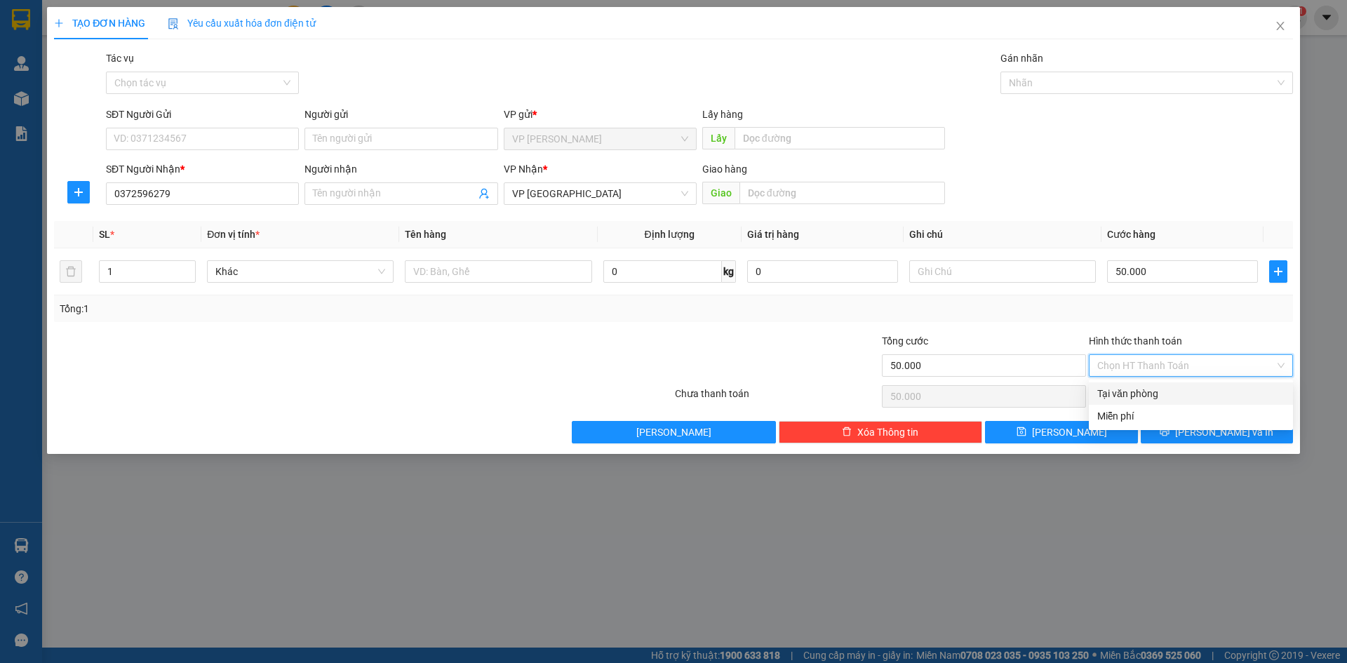
click at [1154, 396] on div "Tại văn phòng" at bounding box center [1190, 393] width 187 height 15
type input "0"
click at [1210, 432] on span "[PERSON_NAME] và In" at bounding box center [1224, 431] width 98 height 15
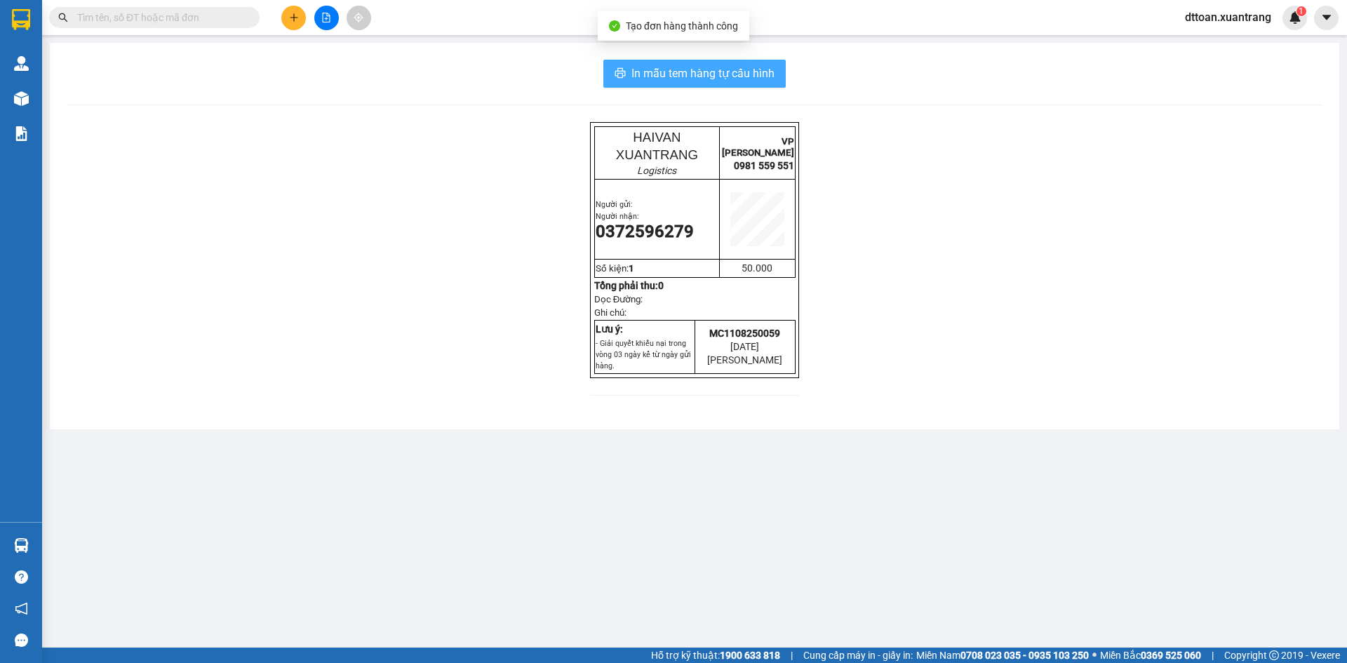
click at [734, 84] on button "In mẫu tem hàng tự cấu hình" at bounding box center [694, 74] width 182 height 28
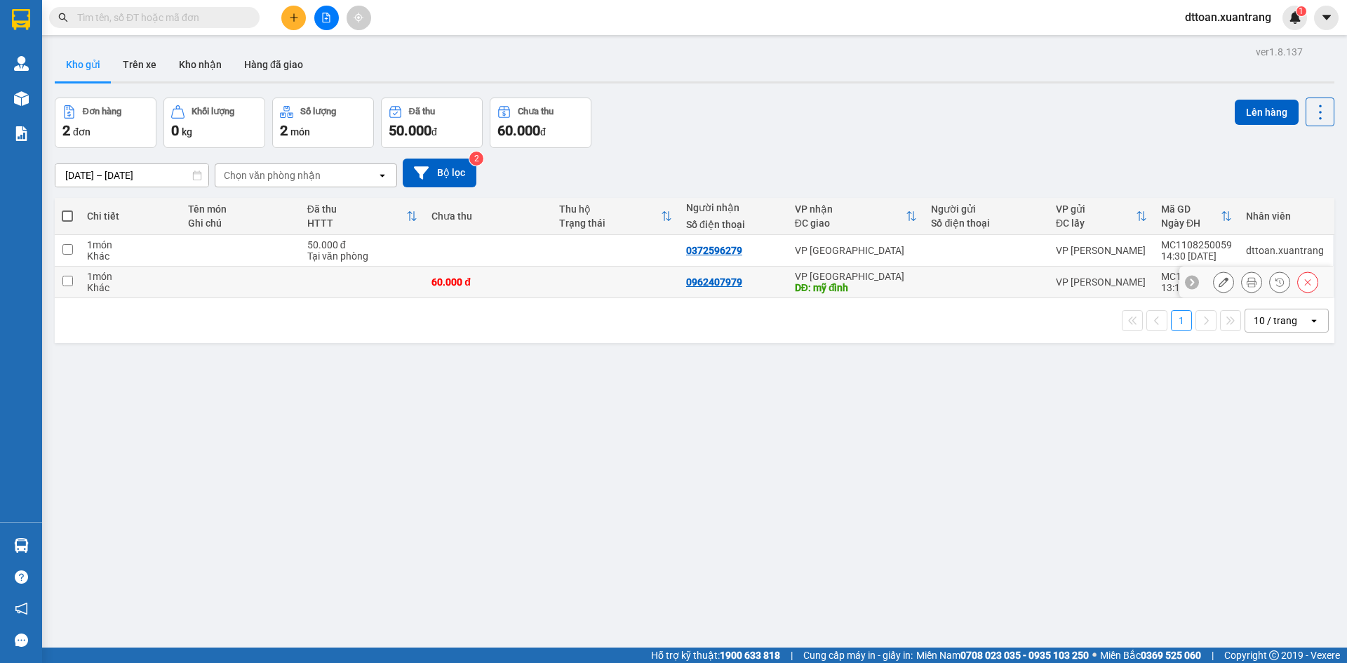
click at [1077, 282] on div "VP [PERSON_NAME]" at bounding box center [1101, 281] width 91 height 11
checkbox input "true"
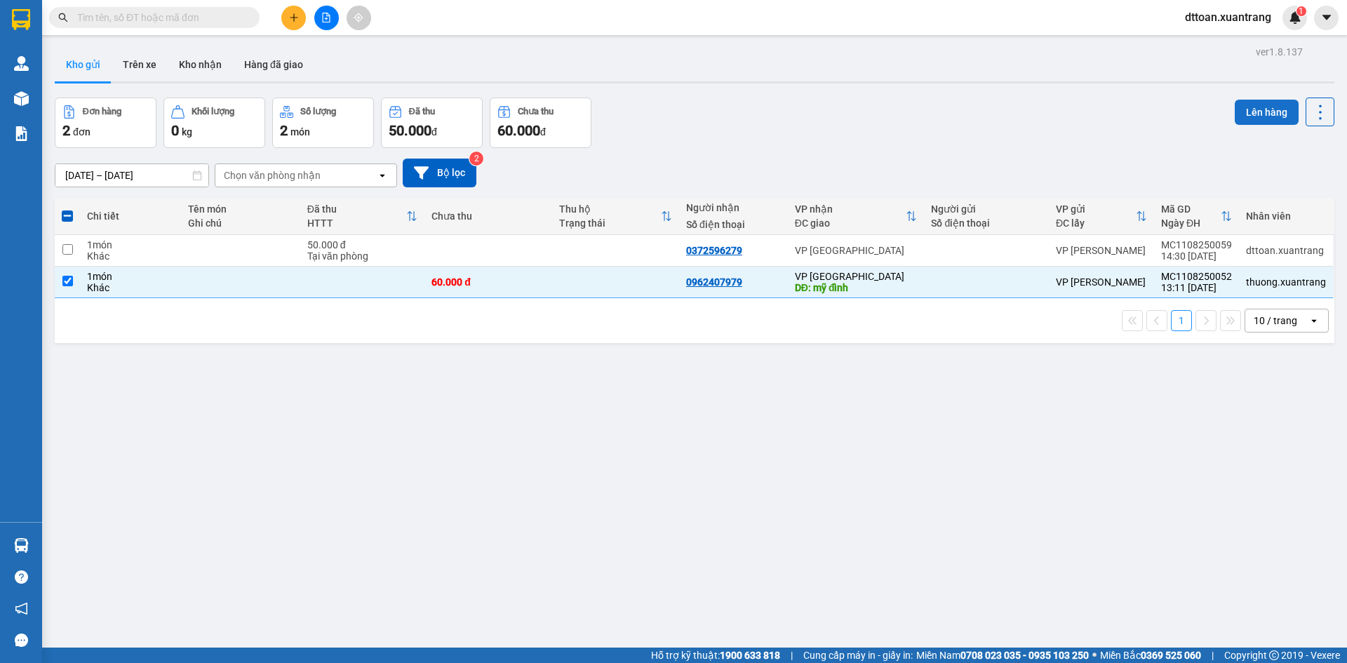
click at [1241, 105] on button "Lên hàng" at bounding box center [1267, 112] width 64 height 25
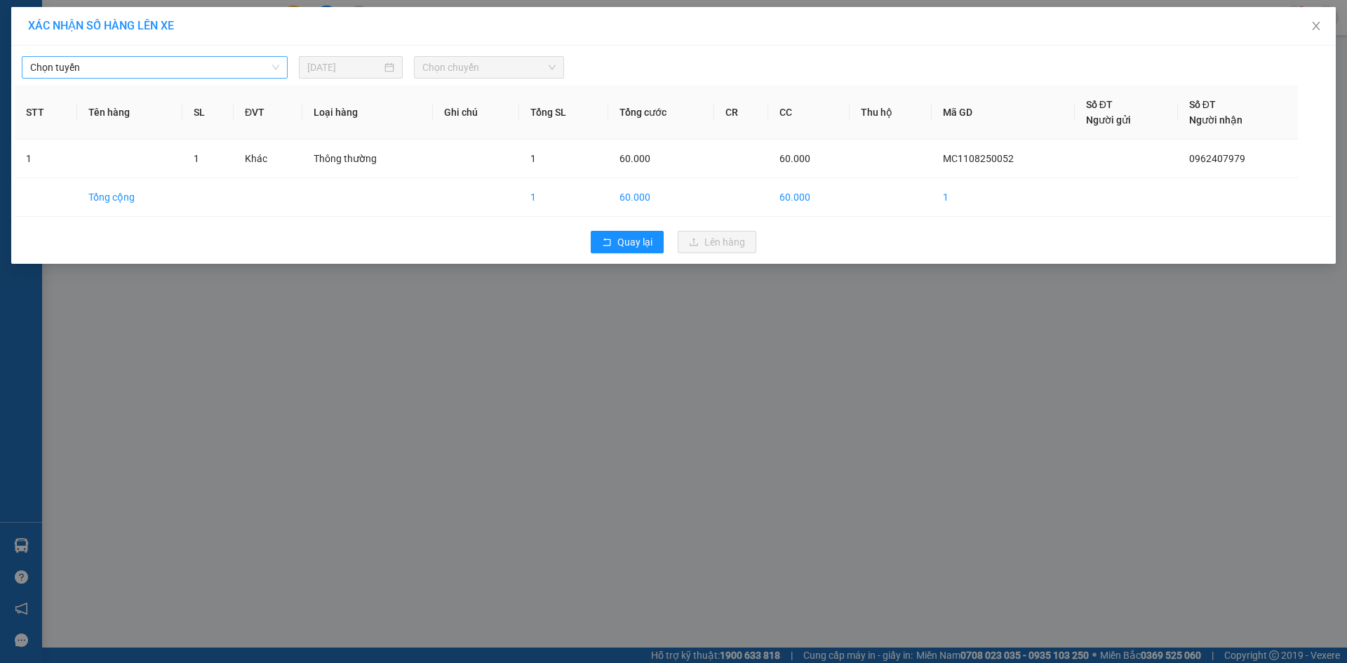
click at [105, 62] on span "Chọn tuyến" at bounding box center [154, 67] width 249 height 21
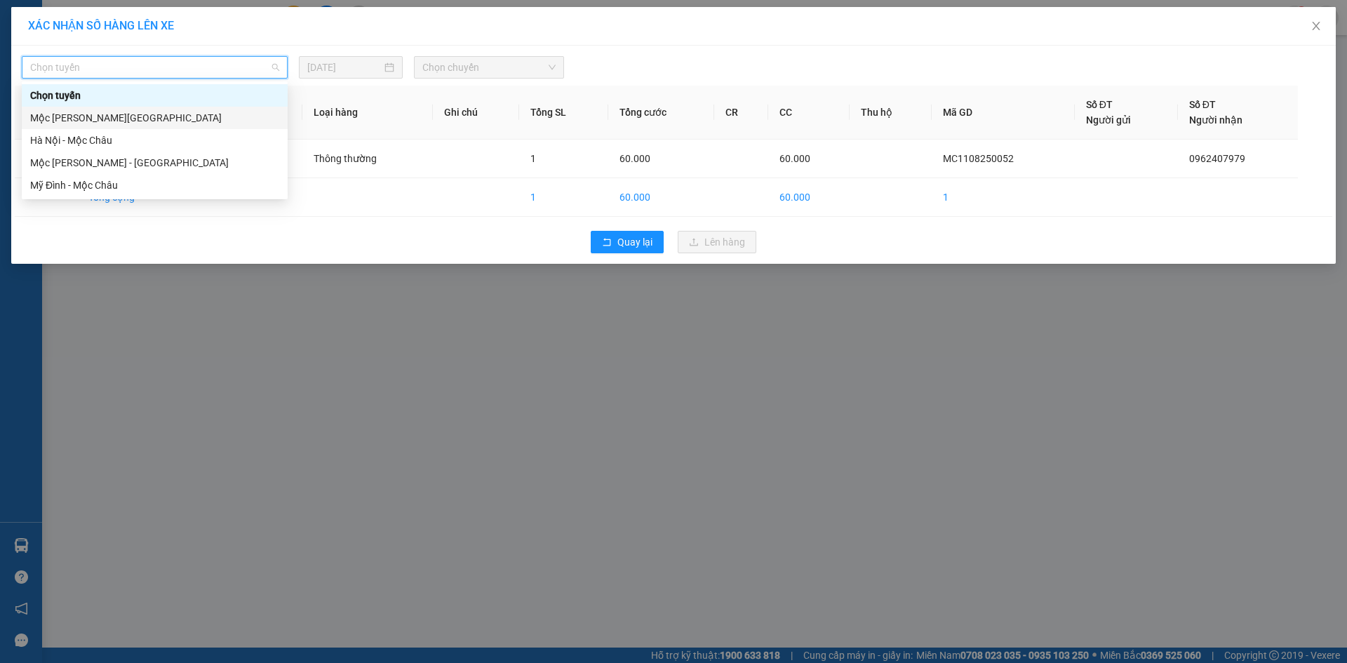
drag, startPoint x: 95, startPoint y: 116, endPoint x: 114, endPoint y: 117, distance: 19.7
click at [93, 116] on div "Mộc Châu - [GEOGRAPHIC_DATA]" at bounding box center [154, 117] width 249 height 15
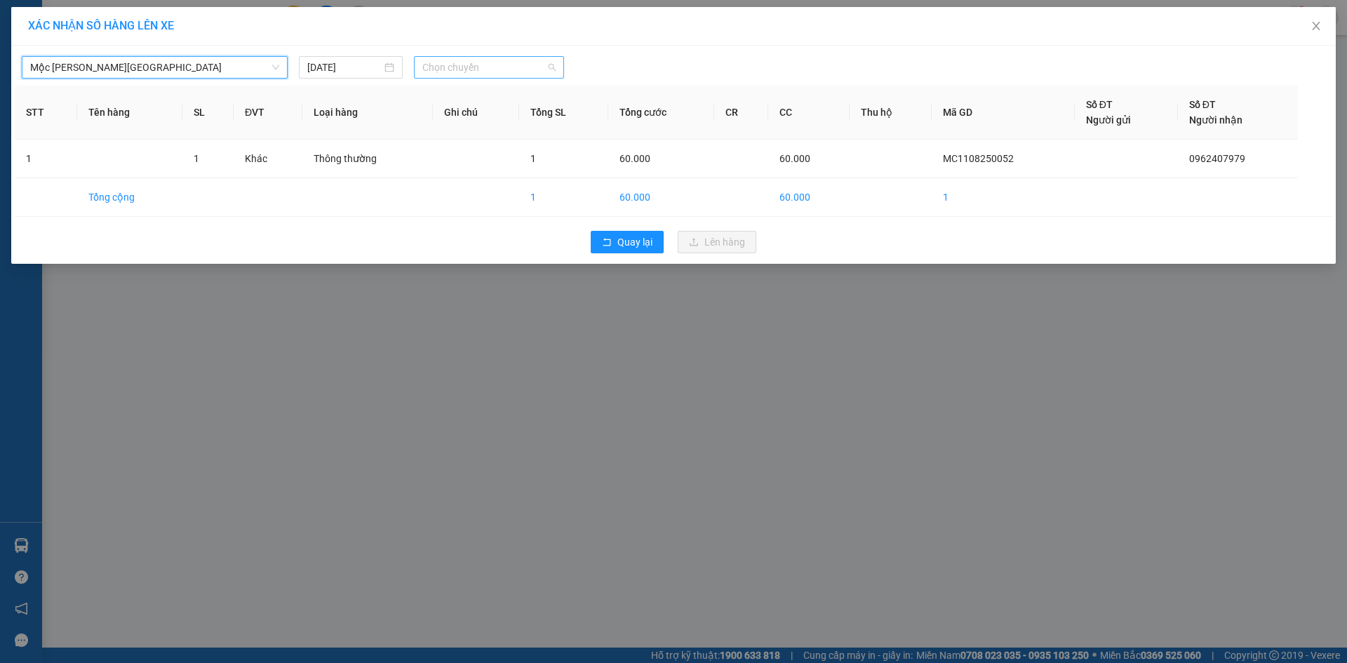
drag, startPoint x: 443, startPoint y: 73, endPoint x: 433, endPoint y: 65, distance: 12.5
click at [441, 65] on span "Chọn chuyến" at bounding box center [488, 67] width 133 height 21
drag, startPoint x: 453, startPoint y: 121, endPoint x: 464, endPoint y: 127, distance: 12.9
click at [456, 123] on div "14:00" at bounding box center [476, 117] width 109 height 15
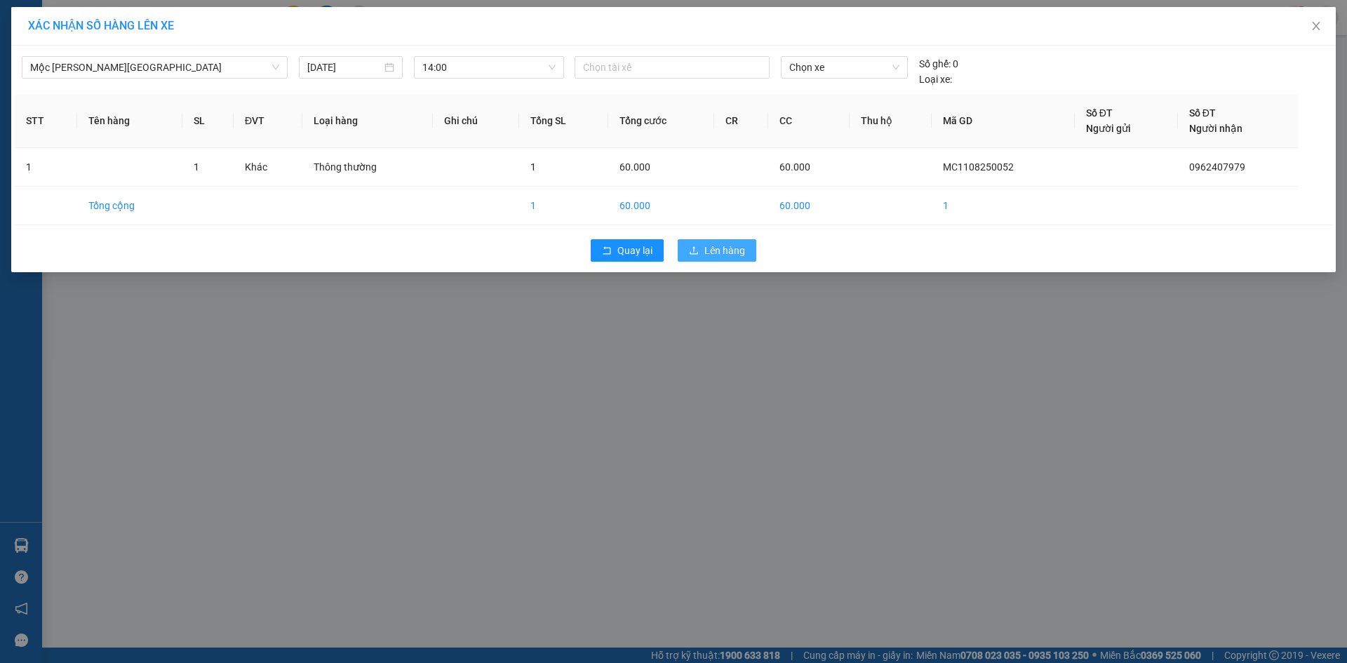
click at [721, 252] on span "Lên hàng" at bounding box center [724, 250] width 41 height 15
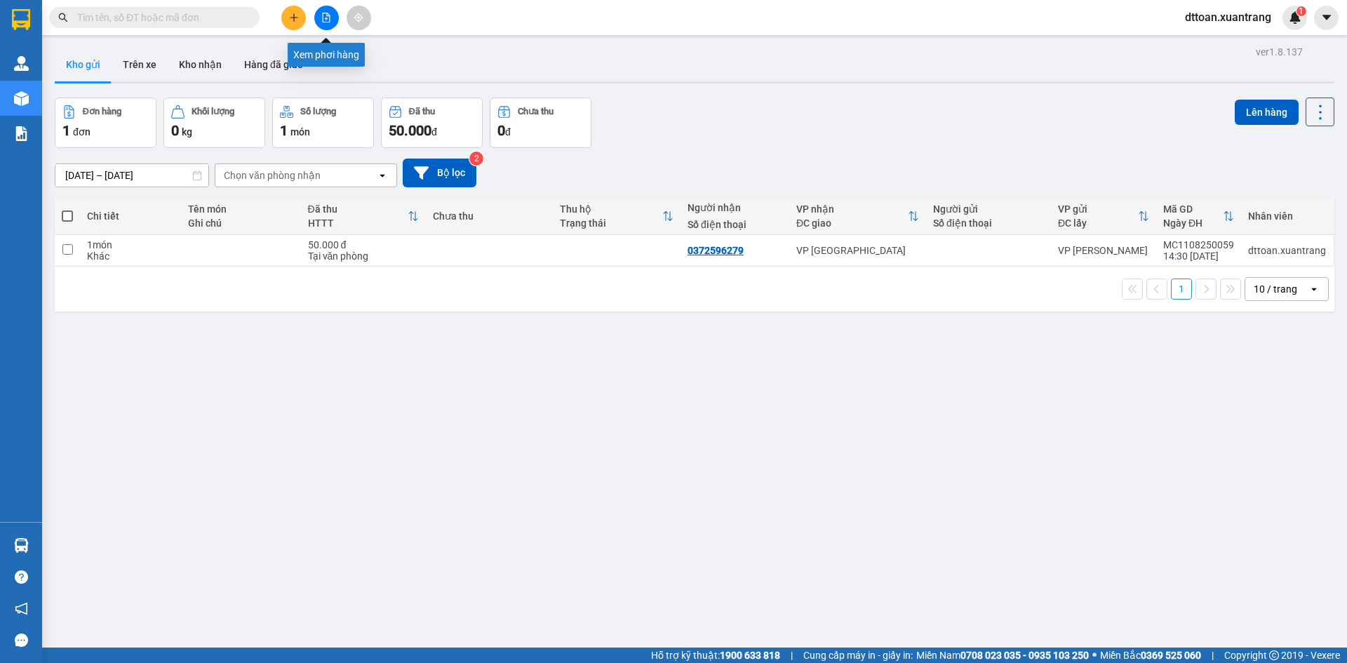
click at [321, 13] on icon "file-add" at bounding box center [326, 18] width 10 height 10
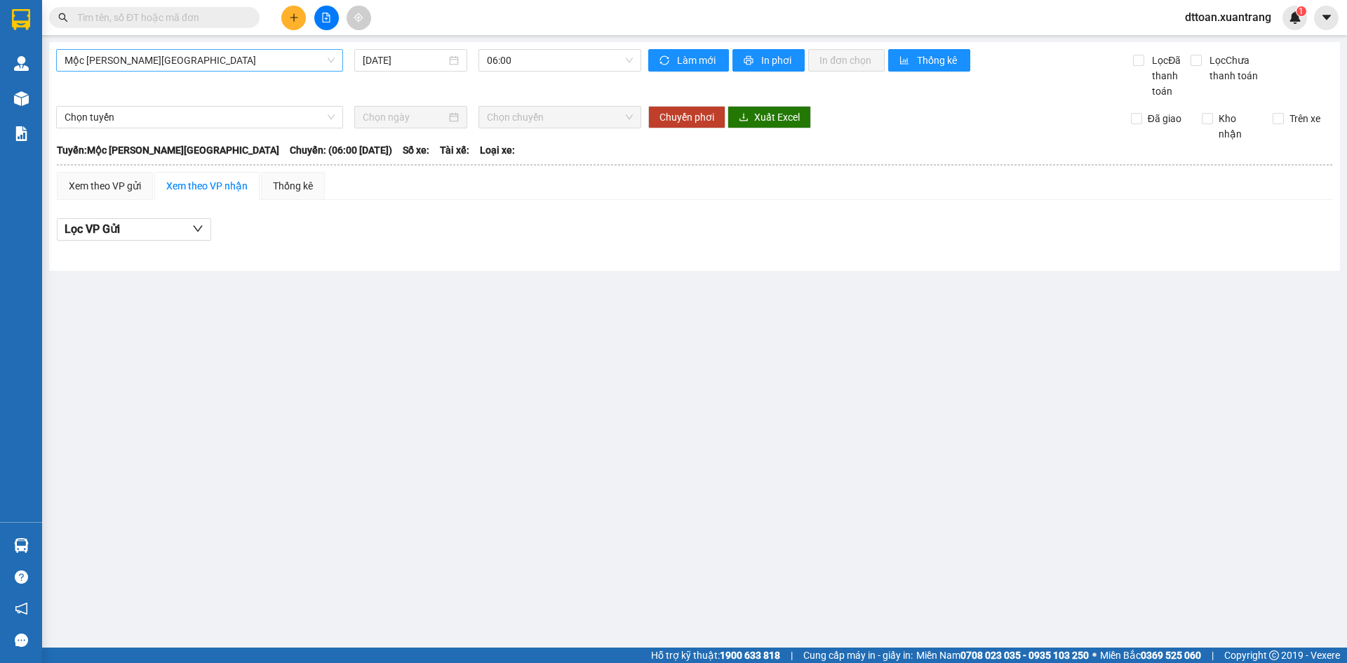
click at [241, 62] on span "Mộc Châu - [GEOGRAPHIC_DATA]" at bounding box center [200, 60] width 270 height 21
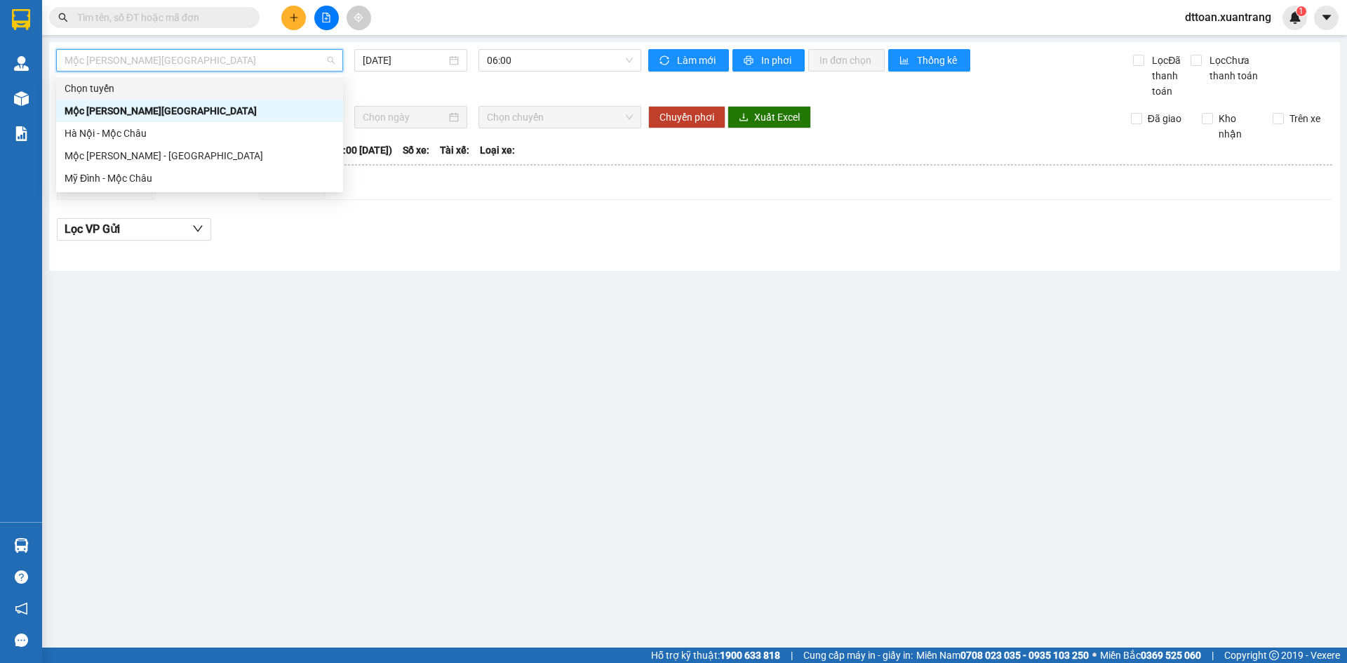
click at [533, 48] on div "Mộc Châu - Hà Nội 11/08/2025 06:00 Làm mới In phơi In đơn chọn Thống kê Lọc Đã …" at bounding box center [694, 156] width 1291 height 229
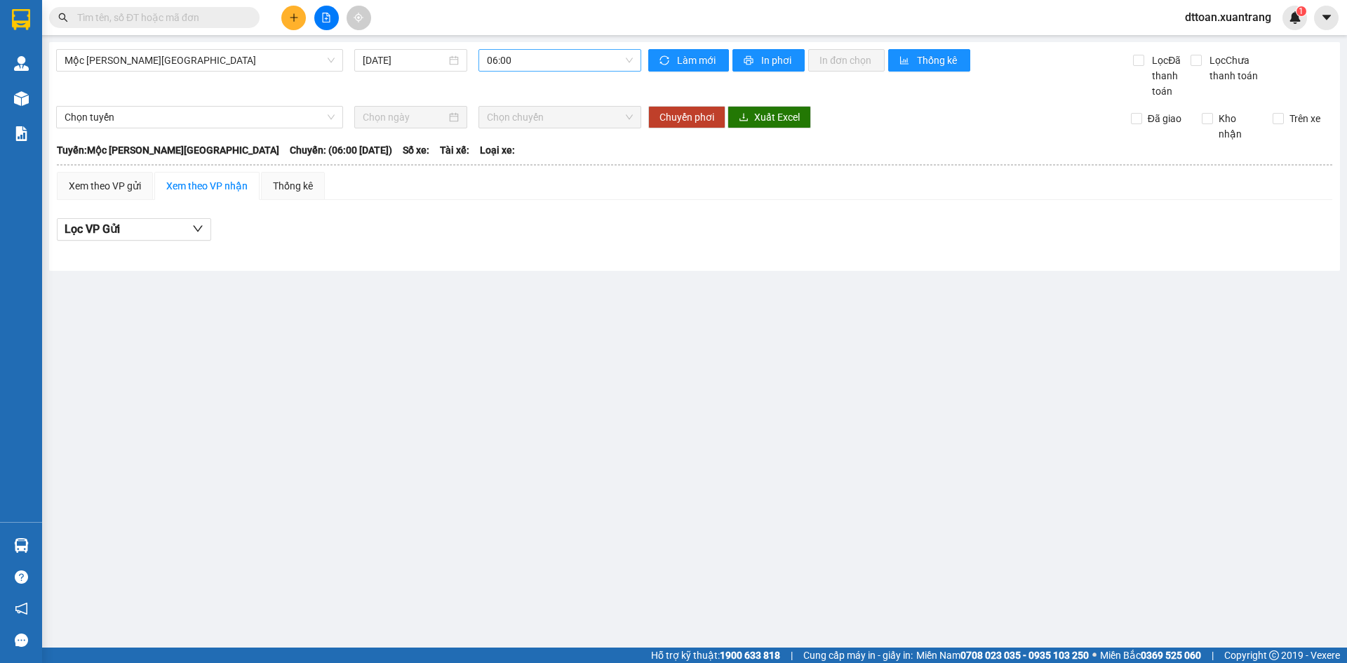
click at [532, 56] on span "06:00" at bounding box center [560, 60] width 146 height 21
